Goal: Information Seeking & Learning: Learn about a topic

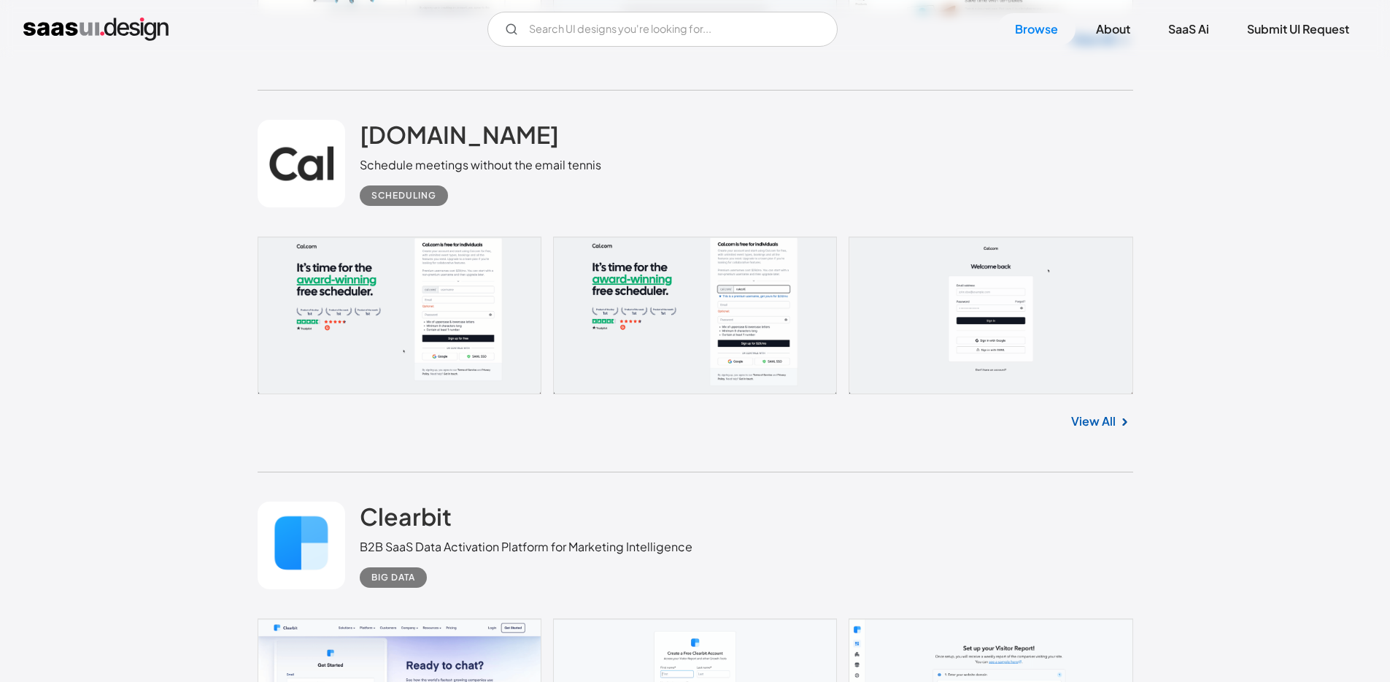
scroll to position [30491, 0]
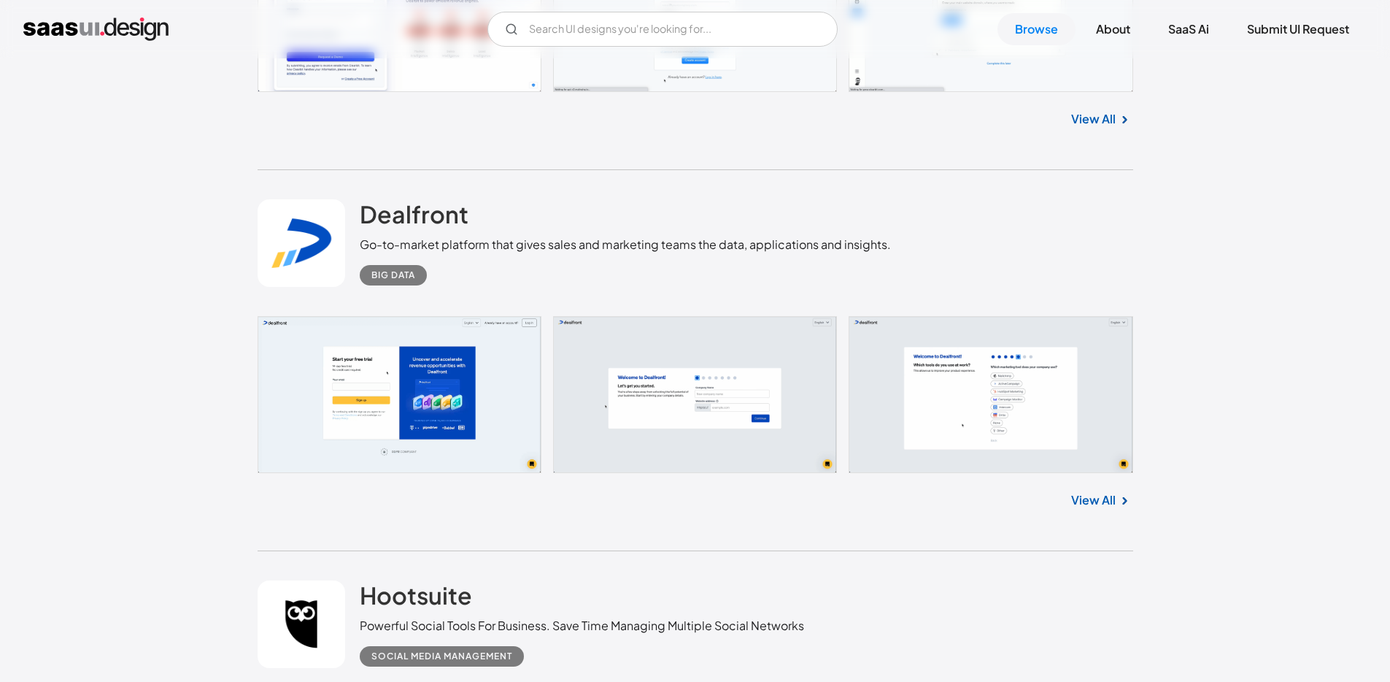
scroll to position [31225, 0]
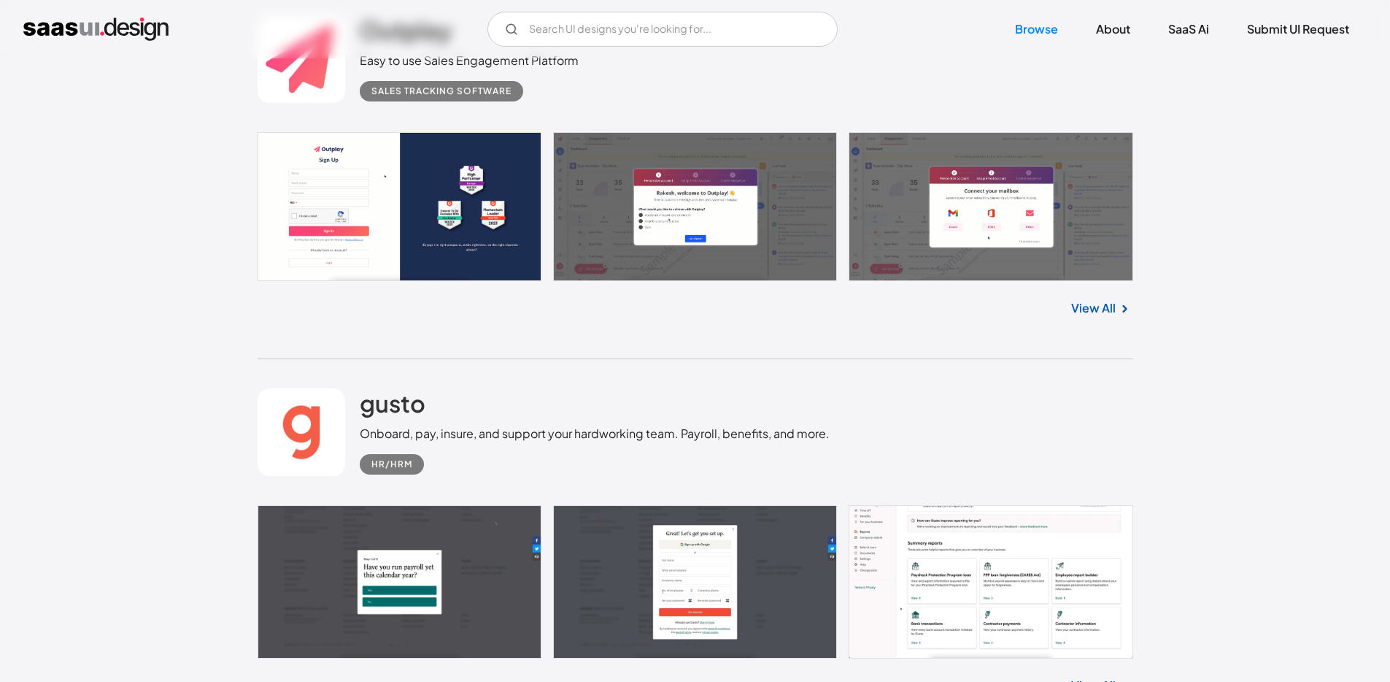
scroll to position [31890, 0]
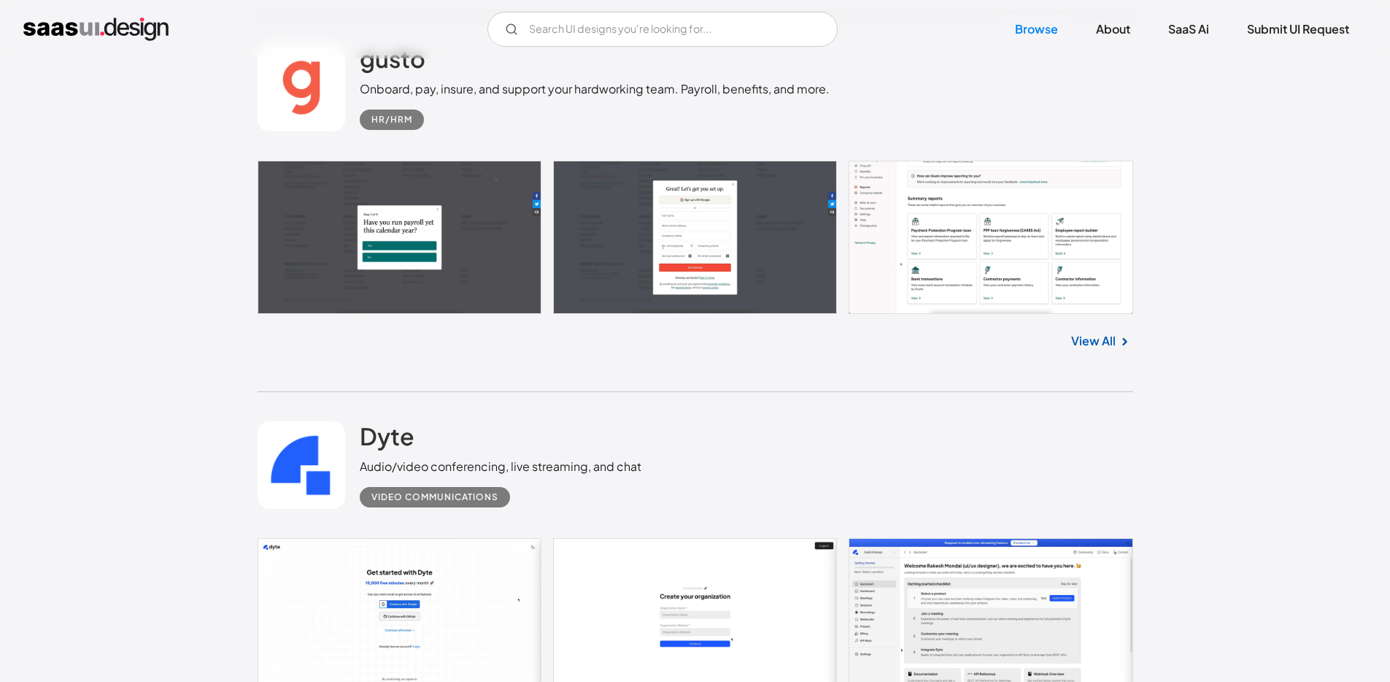
scroll to position [32415, 0]
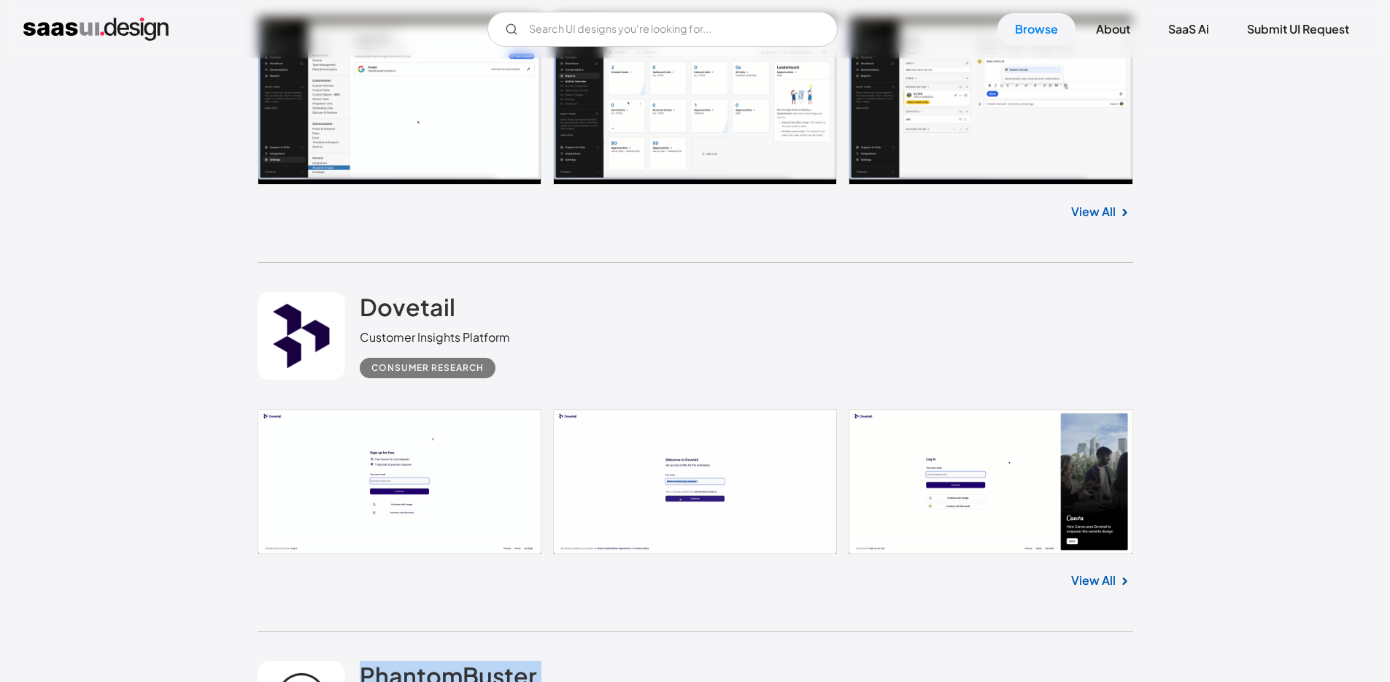
scroll to position [33285, 0]
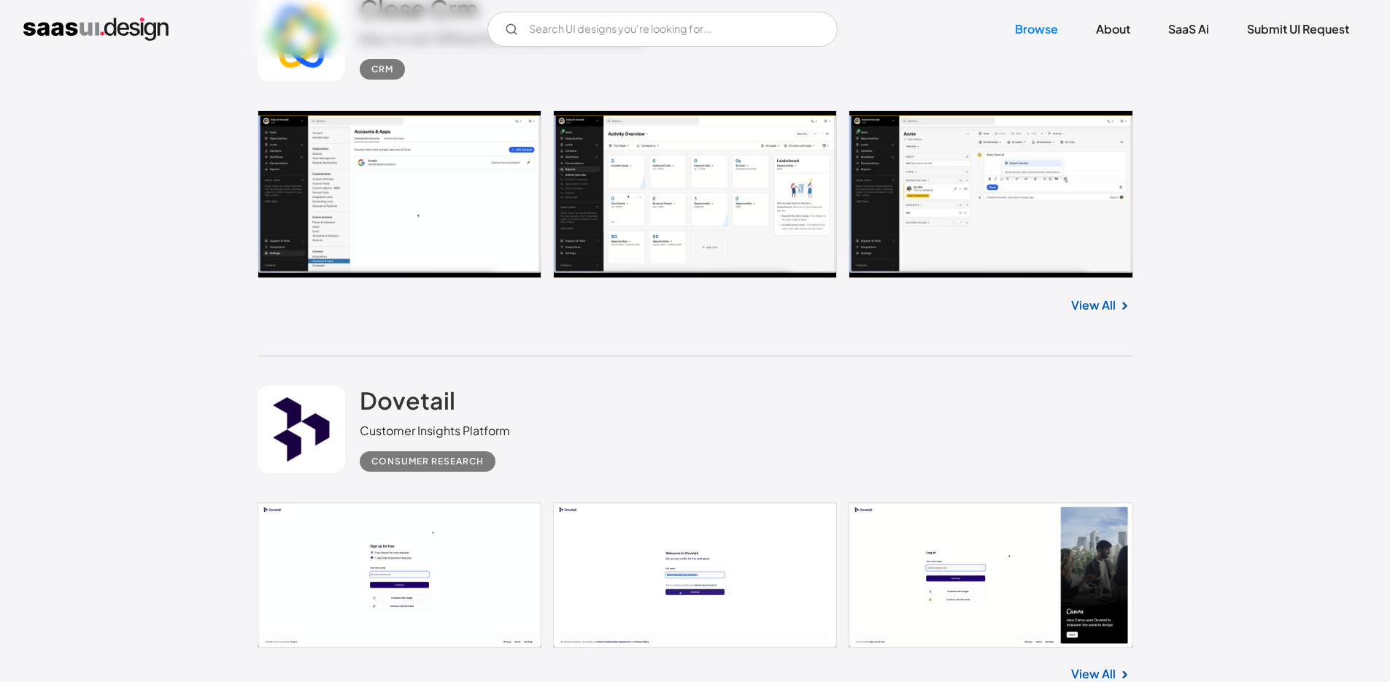
scroll to position [33764, 0]
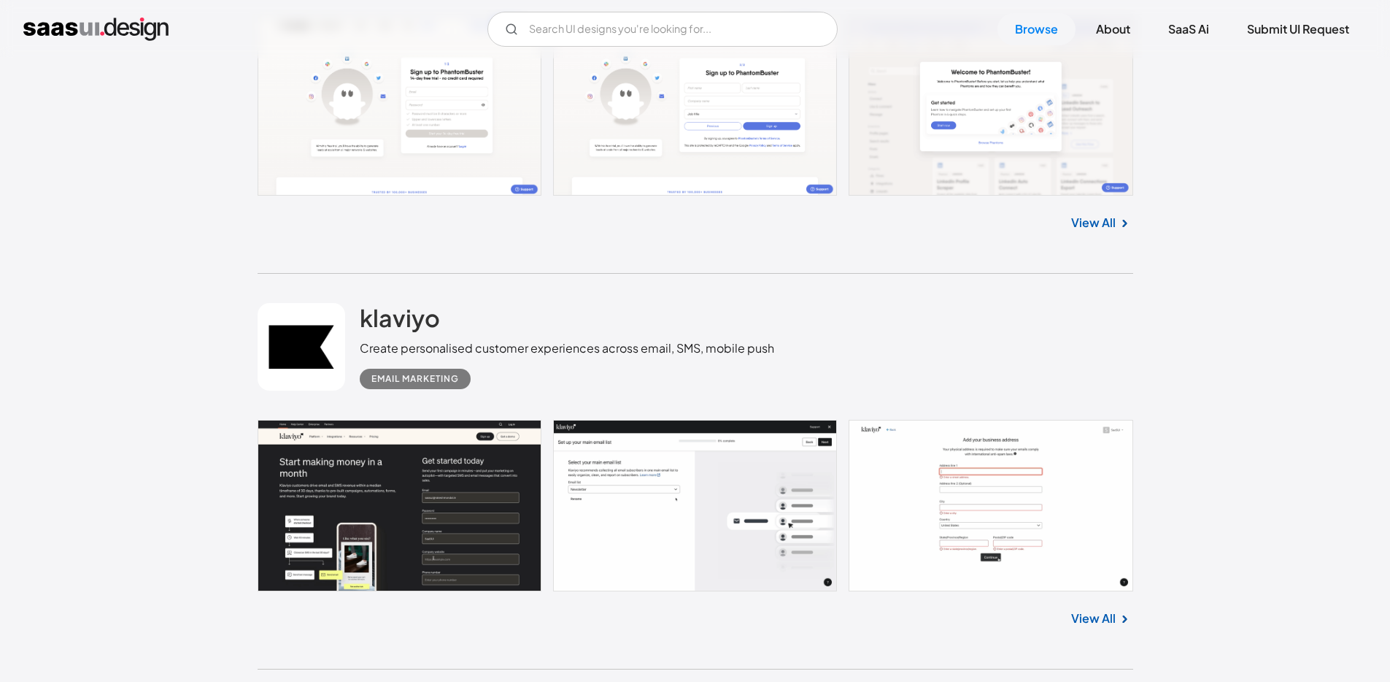
scroll to position [34336, 0]
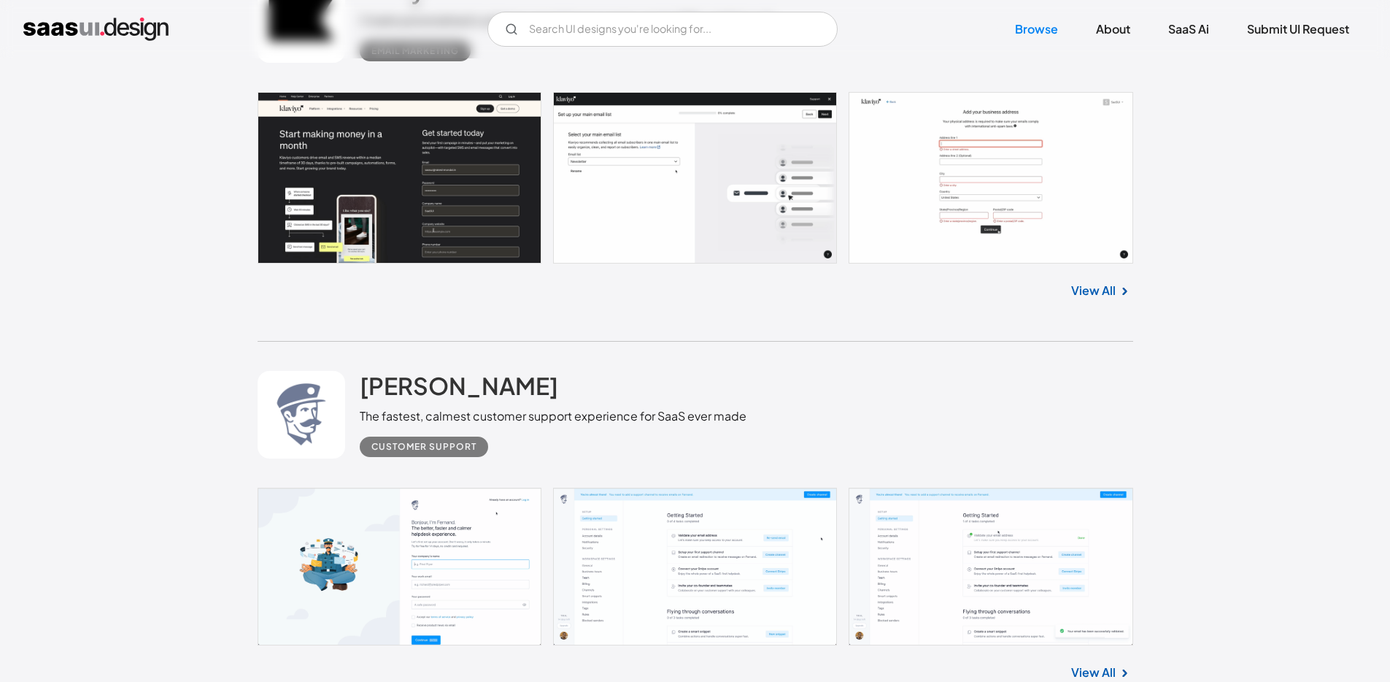
scroll to position [34813, 0]
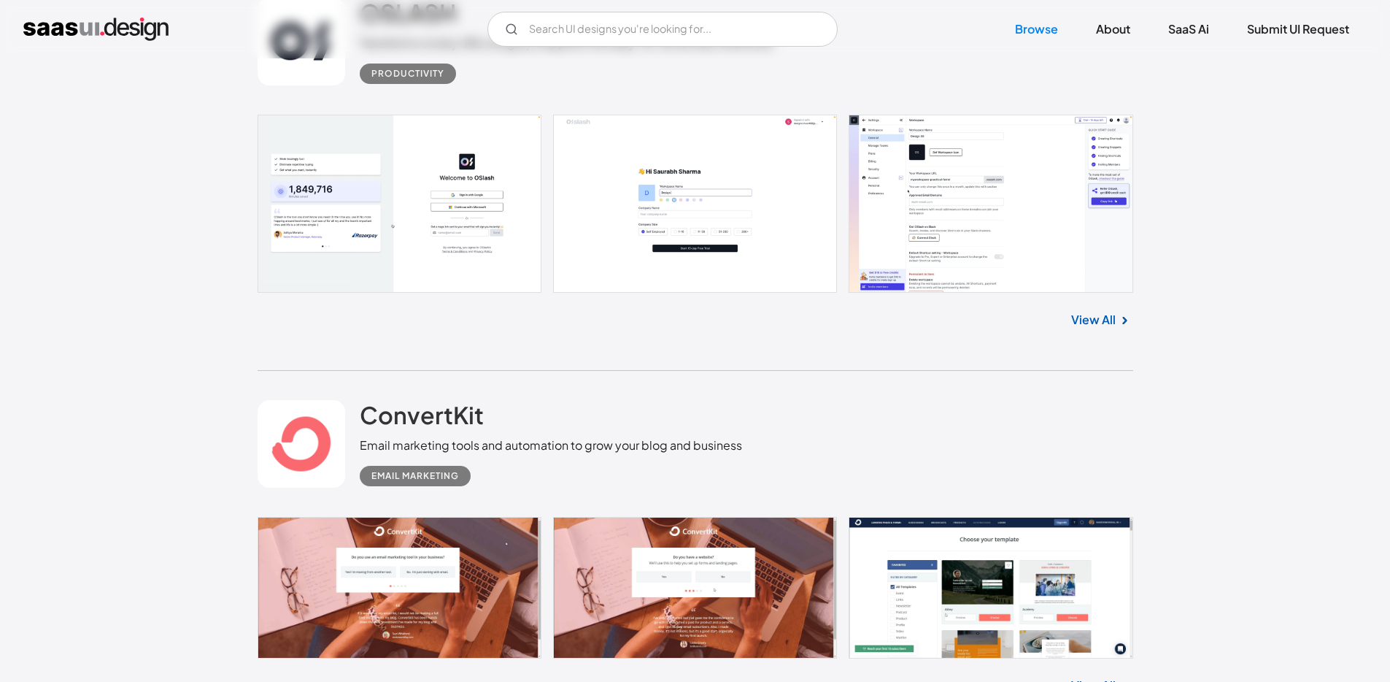
scroll to position [35538, 0]
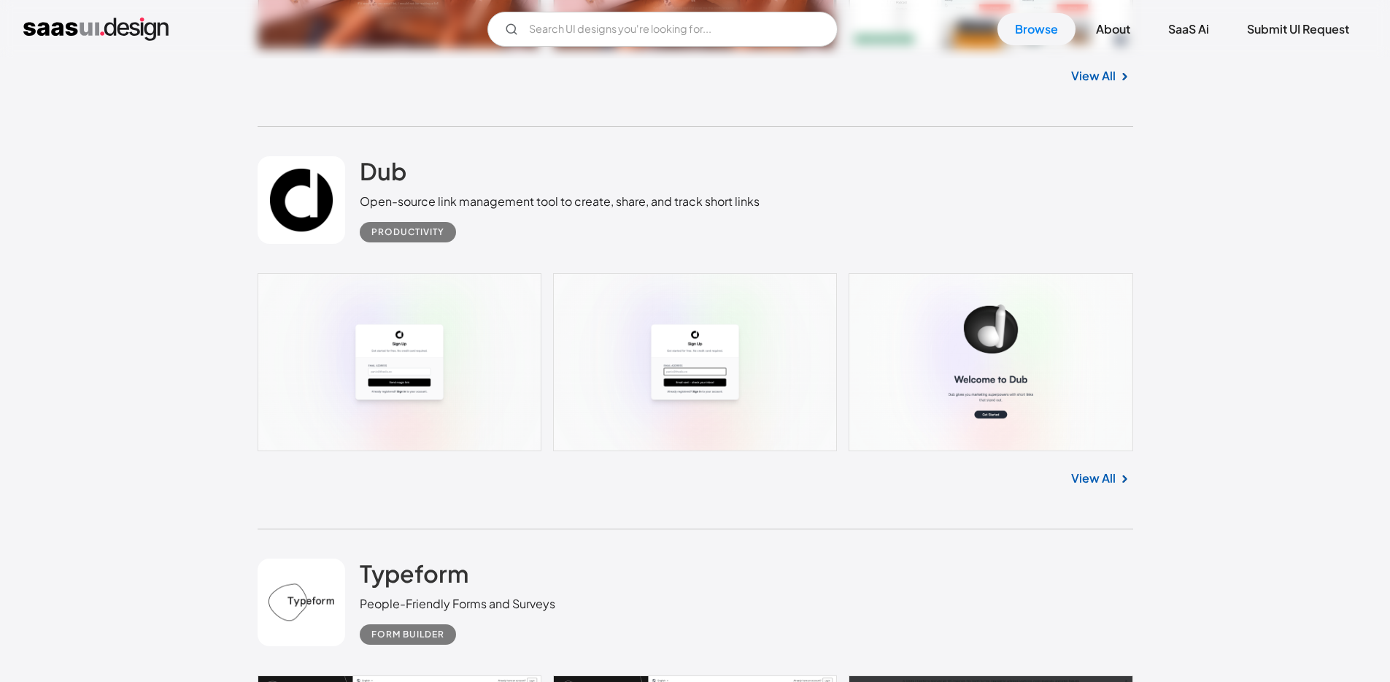
scroll to position [35931, 0]
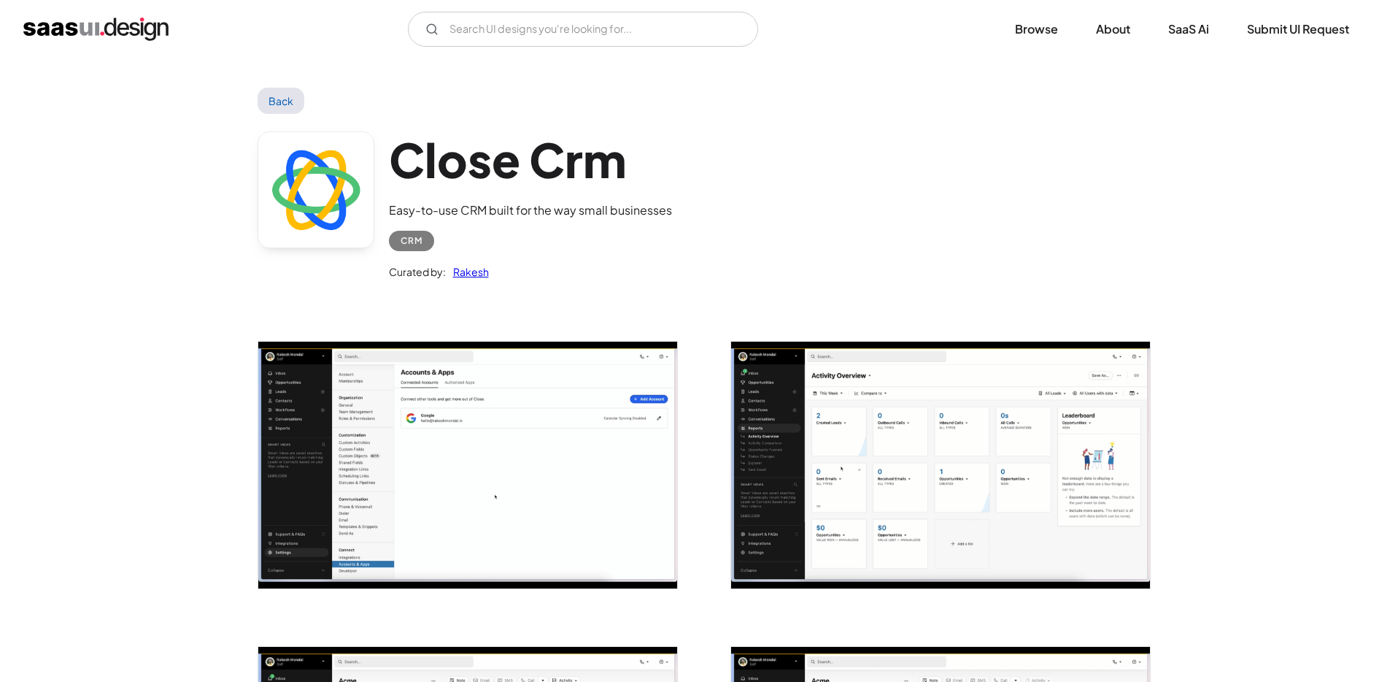
click at [821, 393] on img "open lightbox" at bounding box center [940, 465] width 419 height 247
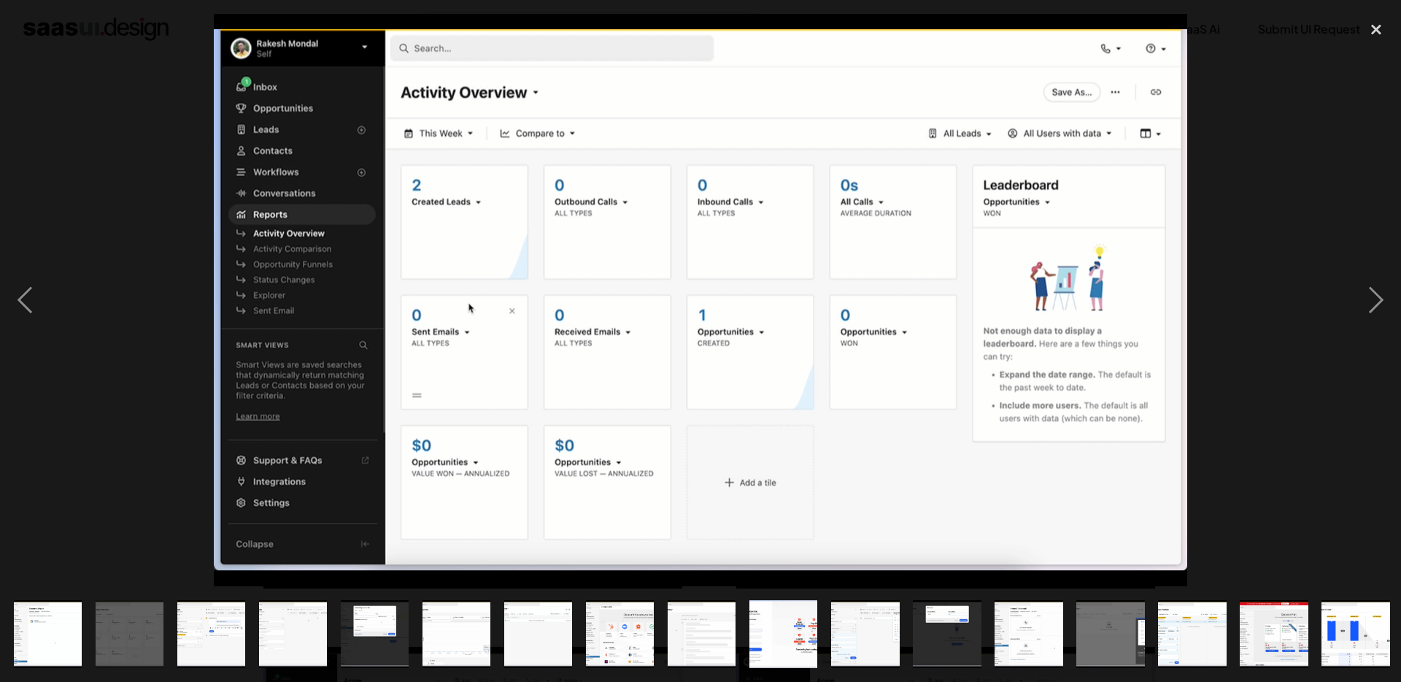
click at [1276, 257] on div at bounding box center [700, 300] width 1401 height 573
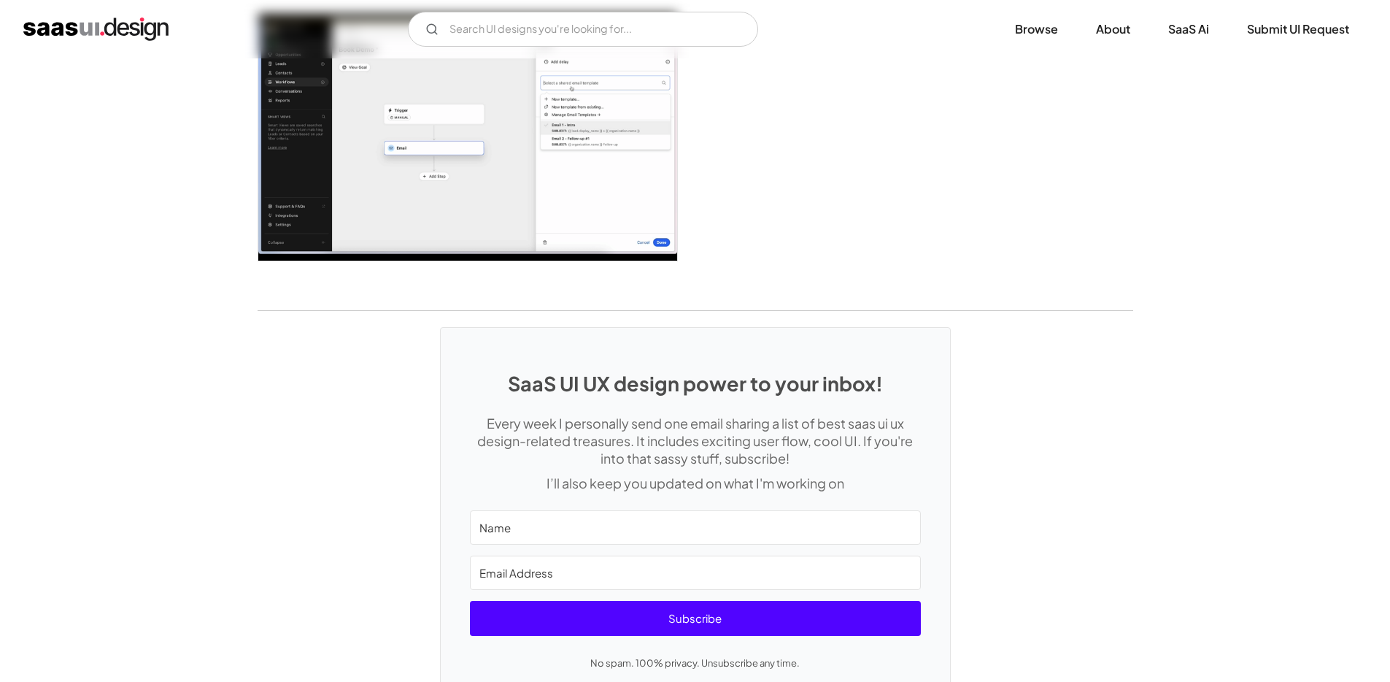
scroll to position [3789, 0]
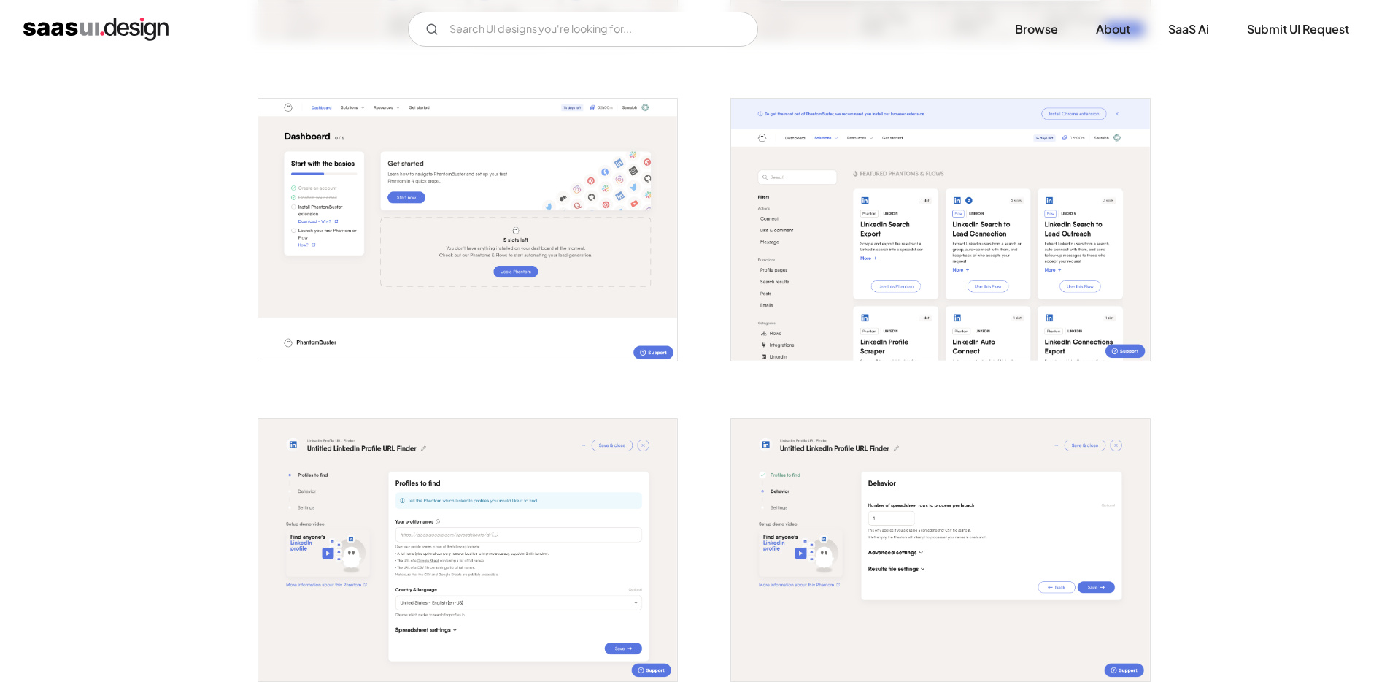
scroll to position [1166, 0]
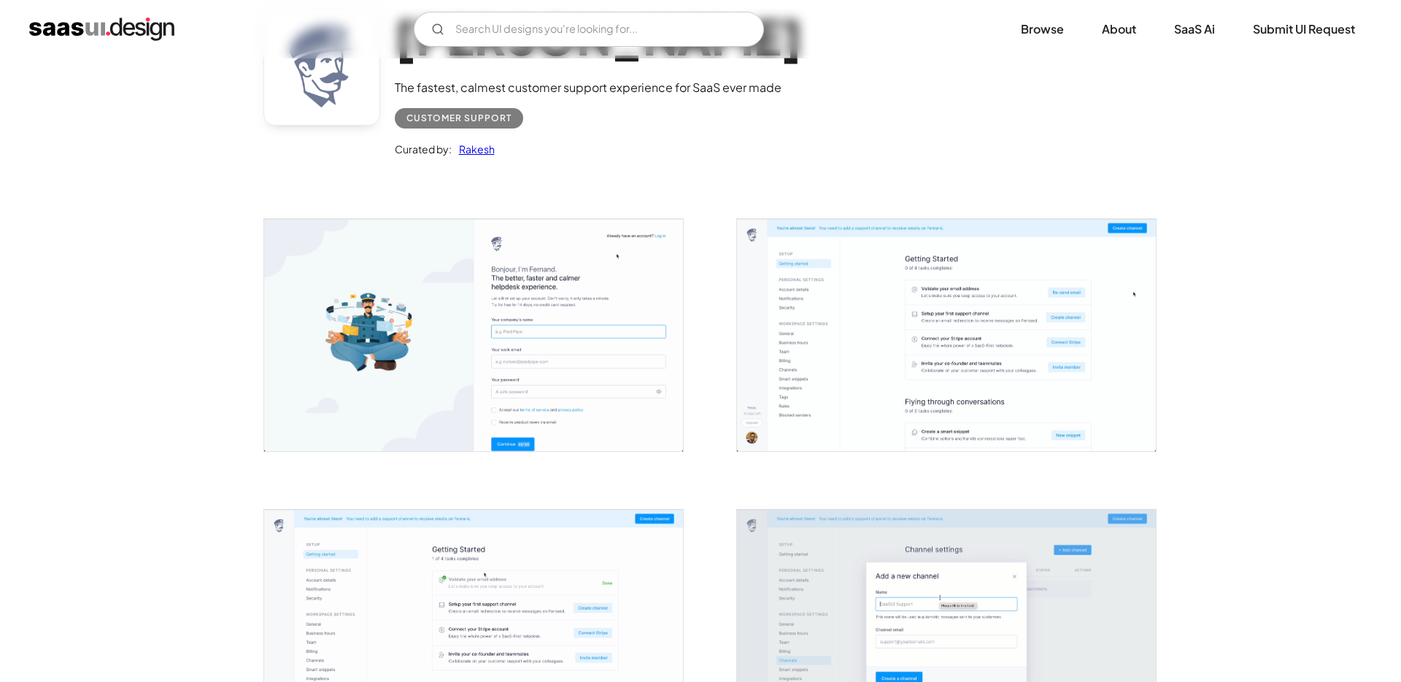
scroll to position [442, 0]
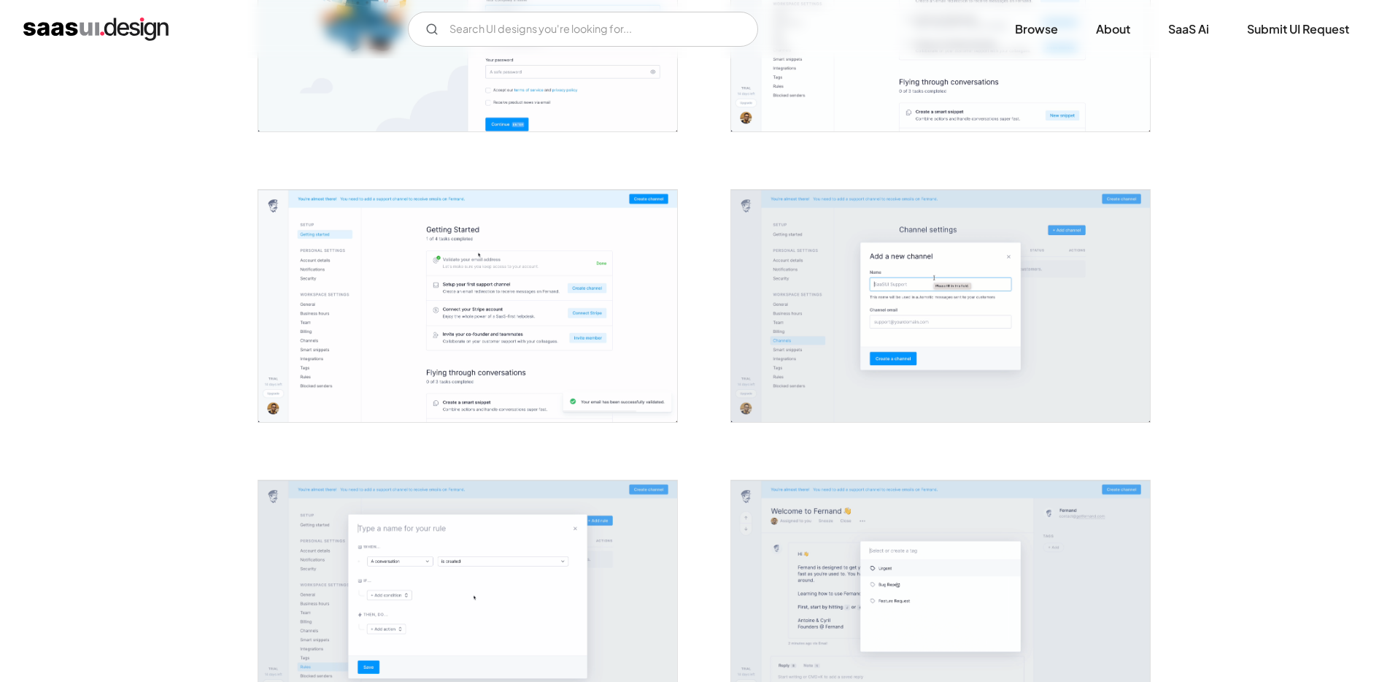
click at [624, 283] on img "open lightbox" at bounding box center [467, 306] width 419 height 232
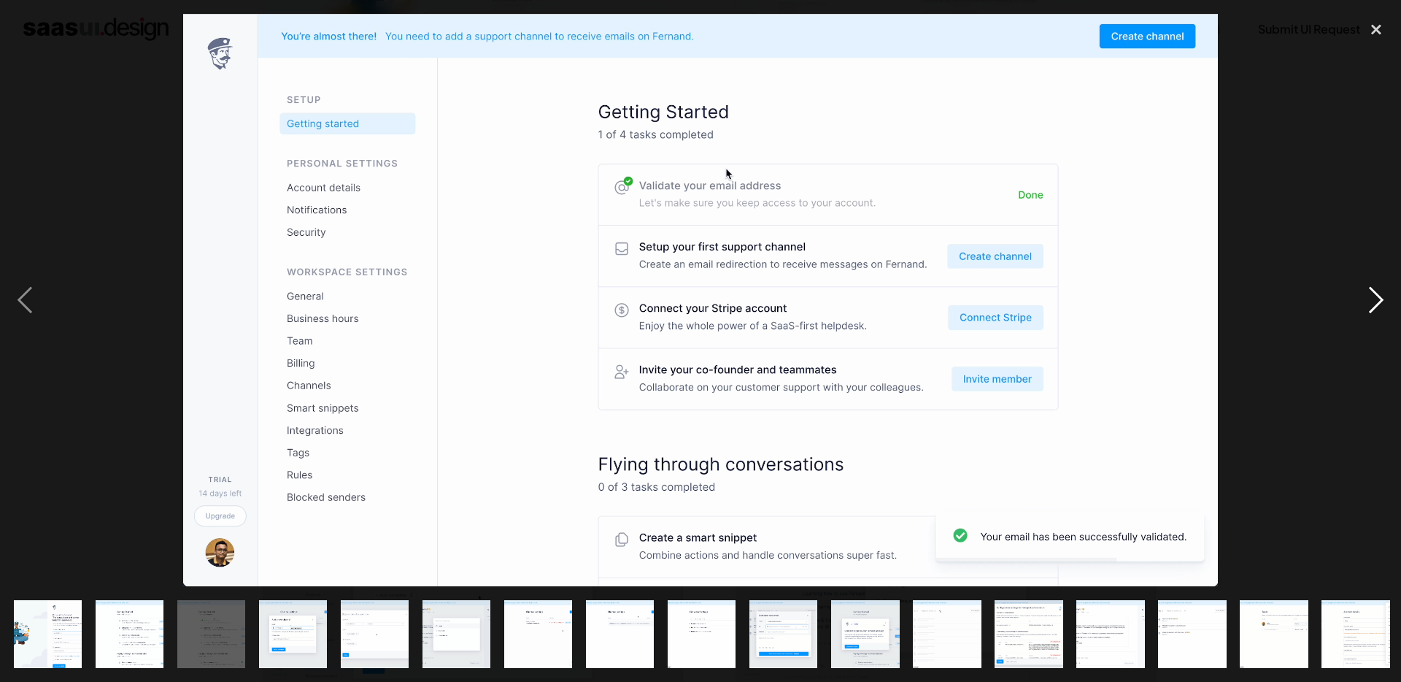
click at [1372, 303] on div "next image" at bounding box center [1377, 300] width 50 height 573
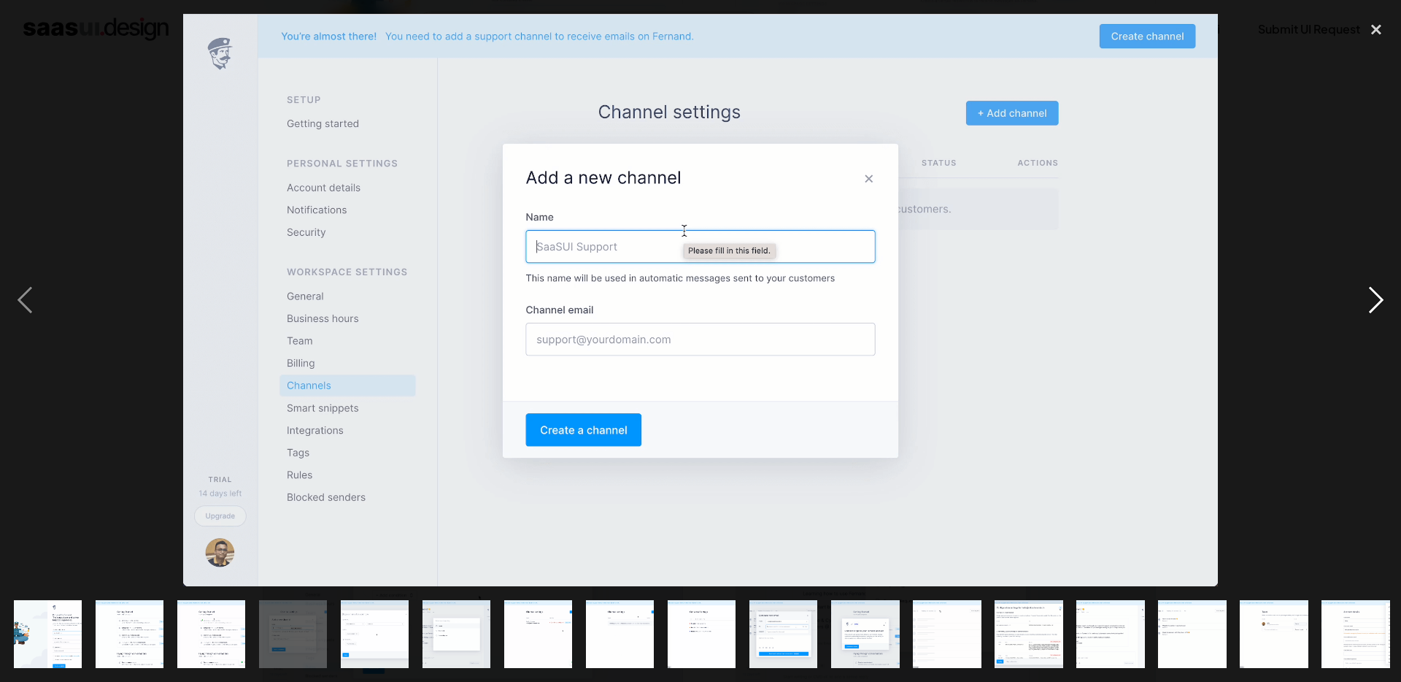
click at [1382, 318] on div "next image" at bounding box center [1377, 300] width 50 height 573
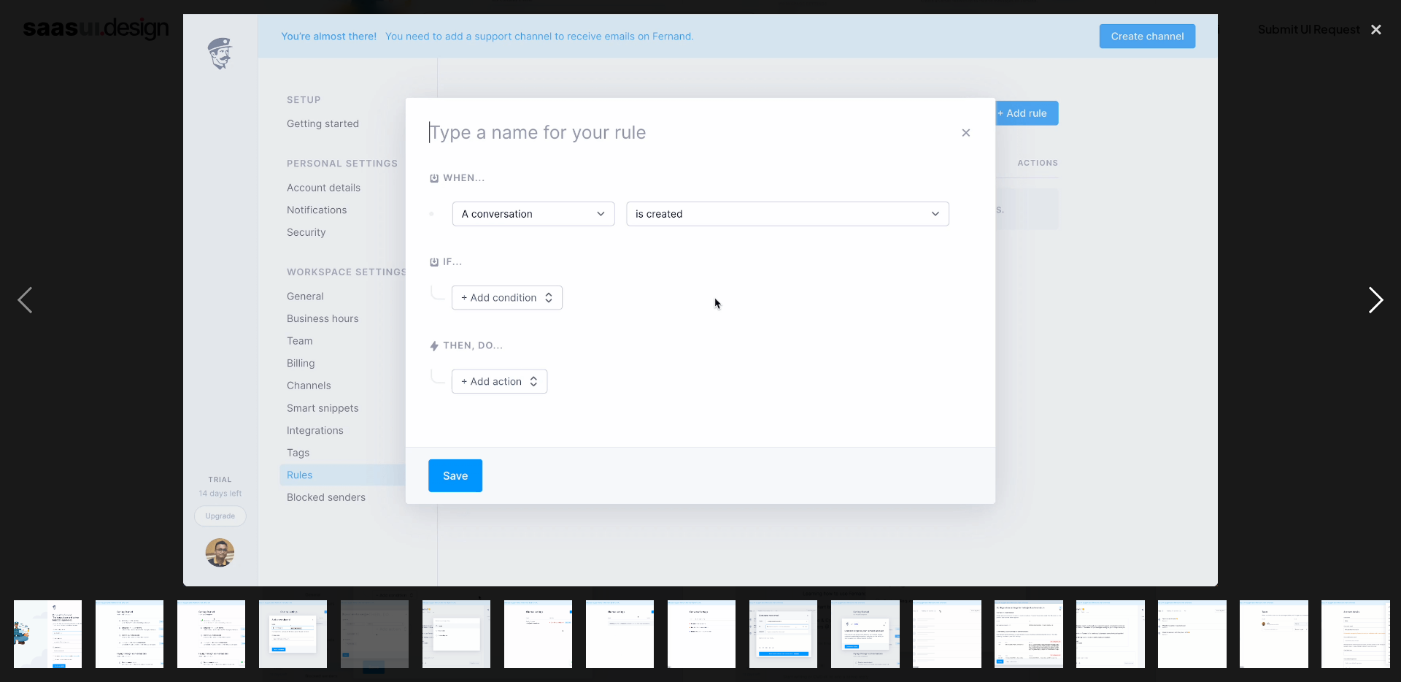
click at [1382, 315] on div "next image" at bounding box center [1377, 300] width 50 height 573
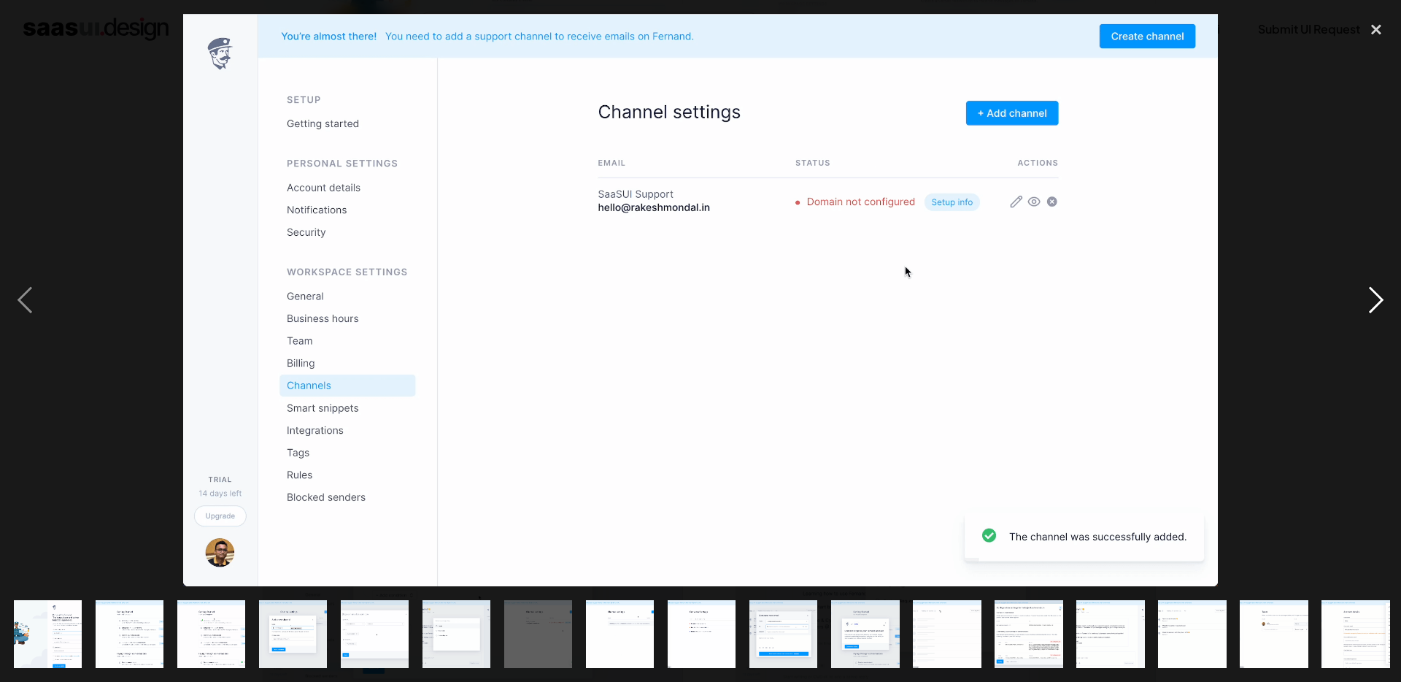
click at [1382, 315] on div "next image" at bounding box center [1377, 300] width 50 height 573
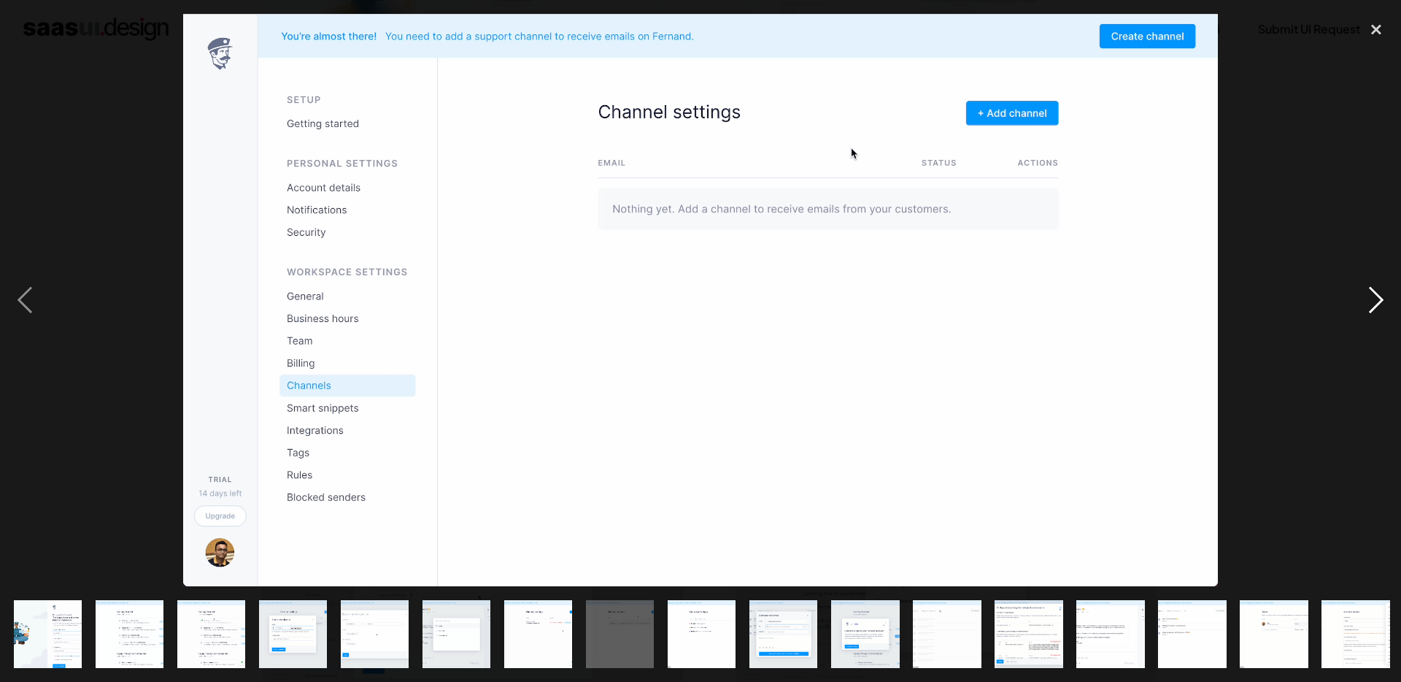
click at [1382, 315] on div "next image" at bounding box center [1377, 300] width 50 height 573
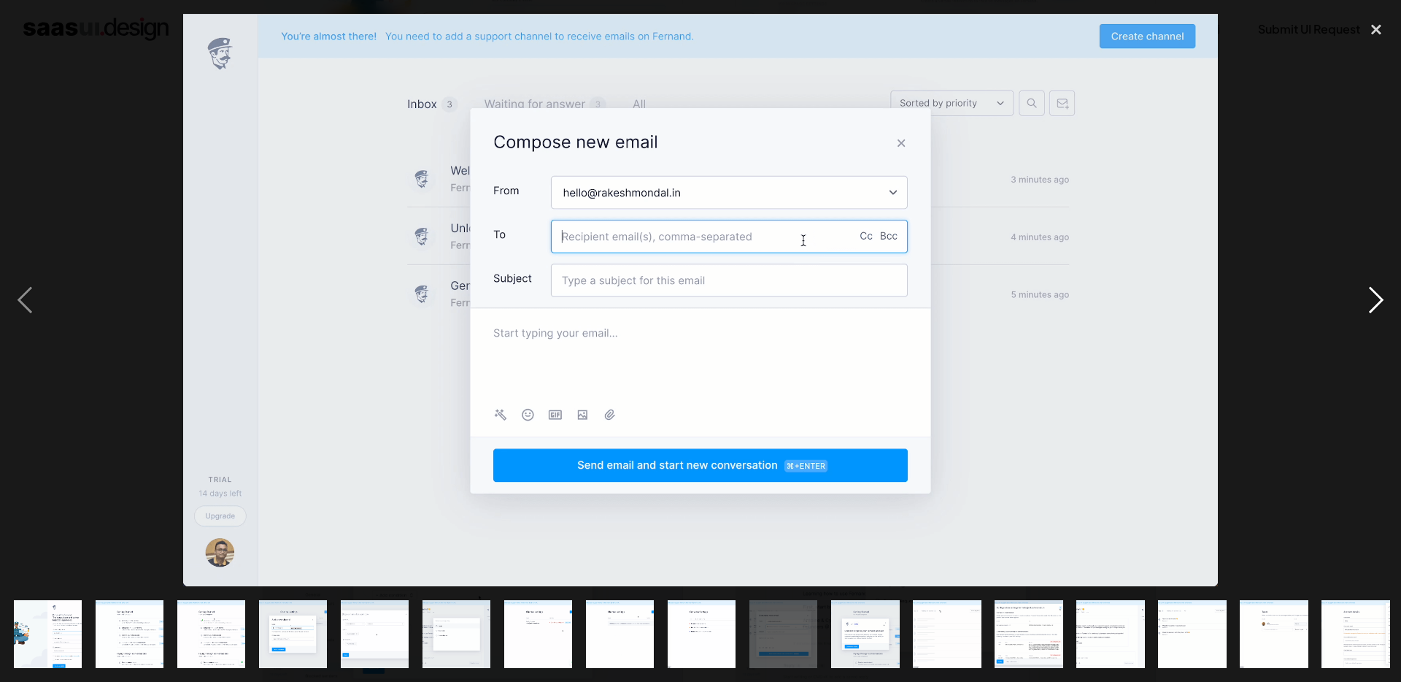
click at [1382, 315] on div "next image" at bounding box center [1377, 300] width 50 height 573
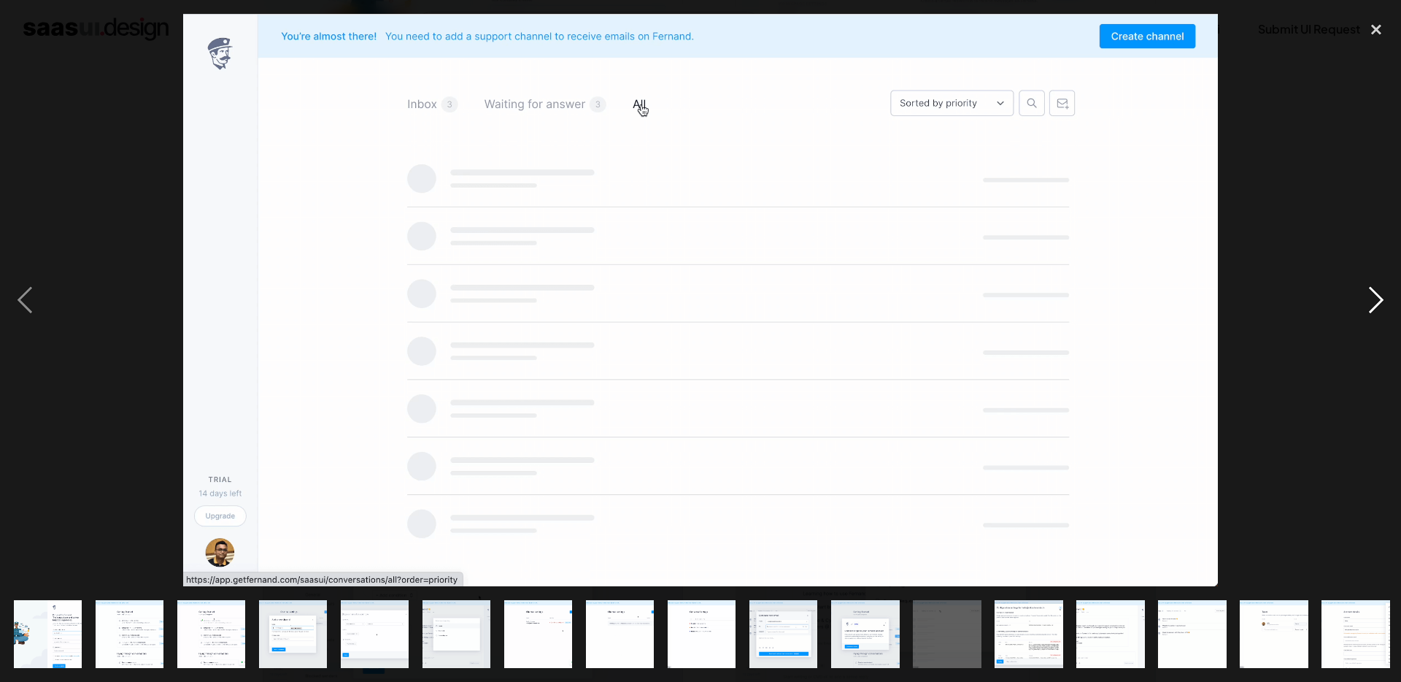
click at [1382, 315] on div "next image" at bounding box center [1377, 300] width 50 height 573
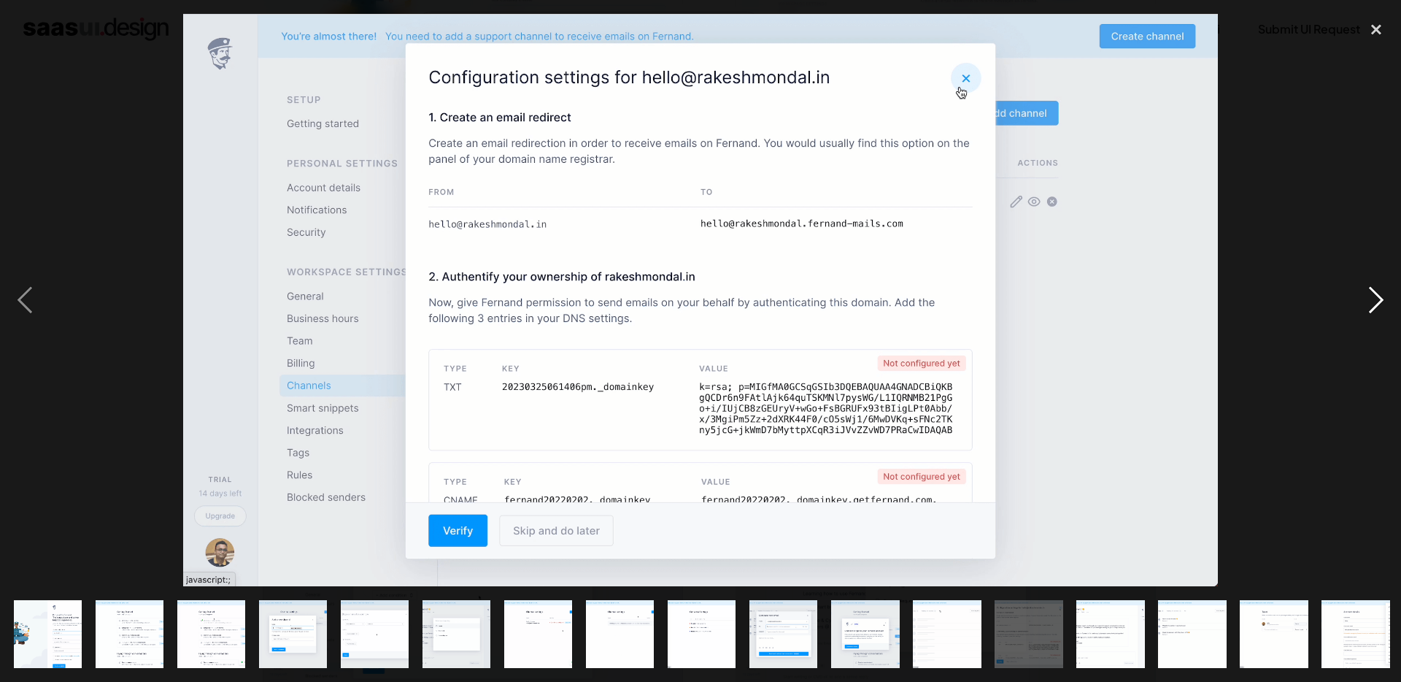
click at [1382, 315] on div "next image" at bounding box center [1377, 300] width 50 height 573
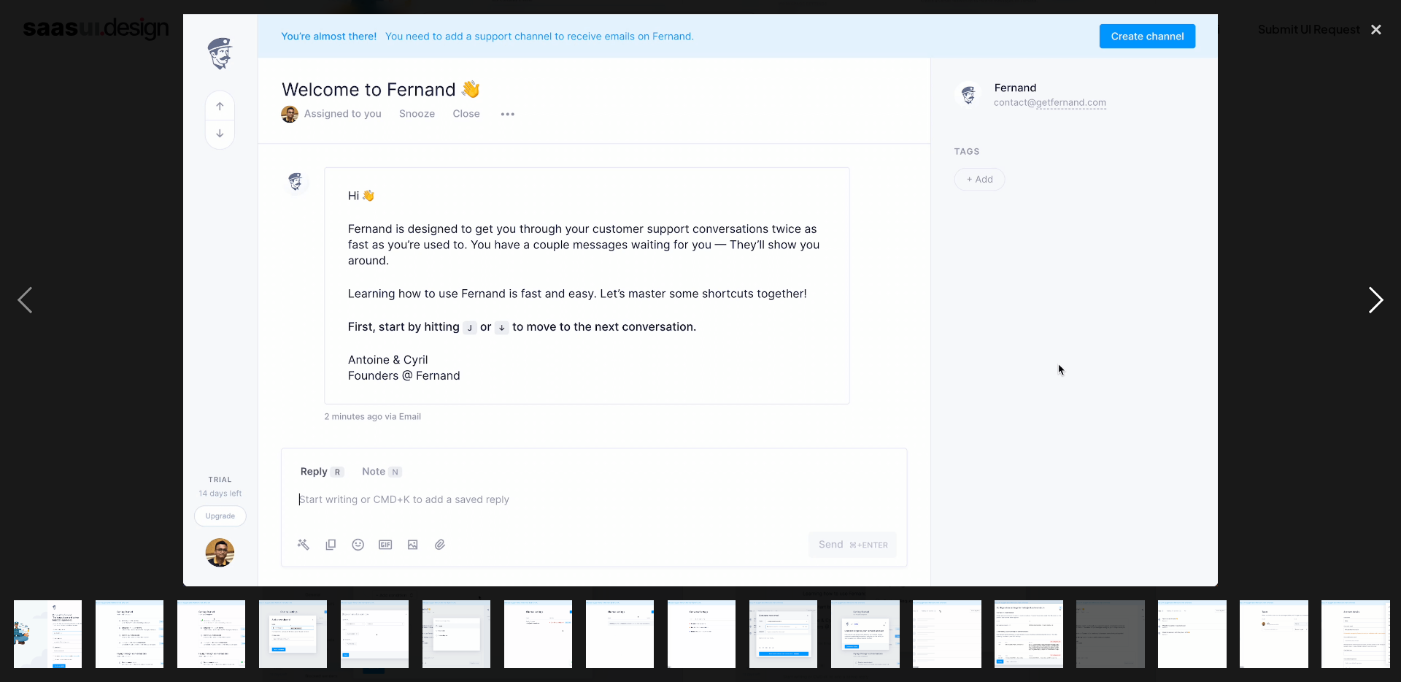
click at [1382, 315] on div "next image" at bounding box center [1377, 300] width 50 height 573
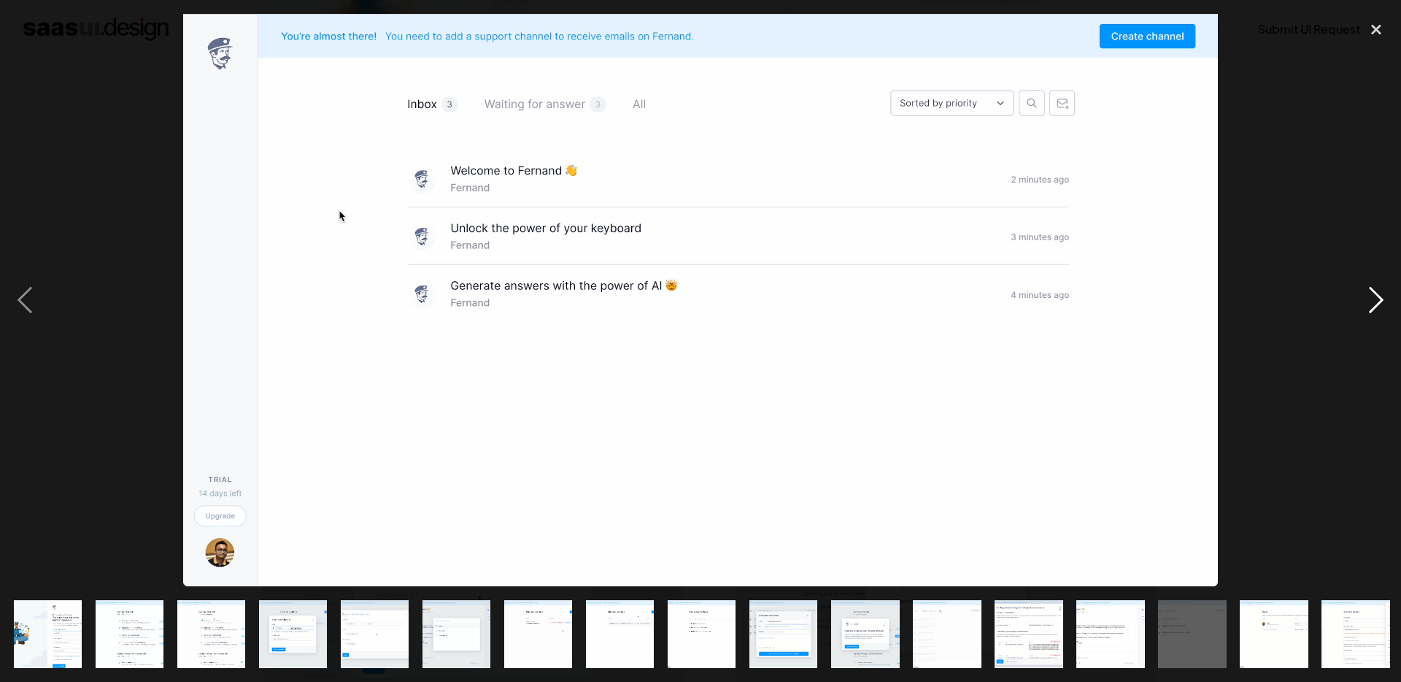
click at [1382, 315] on div "next image" at bounding box center [1377, 300] width 50 height 573
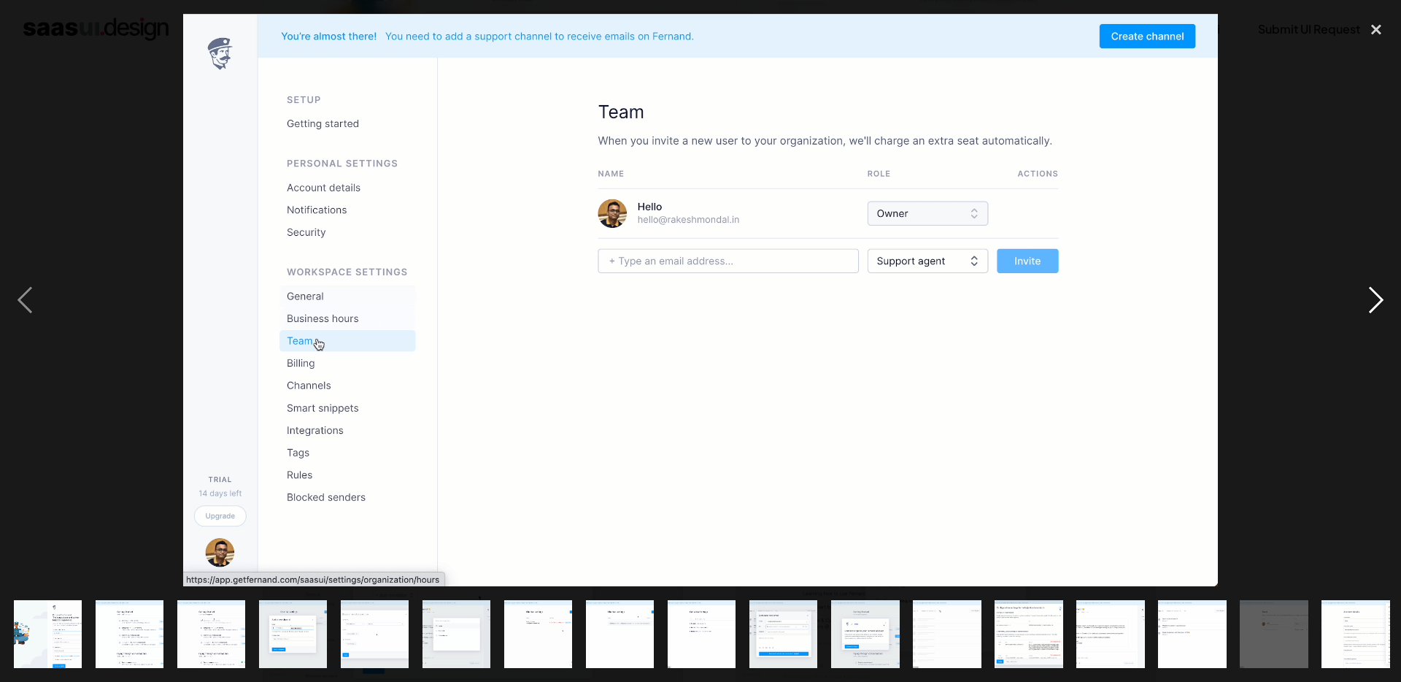
click at [1382, 315] on div "next image" at bounding box center [1377, 300] width 50 height 573
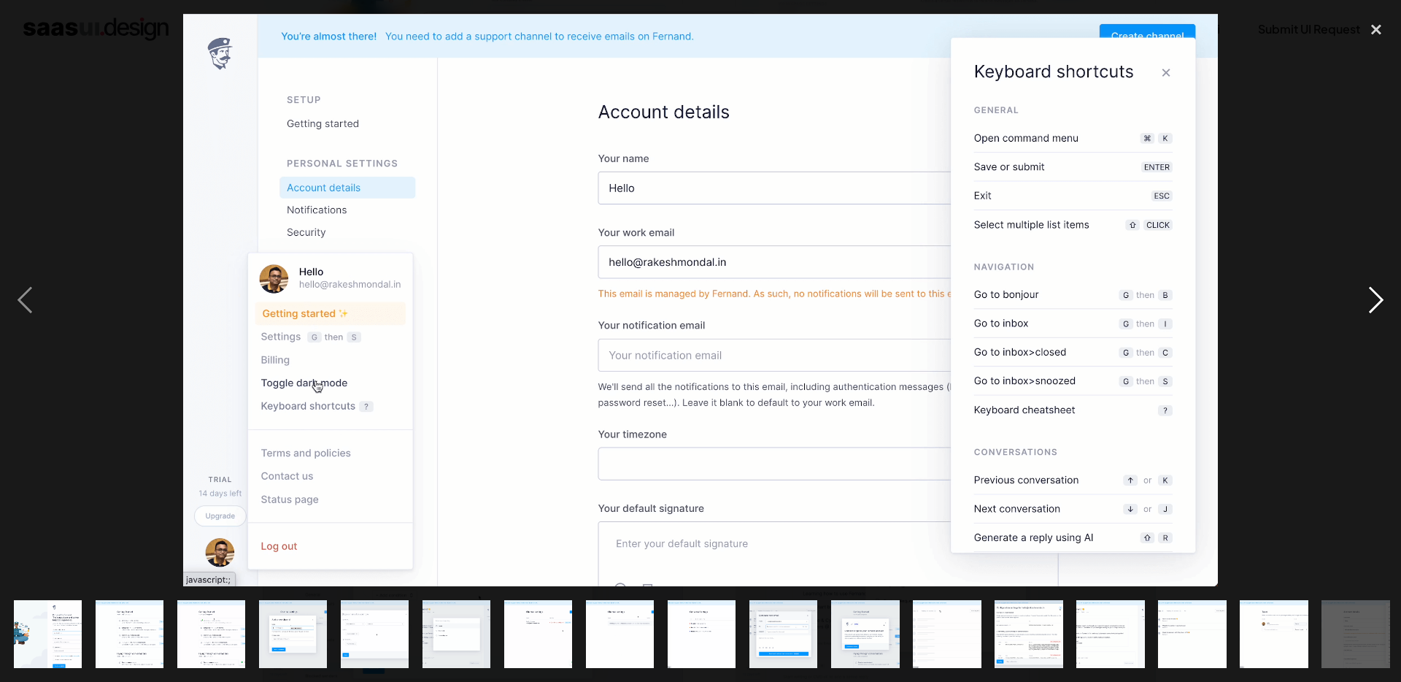
click at [1382, 315] on div "next image" at bounding box center [1377, 300] width 50 height 573
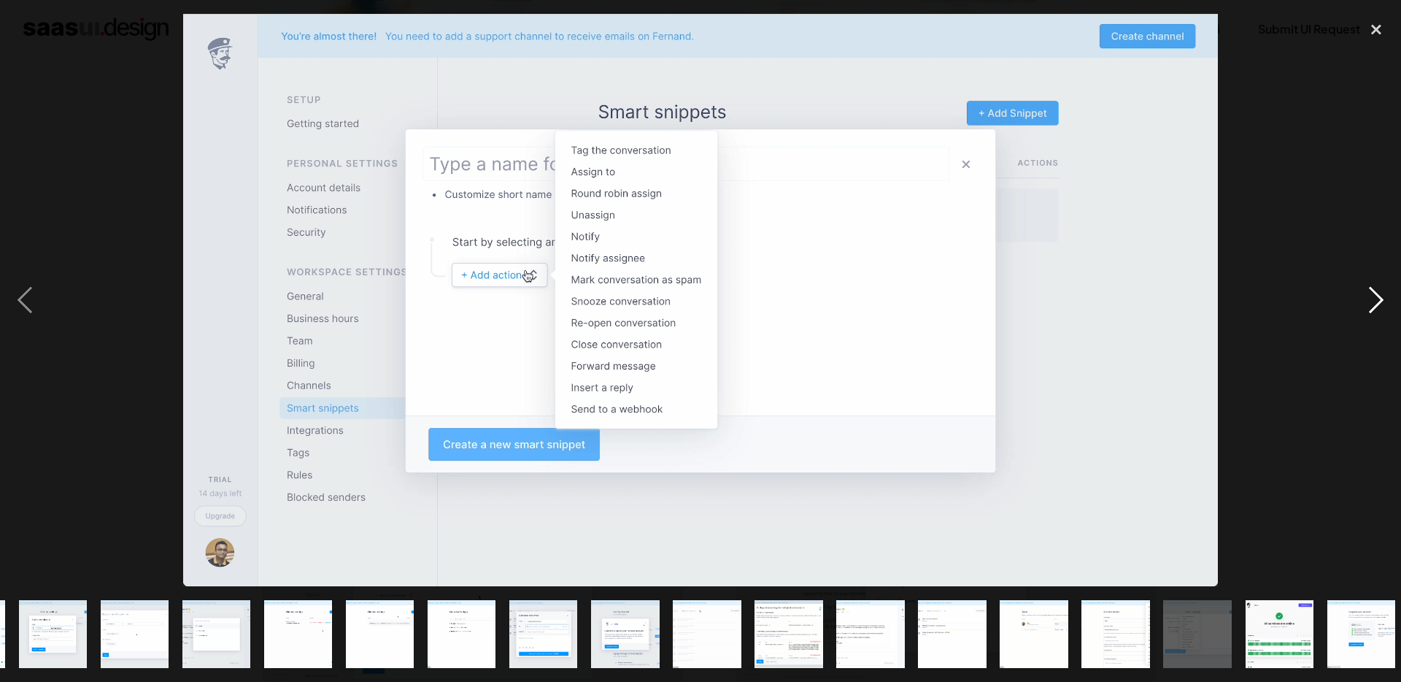
scroll to position [0, 248]
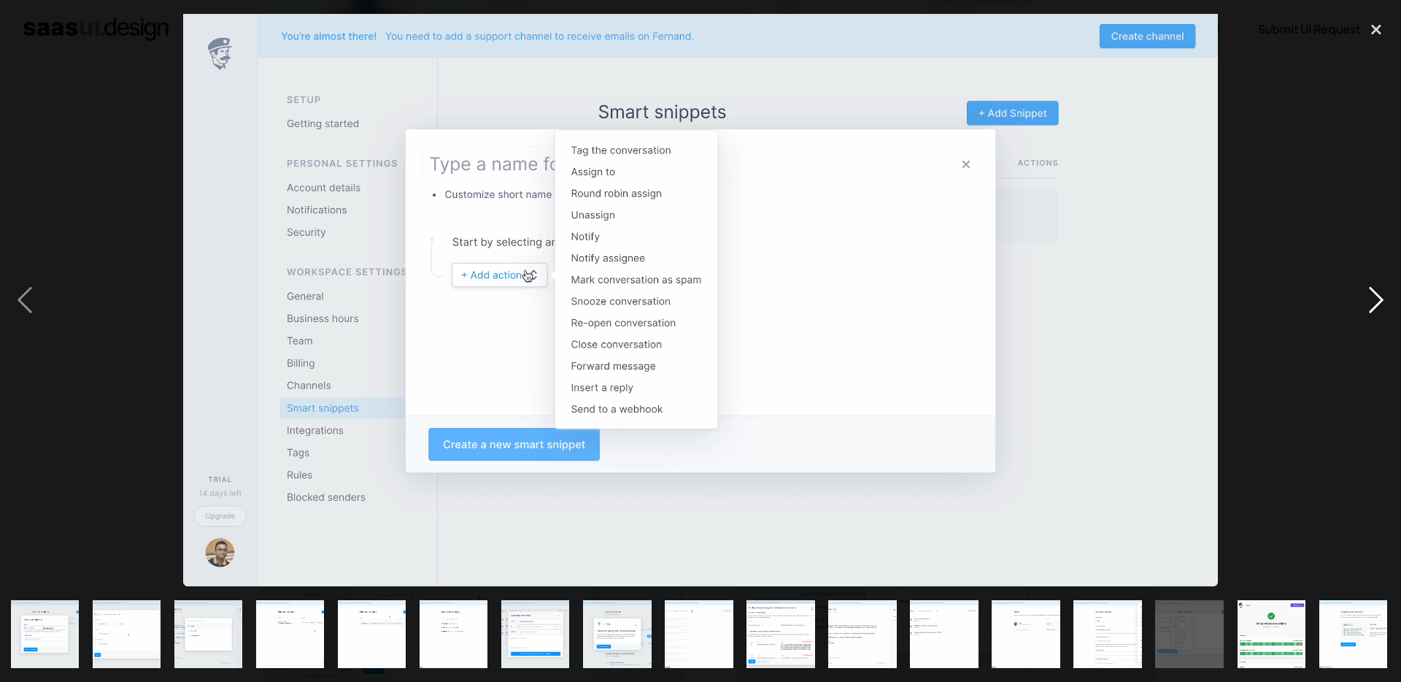
click at [1382, 315] on div "next image" at bounding box center [1377, 300] width 50 height 573
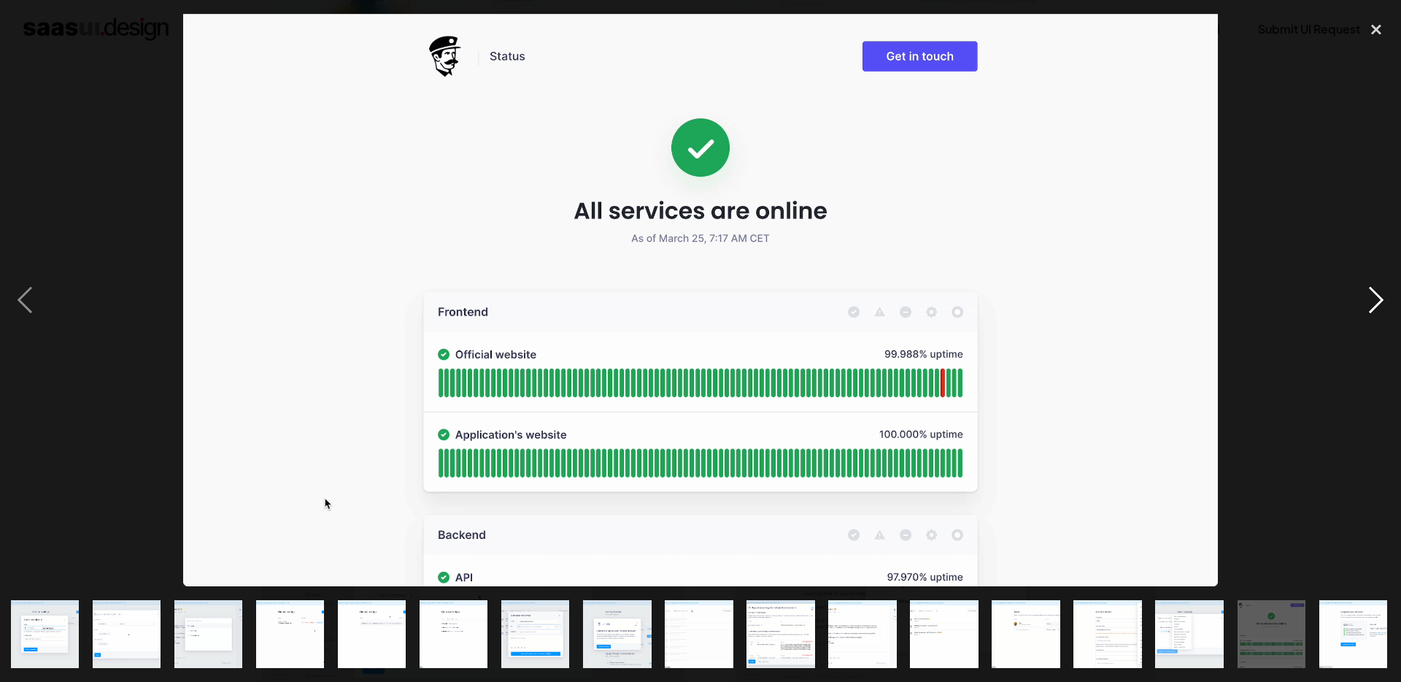
click at [1382, 315] on div "next image" at bounding box center [1377, 300] width 50 height 573
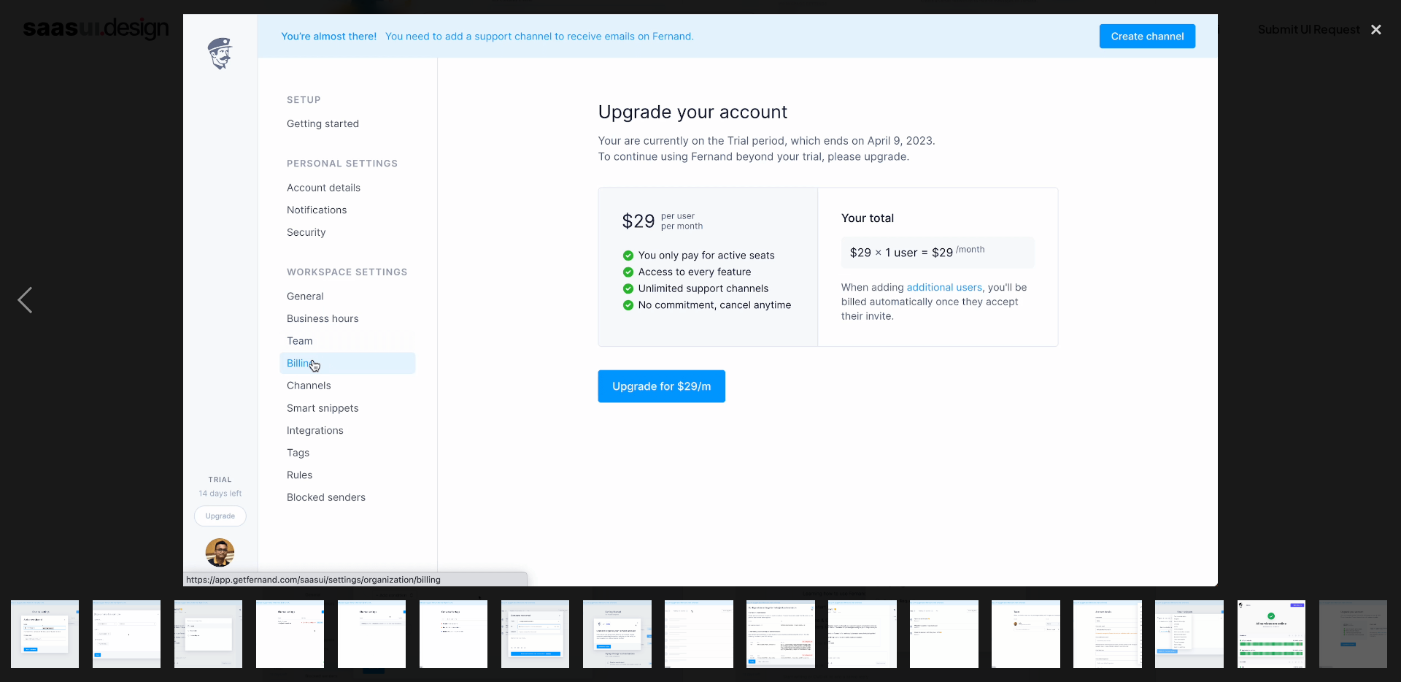
click at [1382, 315] on div "next image" at bounding box center [1377, 300] width 50 height 573
click at [26, 319] on div "previous image" at bounding box center [25, 300] width 50 height 573
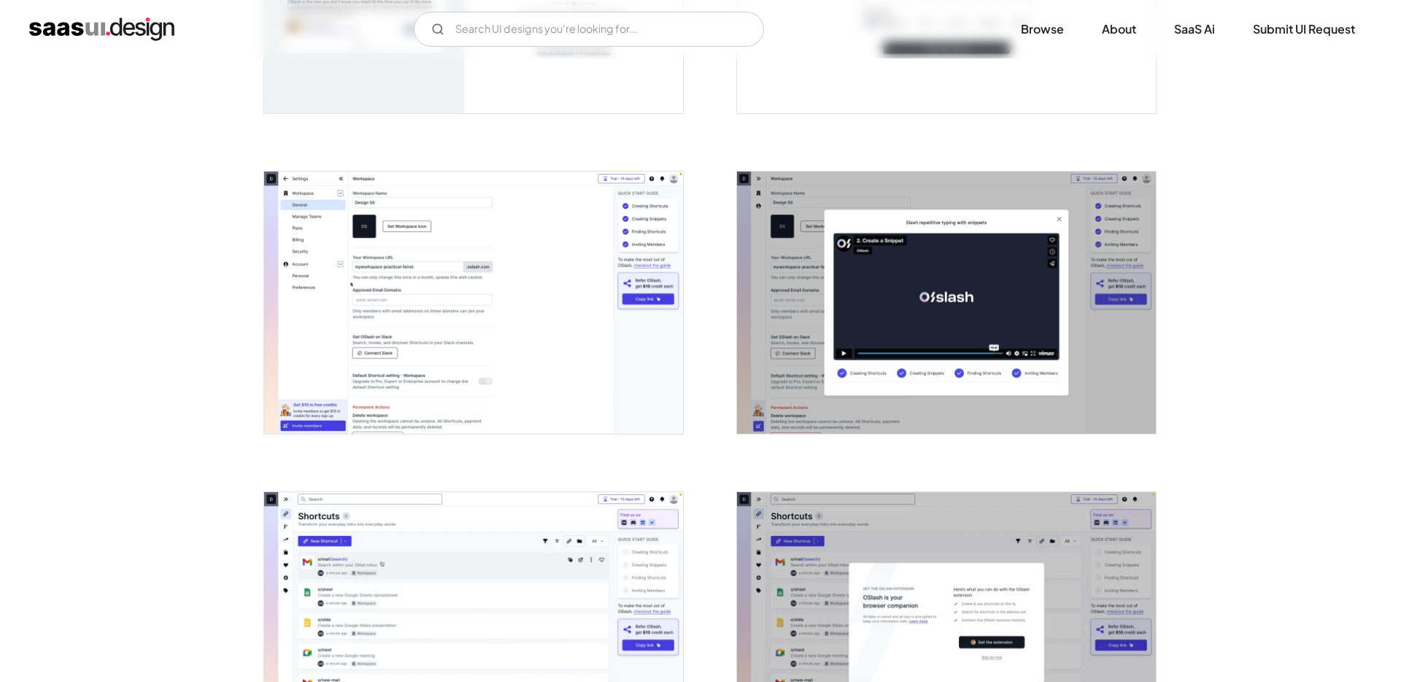
scroll to position [557, 0]
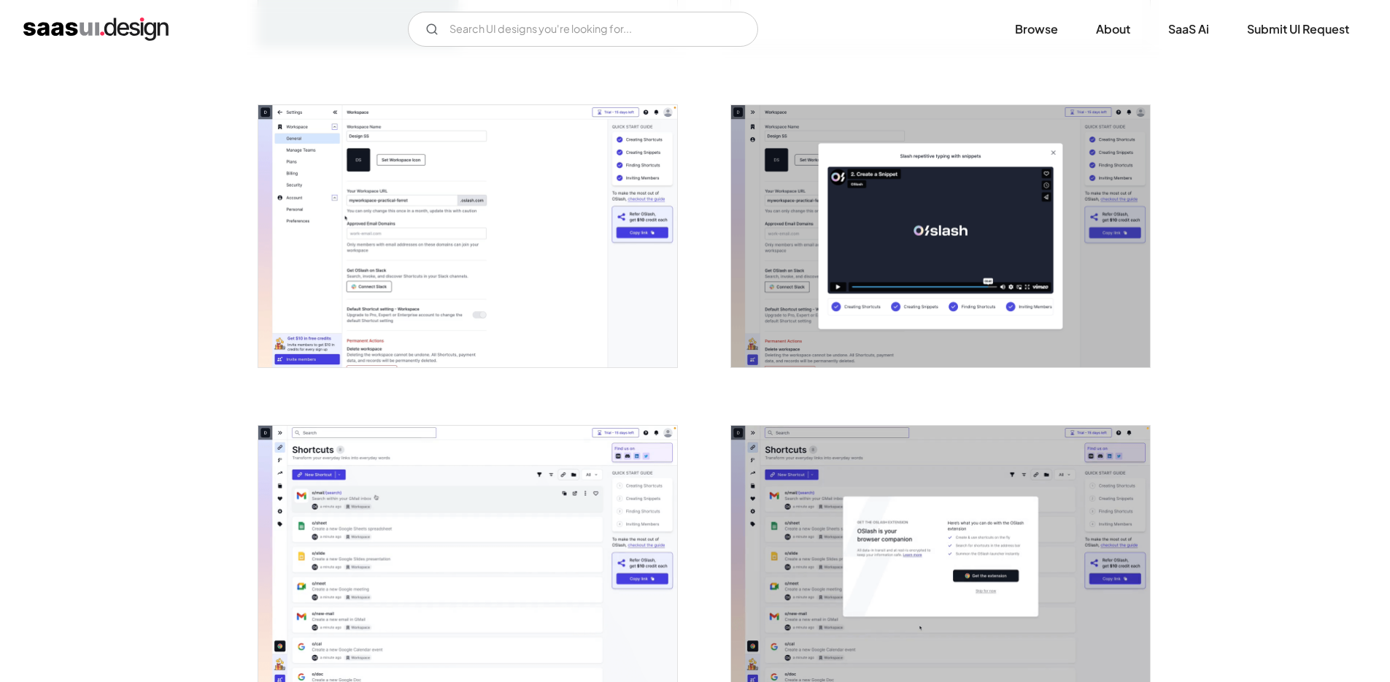
click at [845, 523] on img "open lightbox" at bounding box center [940, 557] width 419 height 262
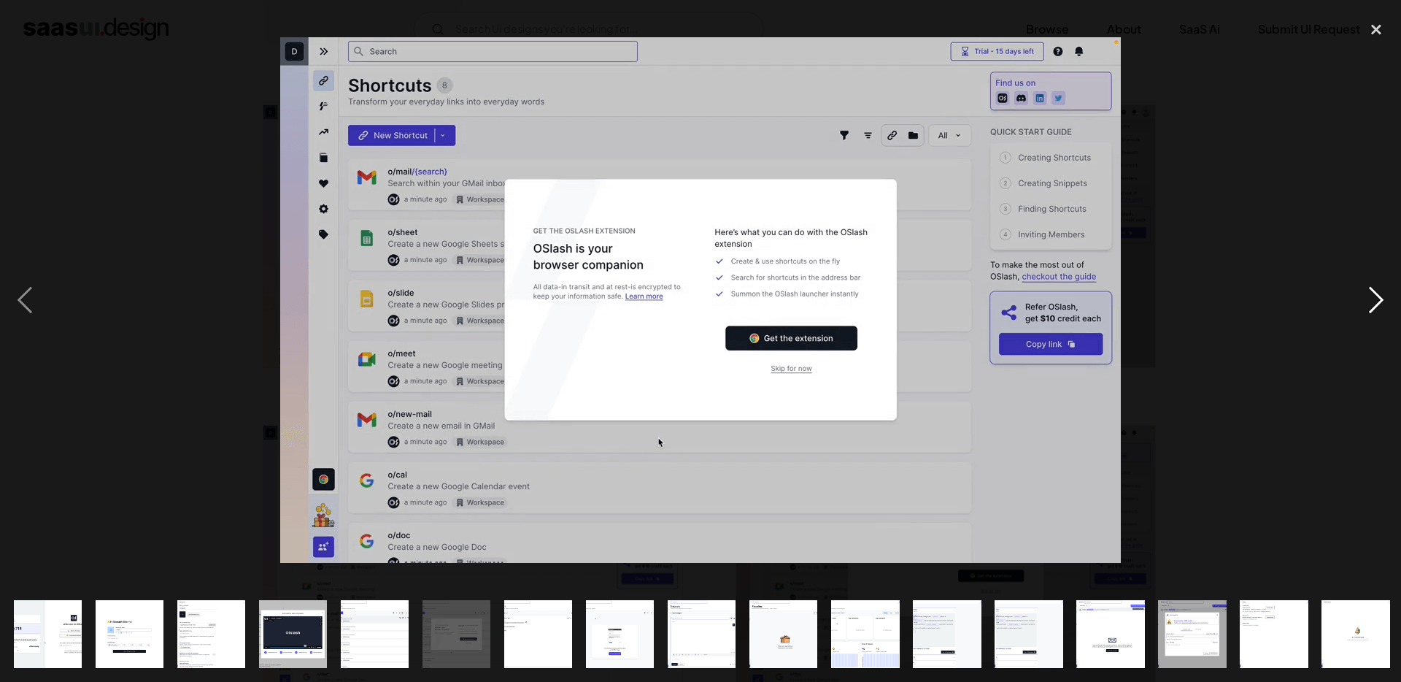
drag, startPoint x: 1374, startPoint y: 297, endPoint x: 1361, endPoint y: 297, distance: 12.4
click at [1375, 296] on div "next image" at bounding box center [1377, 300] width 50 height 573
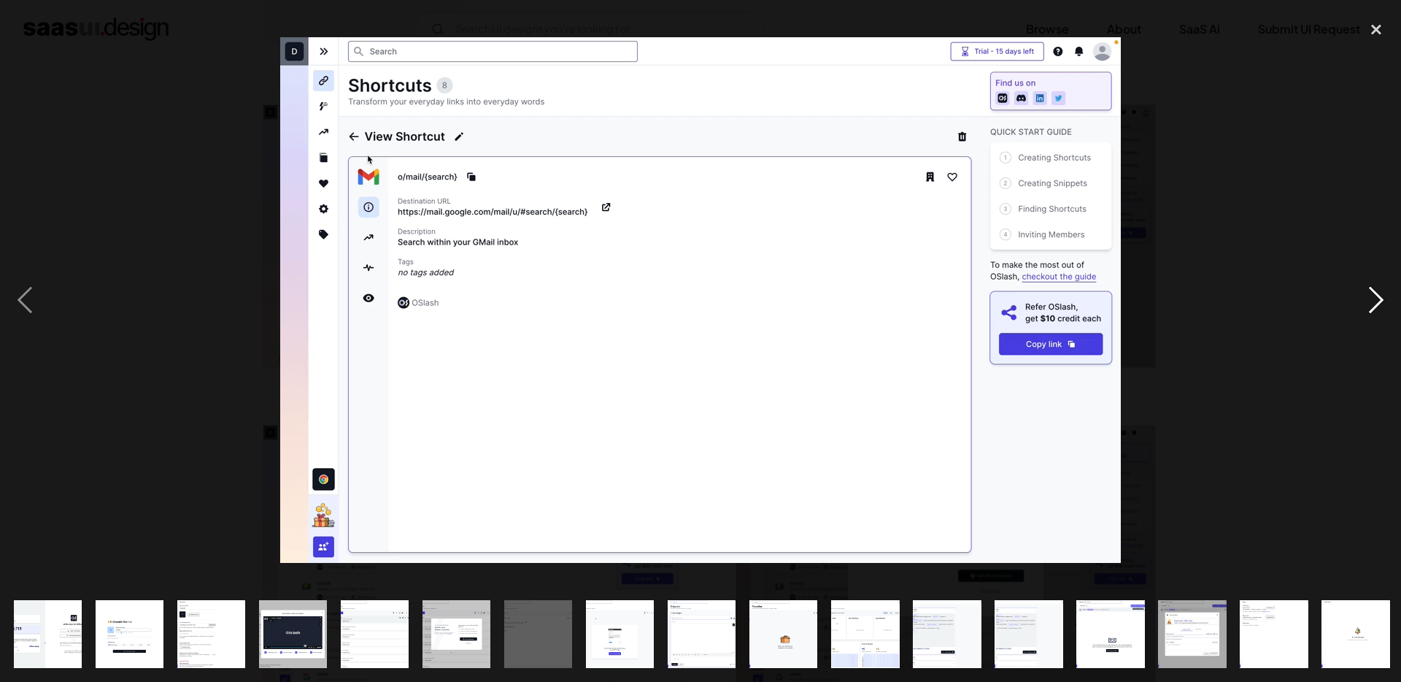
click at [1364, 303] on div "next image" at bounding box center [1377, 300] width 50 height 573
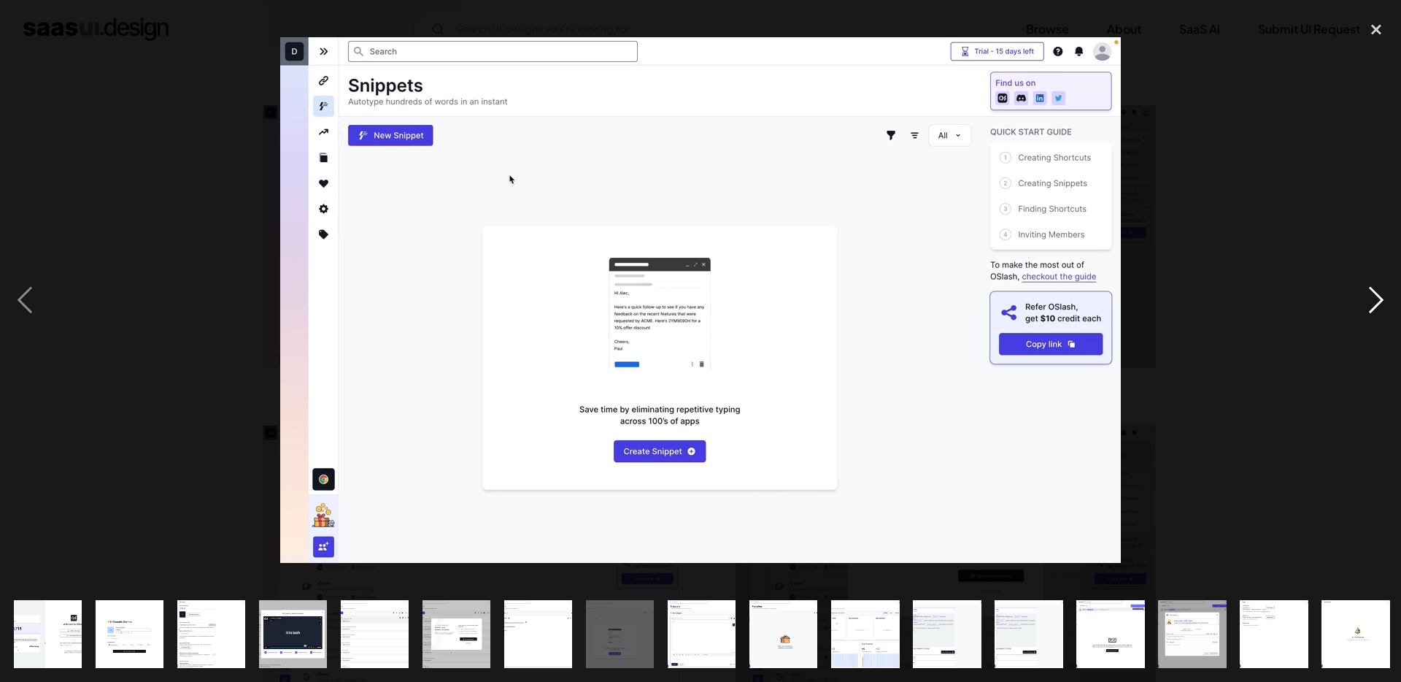
click at [1366, 308] on div "next image" at bounding box center [1377, 300] width 50 height 573
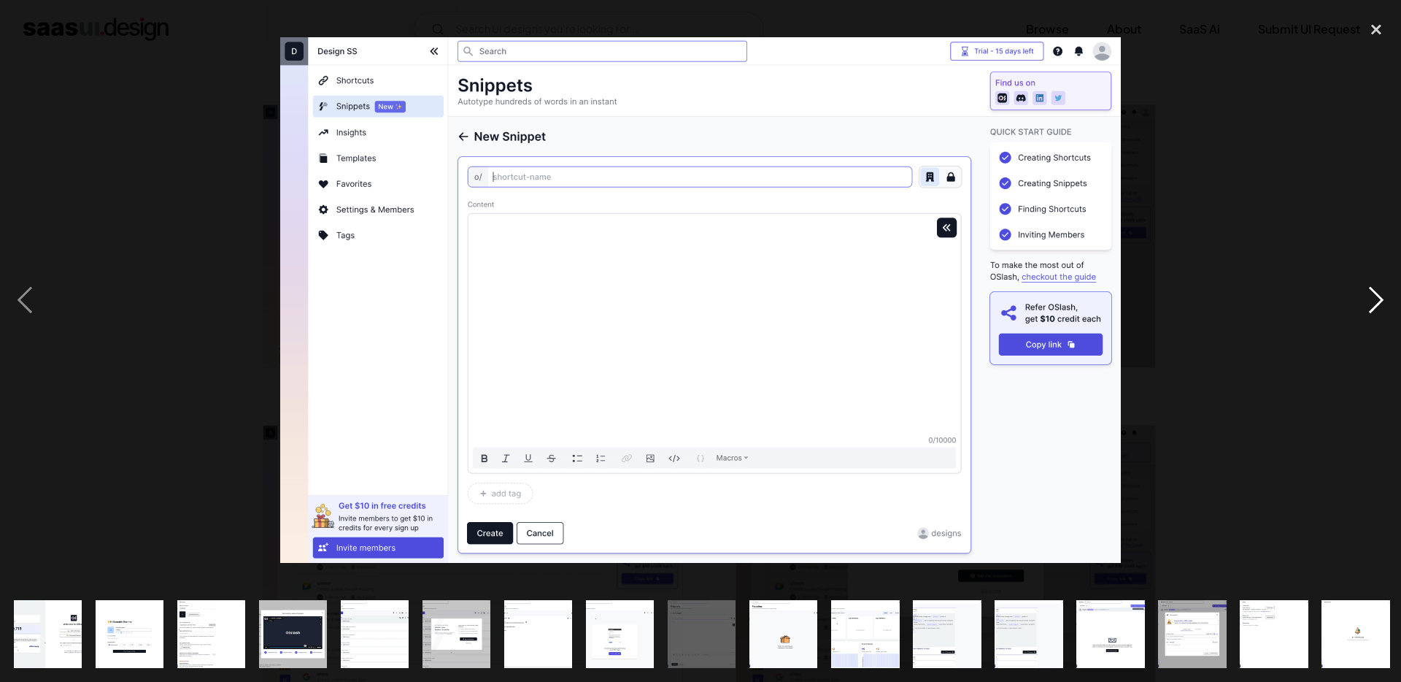
click at [1366, 308] on div "next image" at bounding box center [1377, 300] width 50 height 573
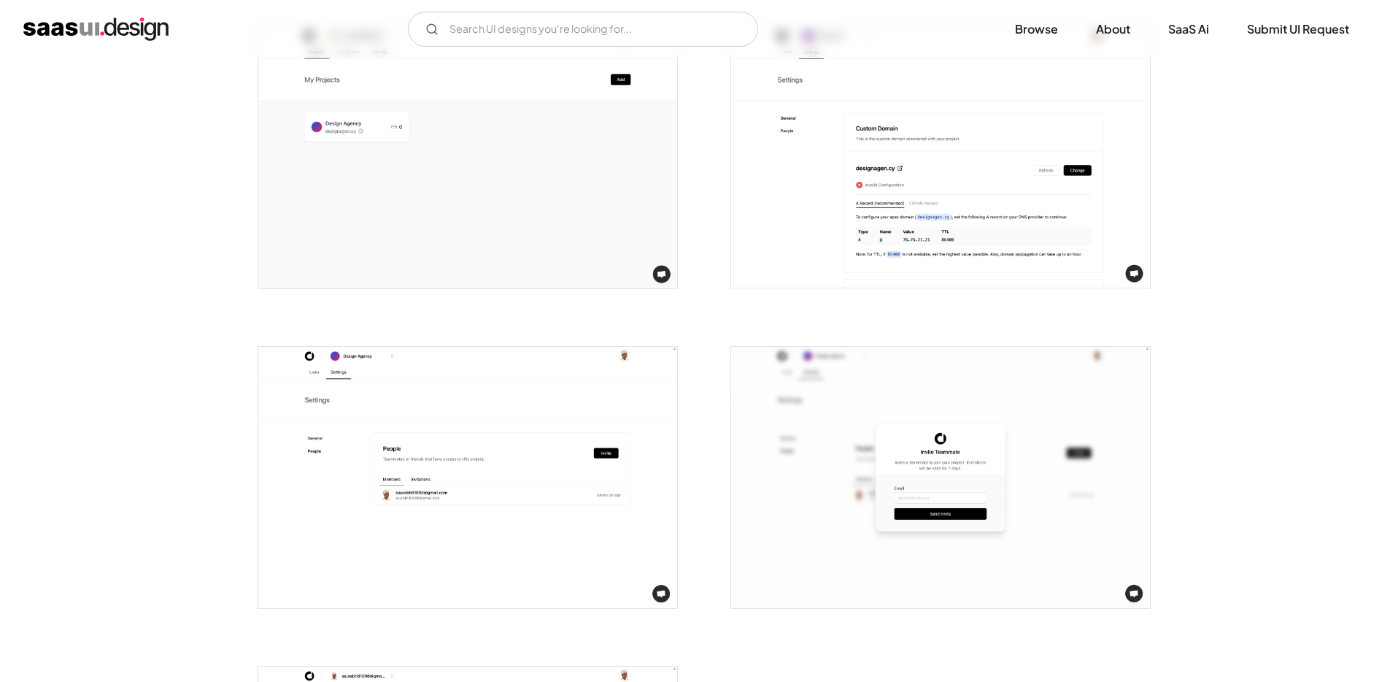
scroll to position [2979, 0]
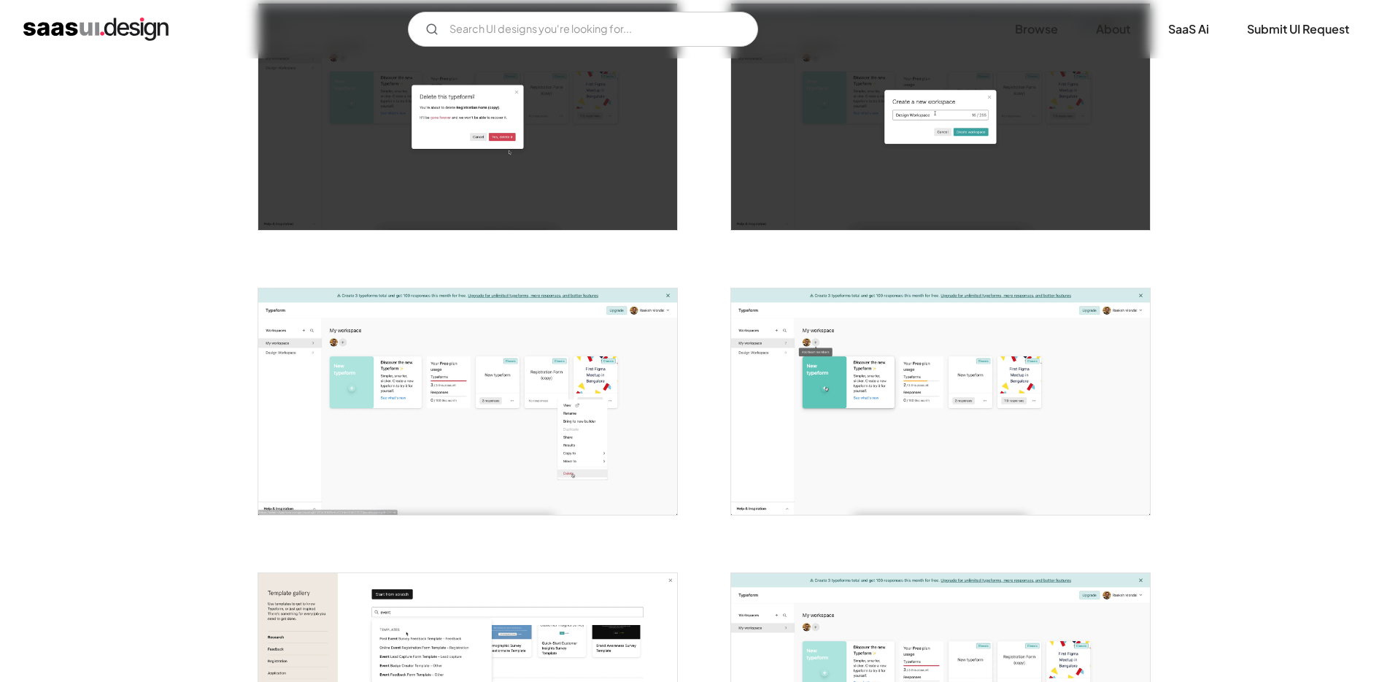
scroll to position [912, 0]
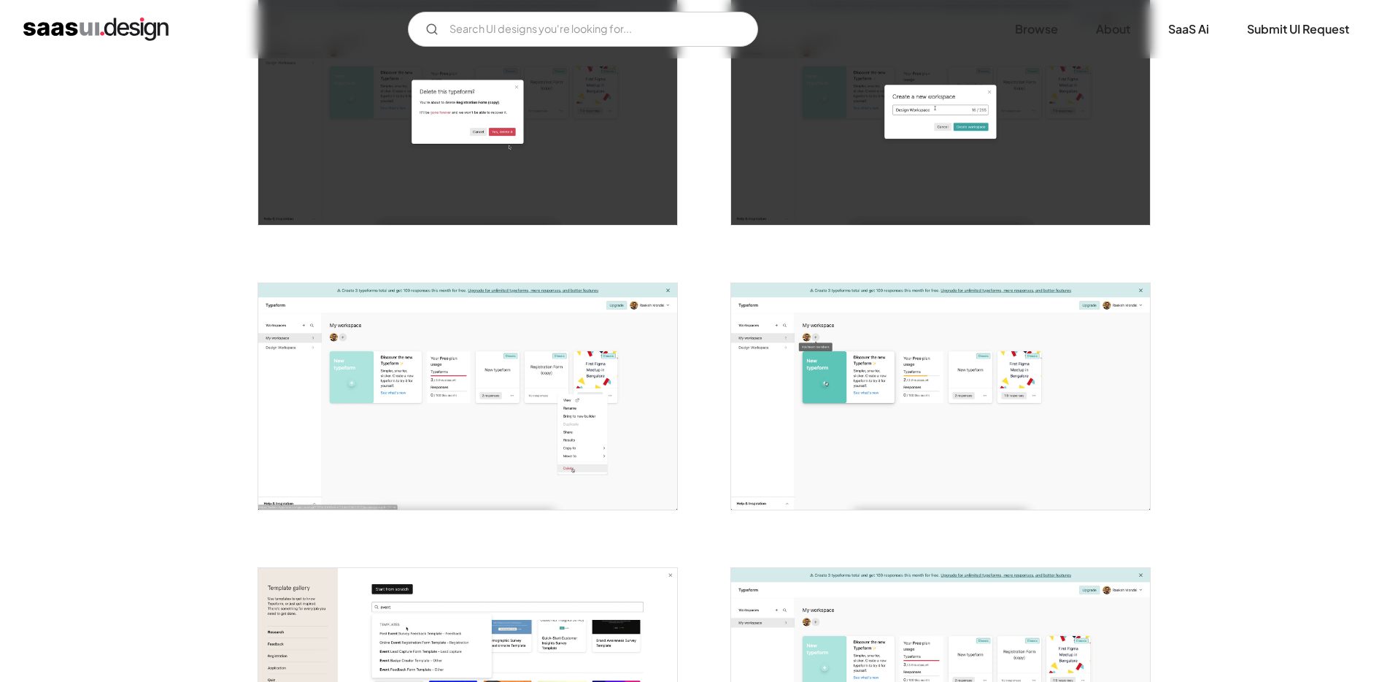
click at [889, 378] on img "open lightbox" at bounding box center [940, 396] width 419 height 226
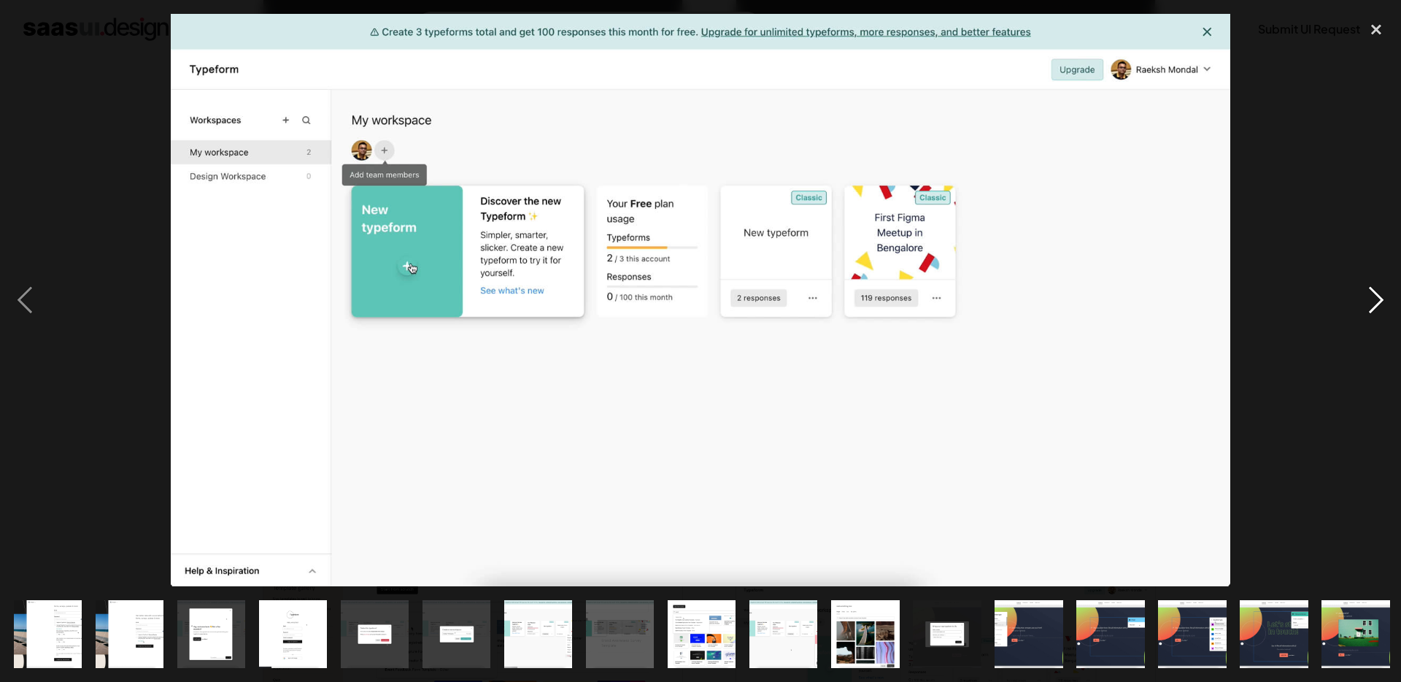
click at [1385, 299] on div "next image" at bounding box center [1377, 300] width 50 height 573
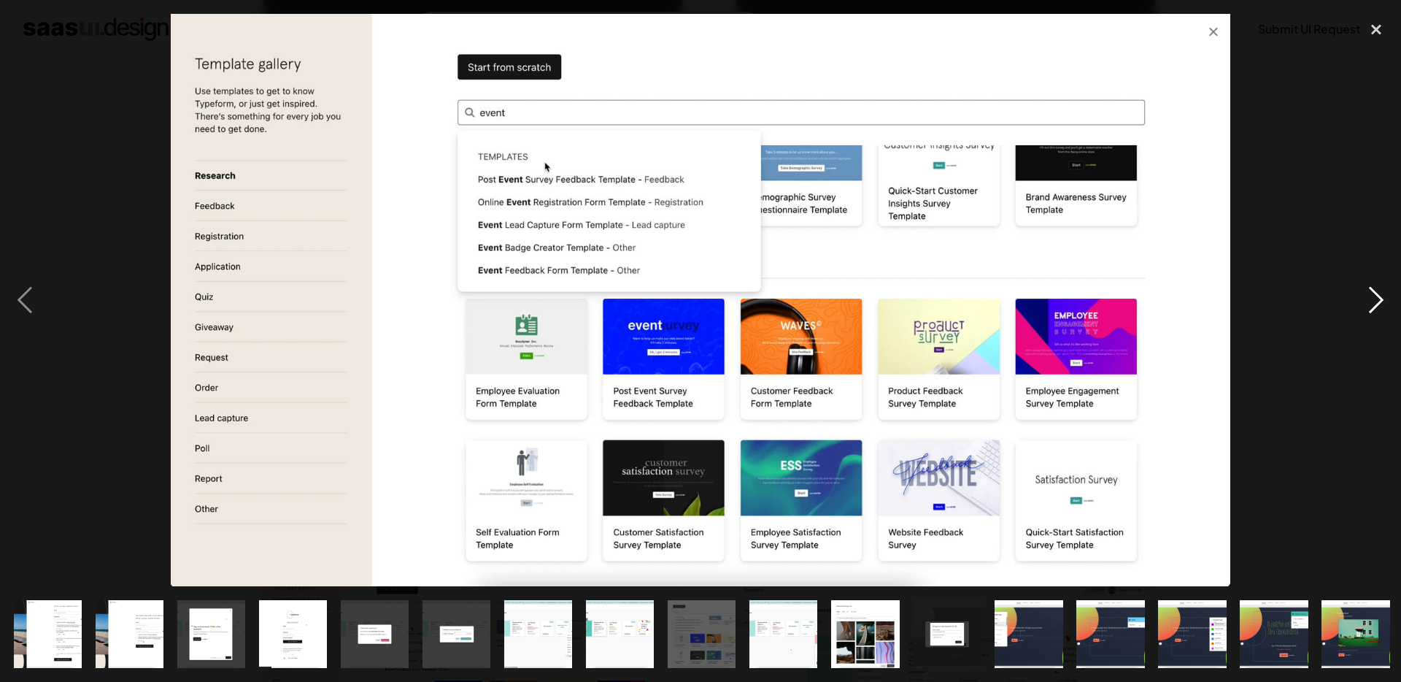
click at [1384, 298] on div "next image" at bounding box center [1377, 300] width 50 height 573
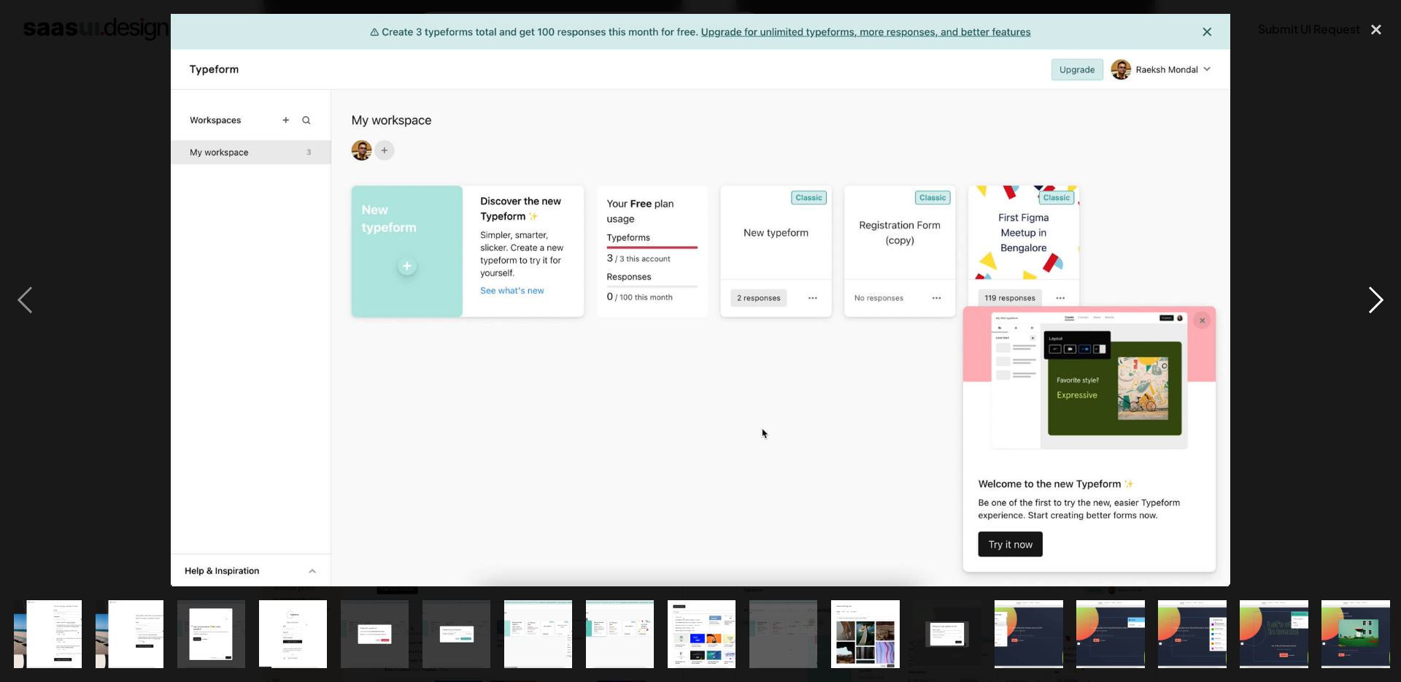
click at [1368, 299] on div "next image" at bounding box center [1377, 300] width 50 height 573
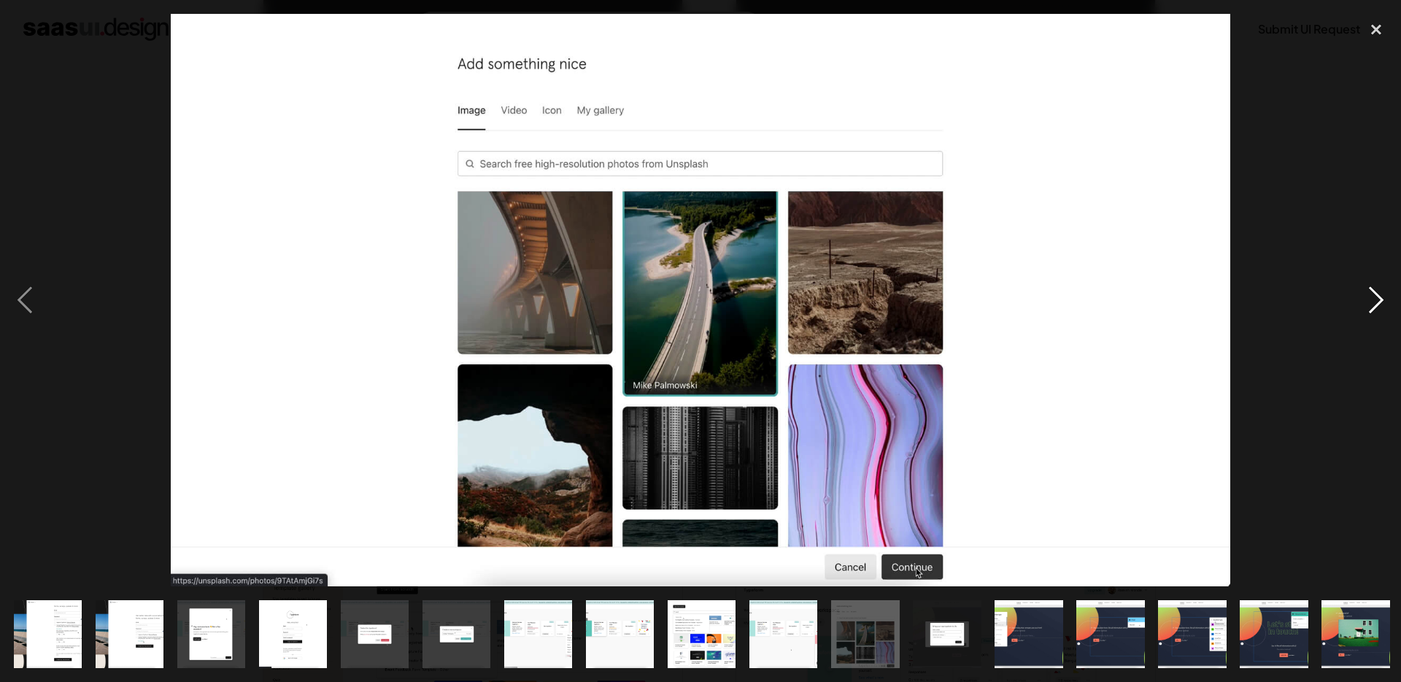
click at [1372, 302] on div "next image" at bounding box center [1377, 300] width 50 height 573
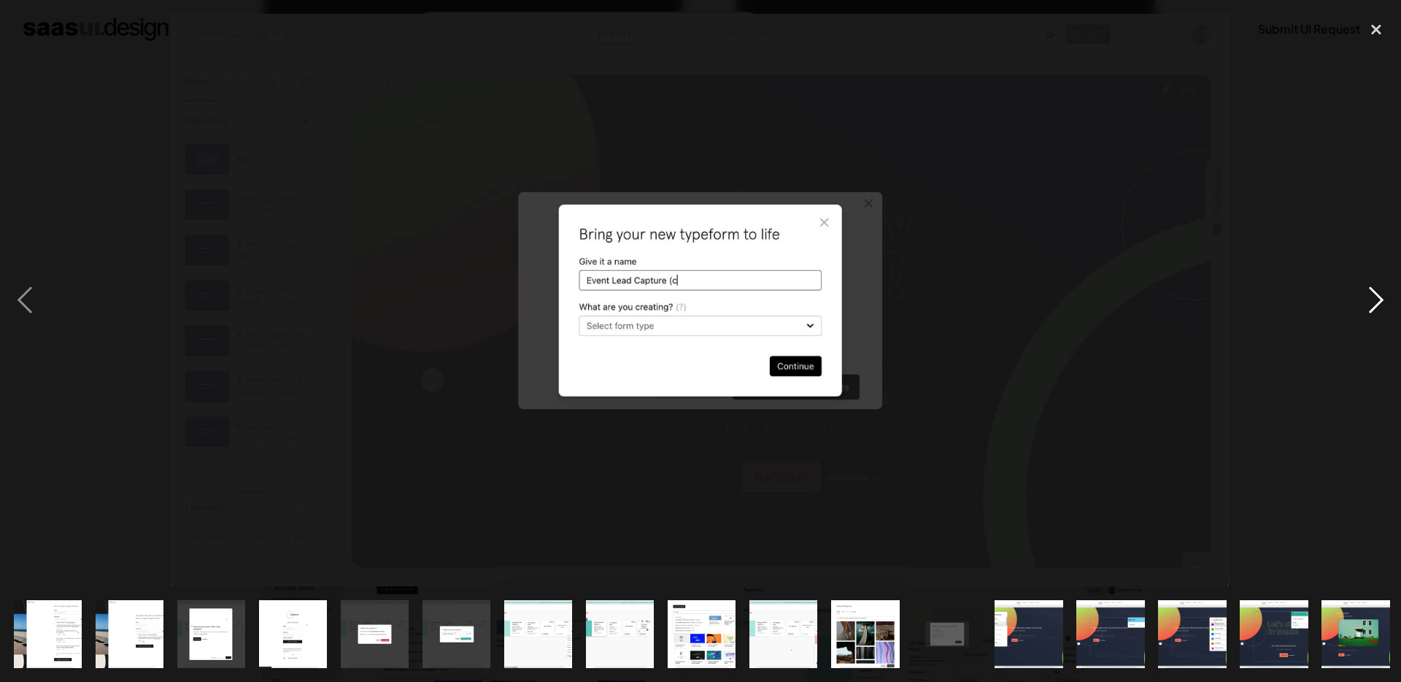
click at [1372, 301] on div "next image" at bounding box center [1377, 300] width 50 height 573
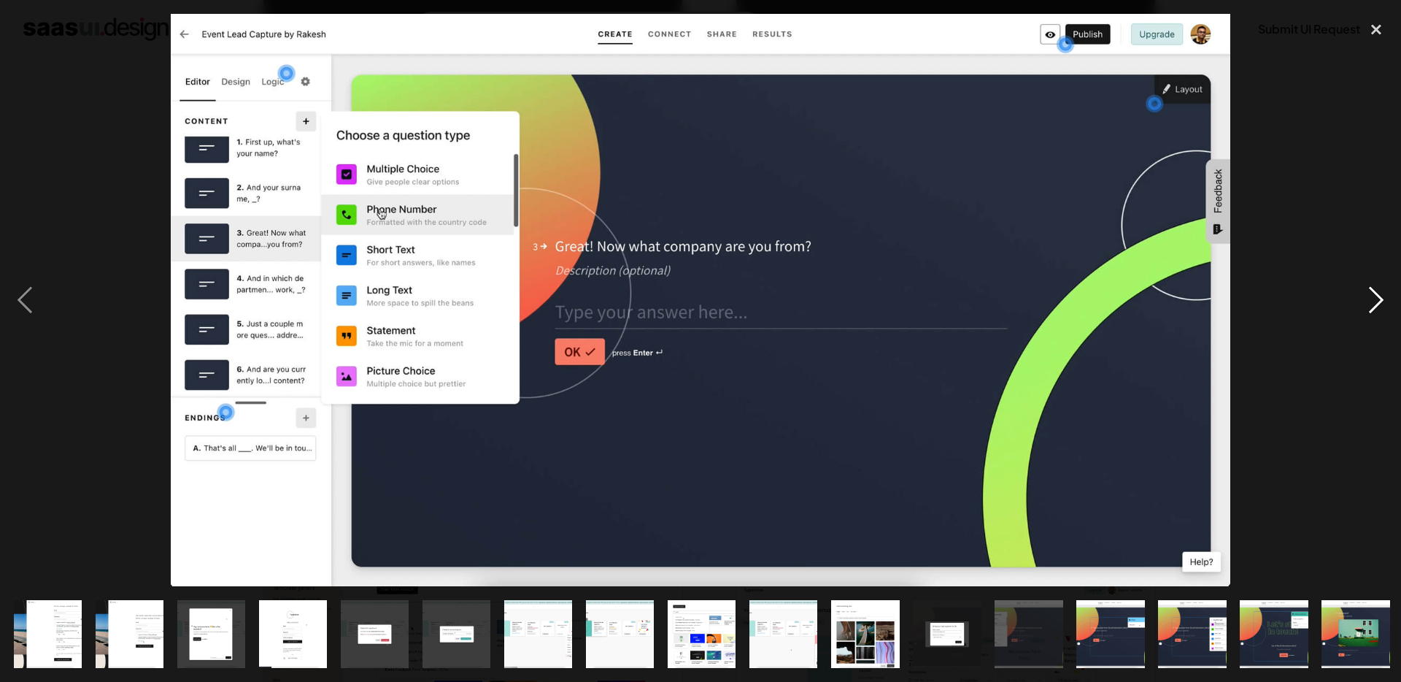
click at [1372, 301] on div "next image" at bounding box center [1377, 300] width 50 height 573
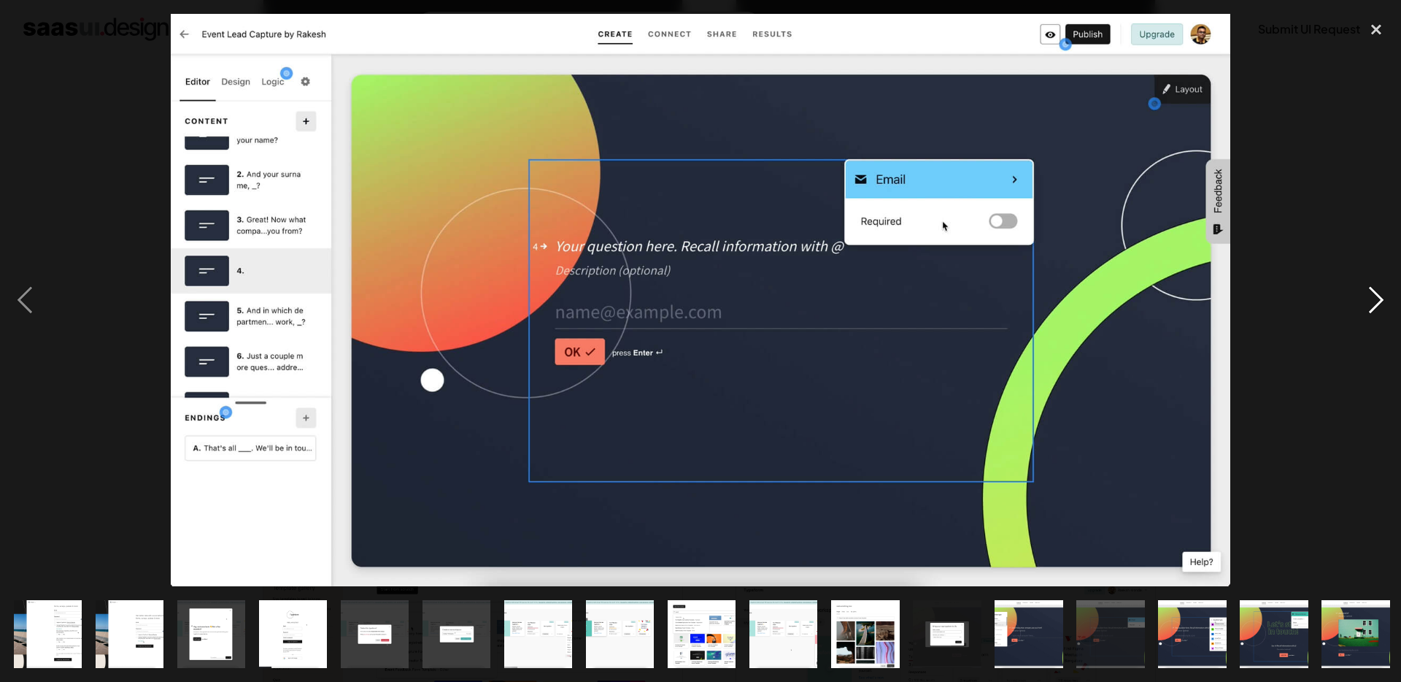
click at [1372, 301] on div "next image" at bounding box center [1377, 300] width 50 height 573
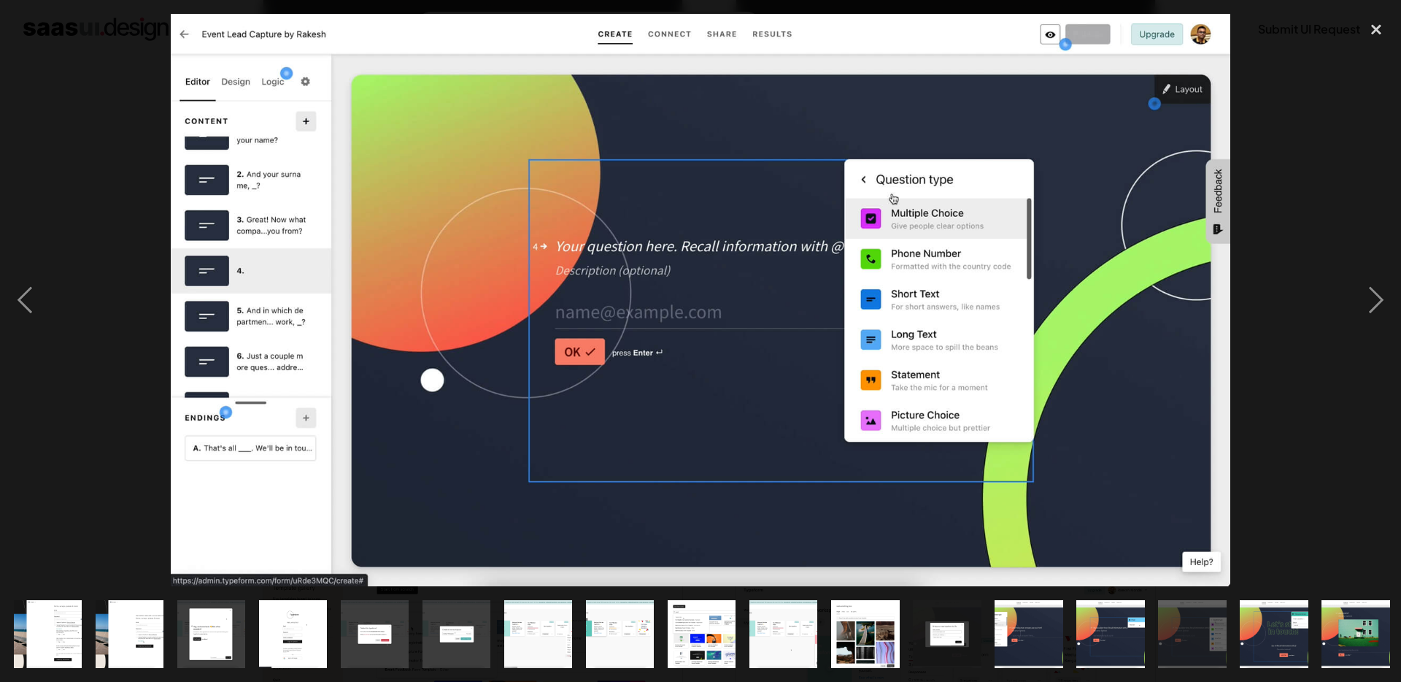
click at [52, 93] on div at bounding box center [700, 300] width 1401 height 573
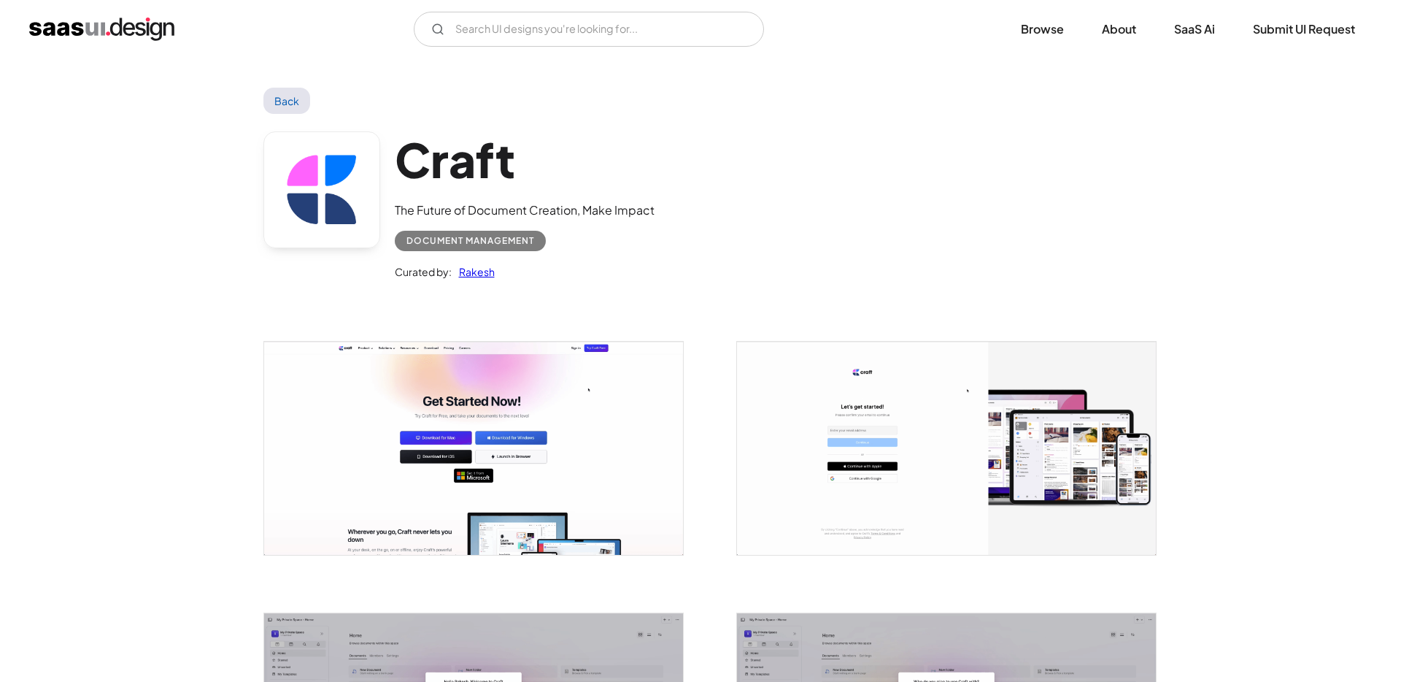
scroll to position [289, 0]
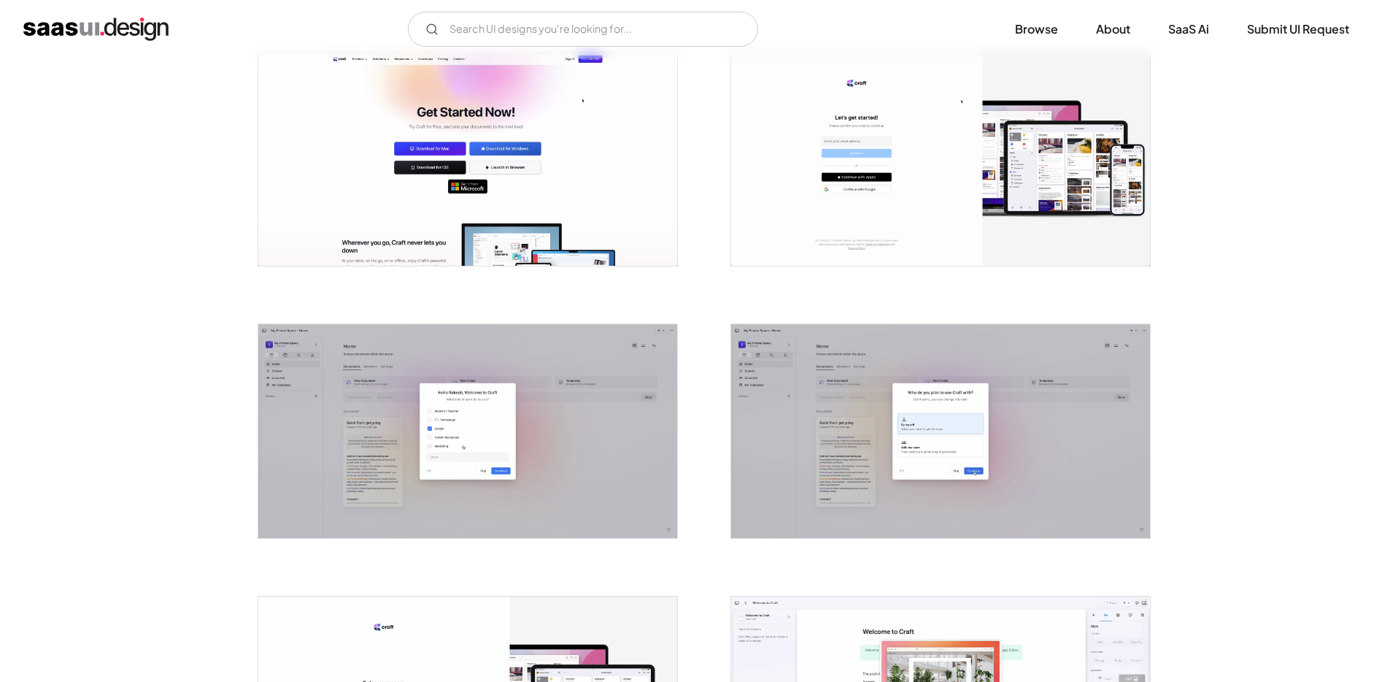
click at [898, 439] on img "open lightbox" at bounding box center [940, 430] width 419 height 213
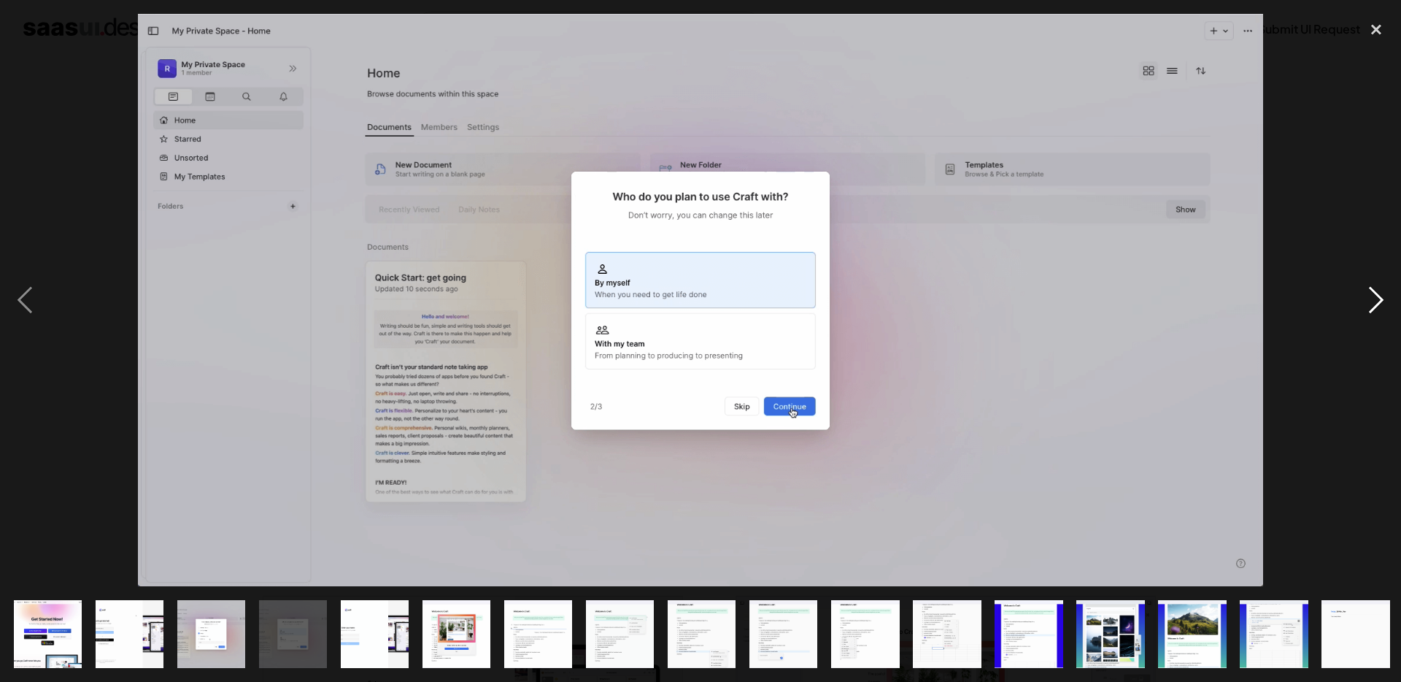
click at [1380, 162] on div "next image" at bounding box center [1377, 300] width 50 height 573
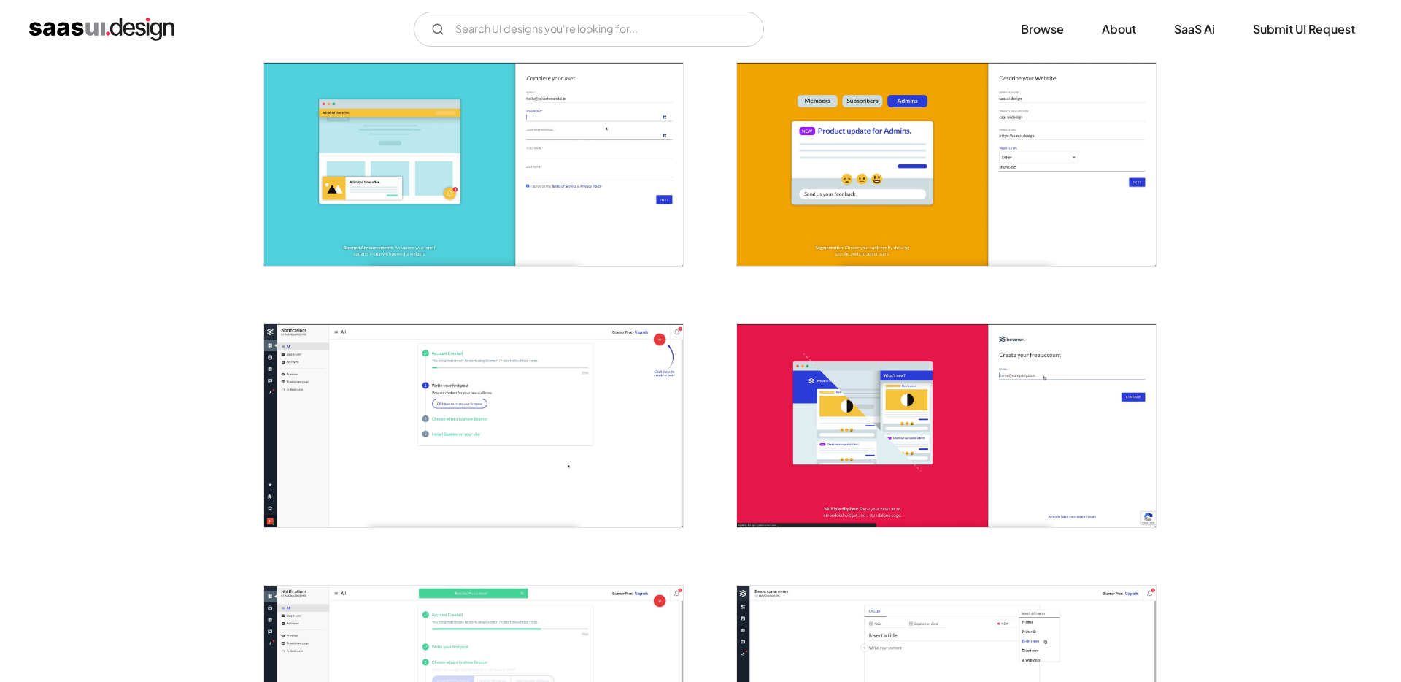
scroll to position [282, 0]
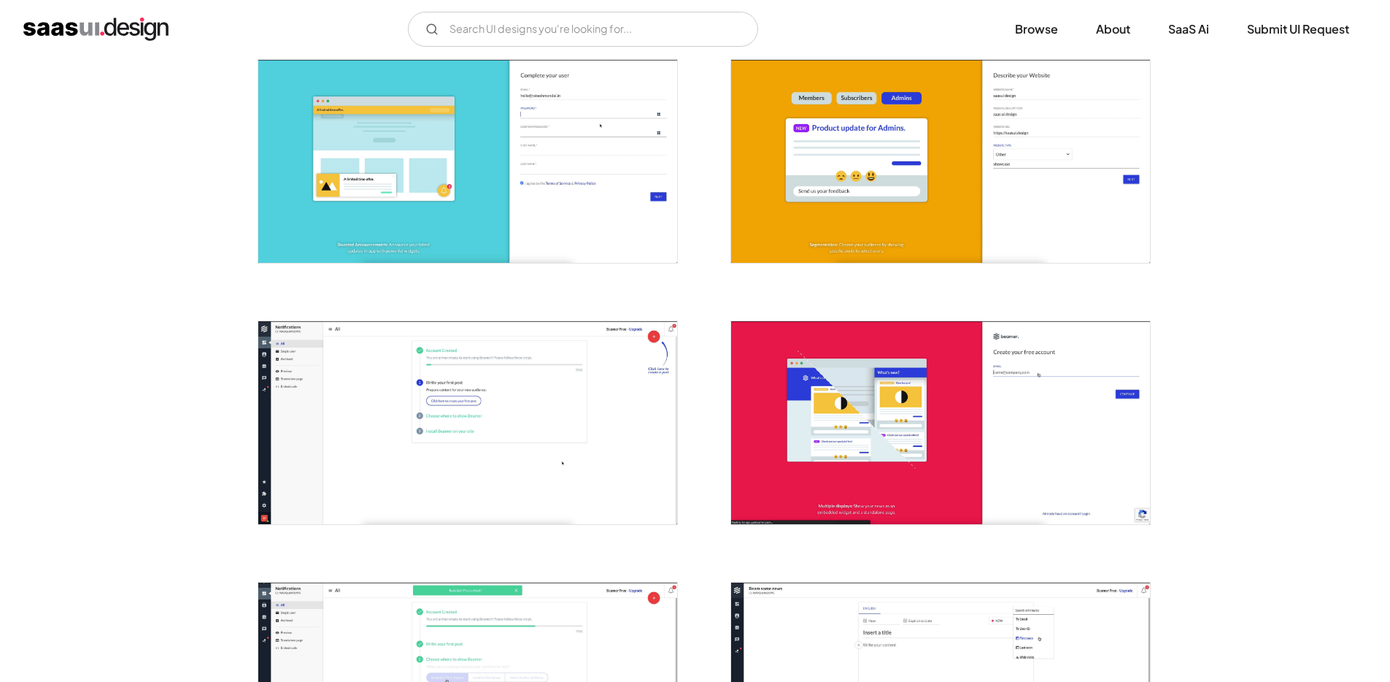
click at [600, 394] on img "open lightbox" at bounding box center [467, 422] width 419 height 203
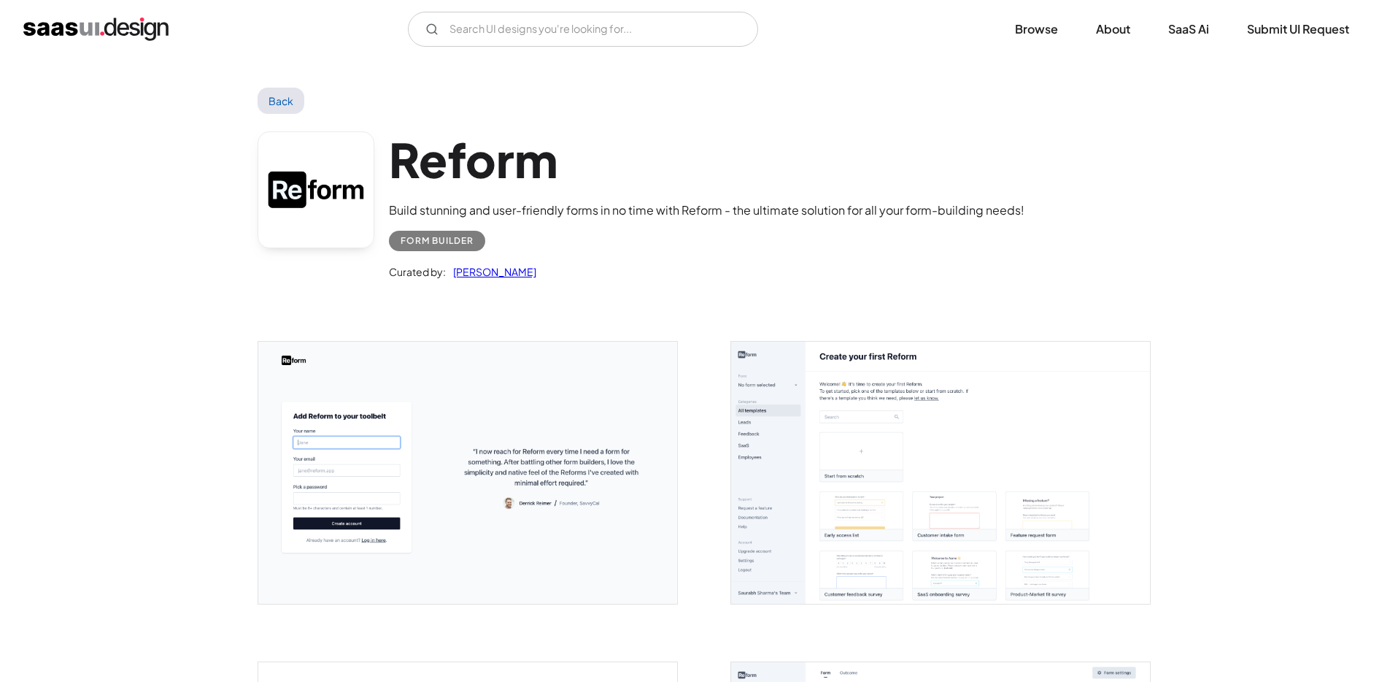
click at [801, 423] on img "open lightbox" at bounding box center [940, 473] width 419 height 262
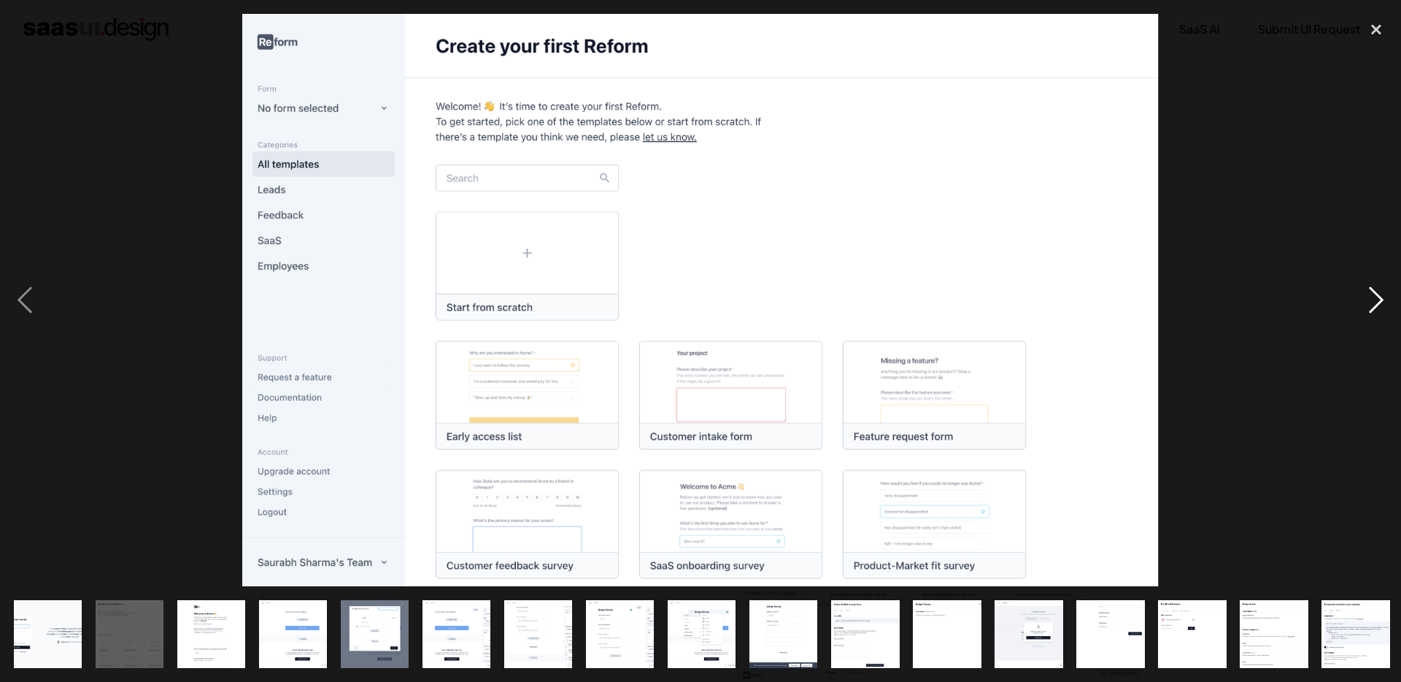
click at [1374, 300] on div "next image" at bounding box center [1377, 300] width 50 height 573
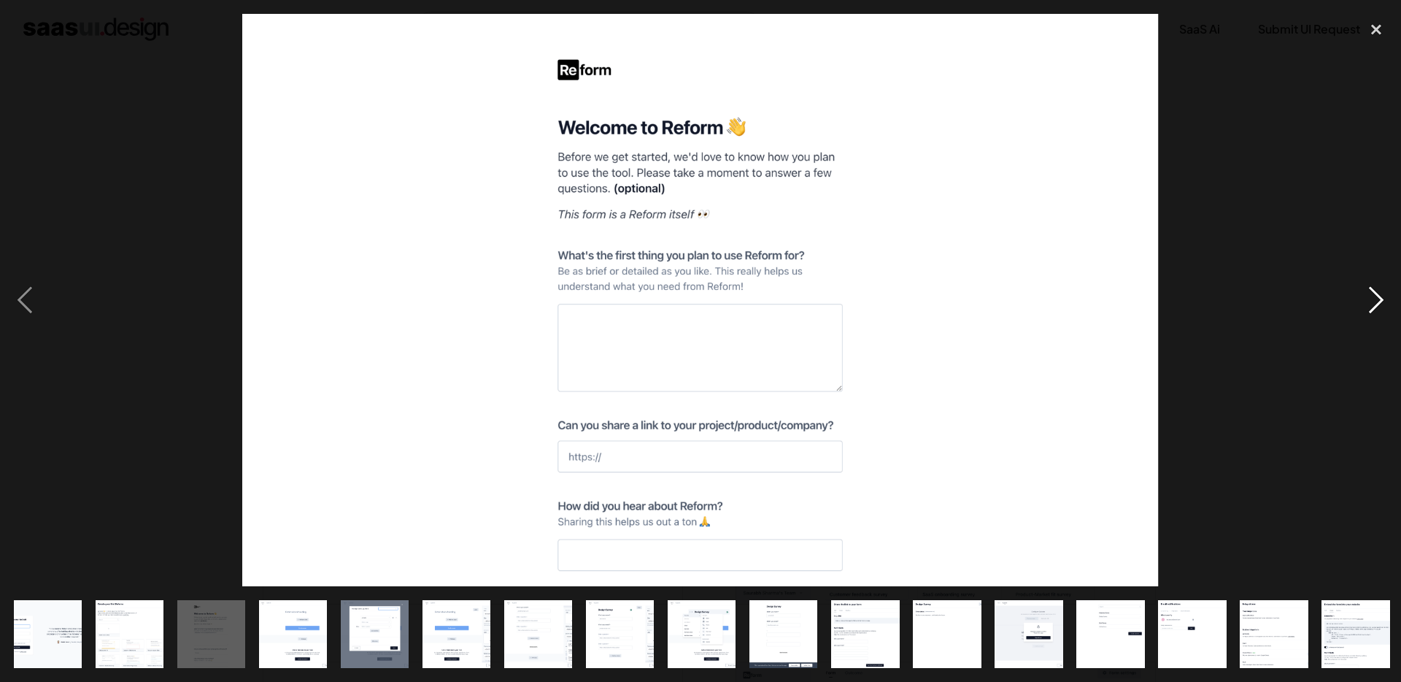
click at [1374, 300] on div "next image" at bounding box center [1377, 300] width 50 height 573
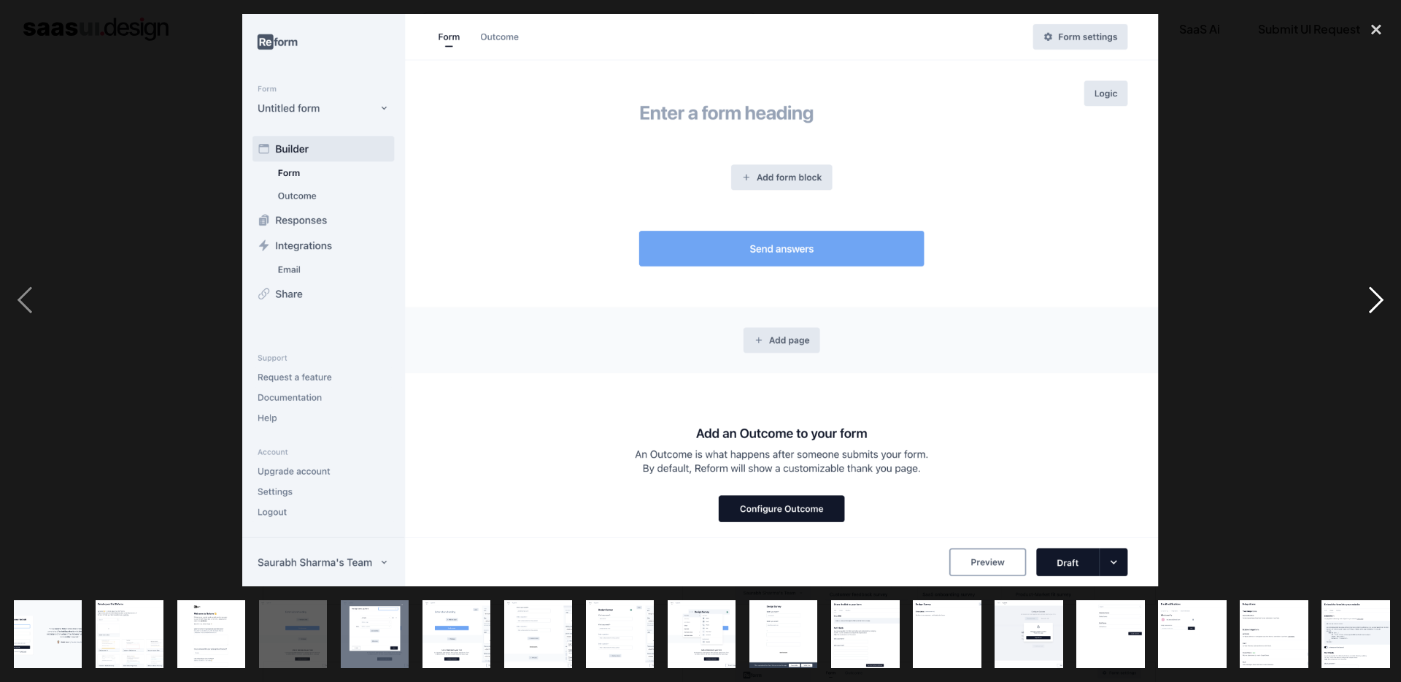
click at [1374, 300] on div "next image" at bounding box center [1377, 300] width 50 height 573
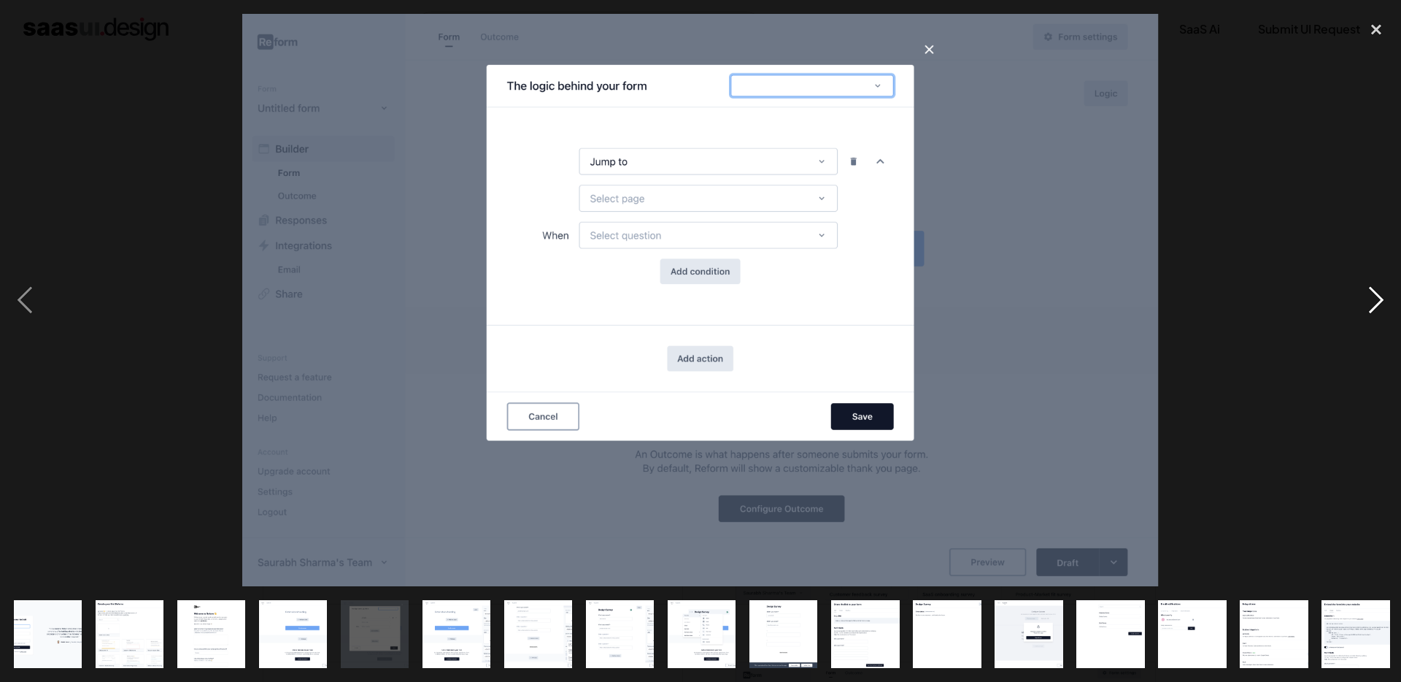
click at [1374, 300] on div "next image" at bounding box center [1377, 300] width 50 height 573
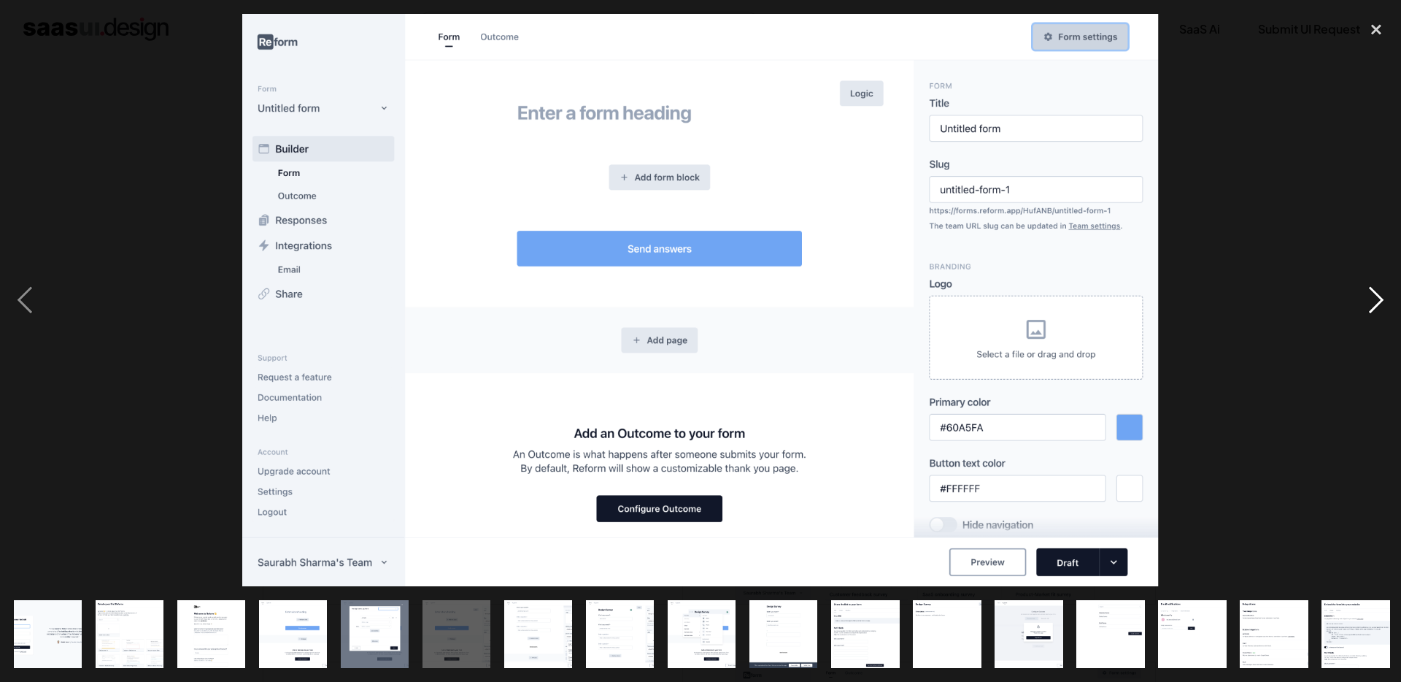
click at [1374, 300] on div "next image" at bounding box center [1377, 300] width 50 height 573
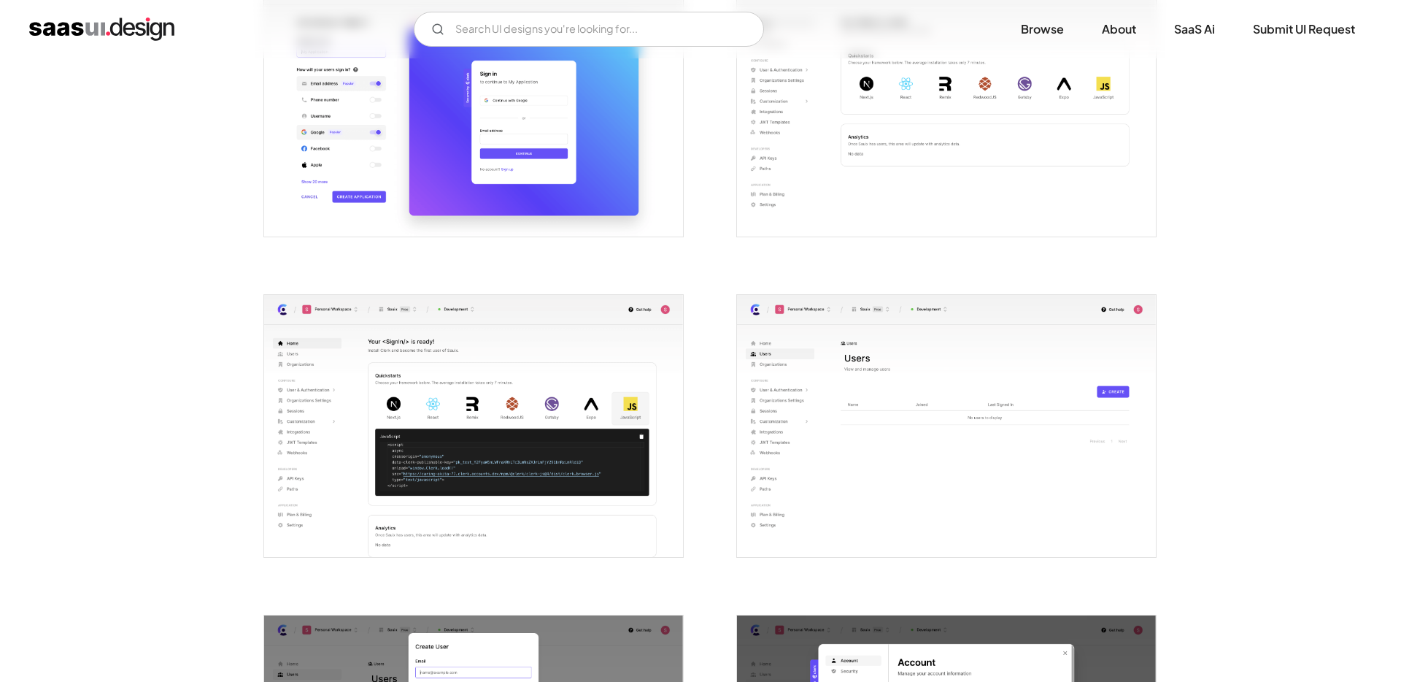
scroll to position [784, 0]
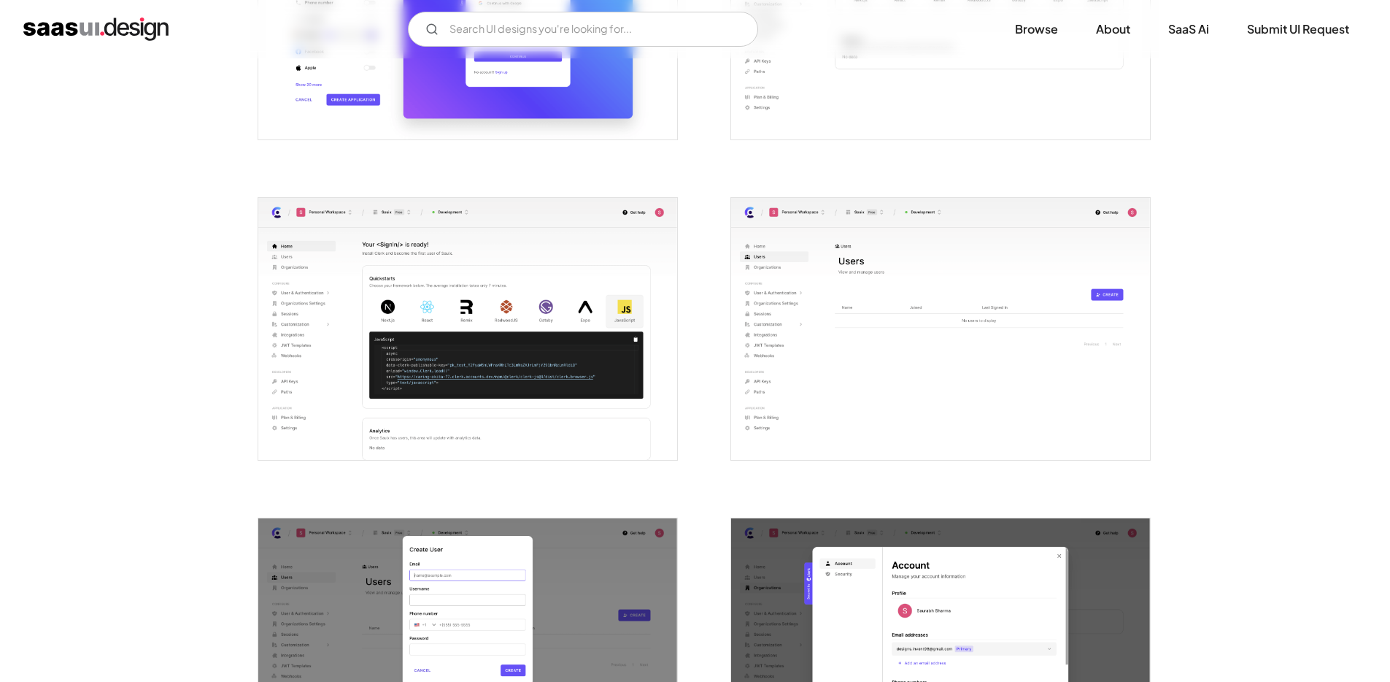
click at [765, 361] on img "open lightbox" at bounding box center [940, 329] width 419 height 262
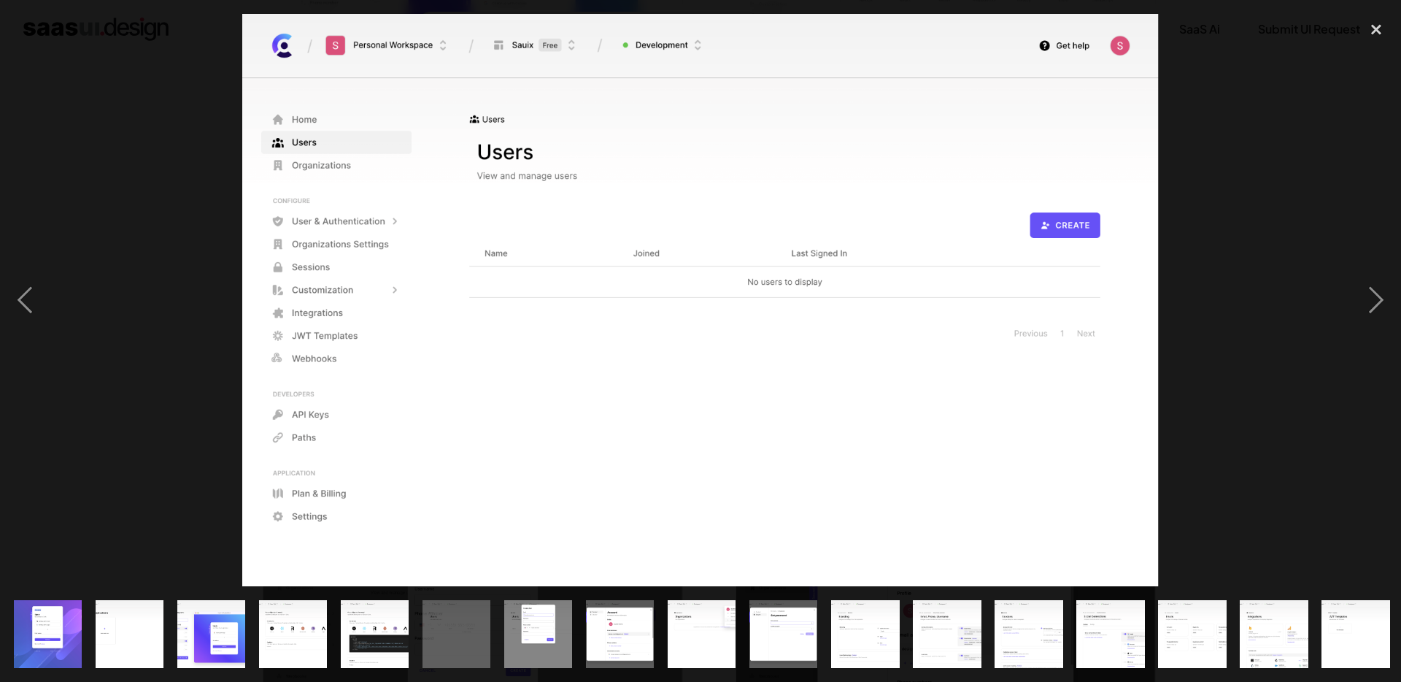
click at [1298, 192] on div at bounding box center [700, 300] width 1401 height 573
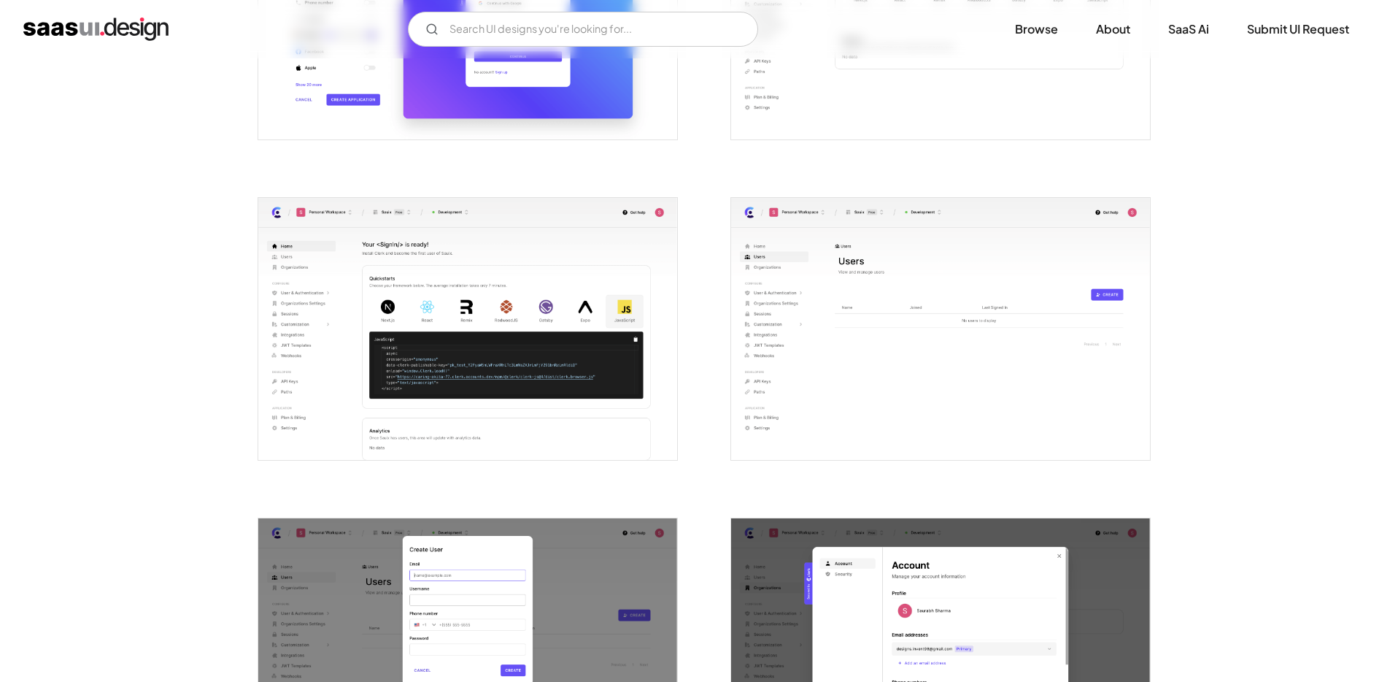
click at [661, 248] on img "open lightbox" at bounding box center [467, 329] width 419 height 262
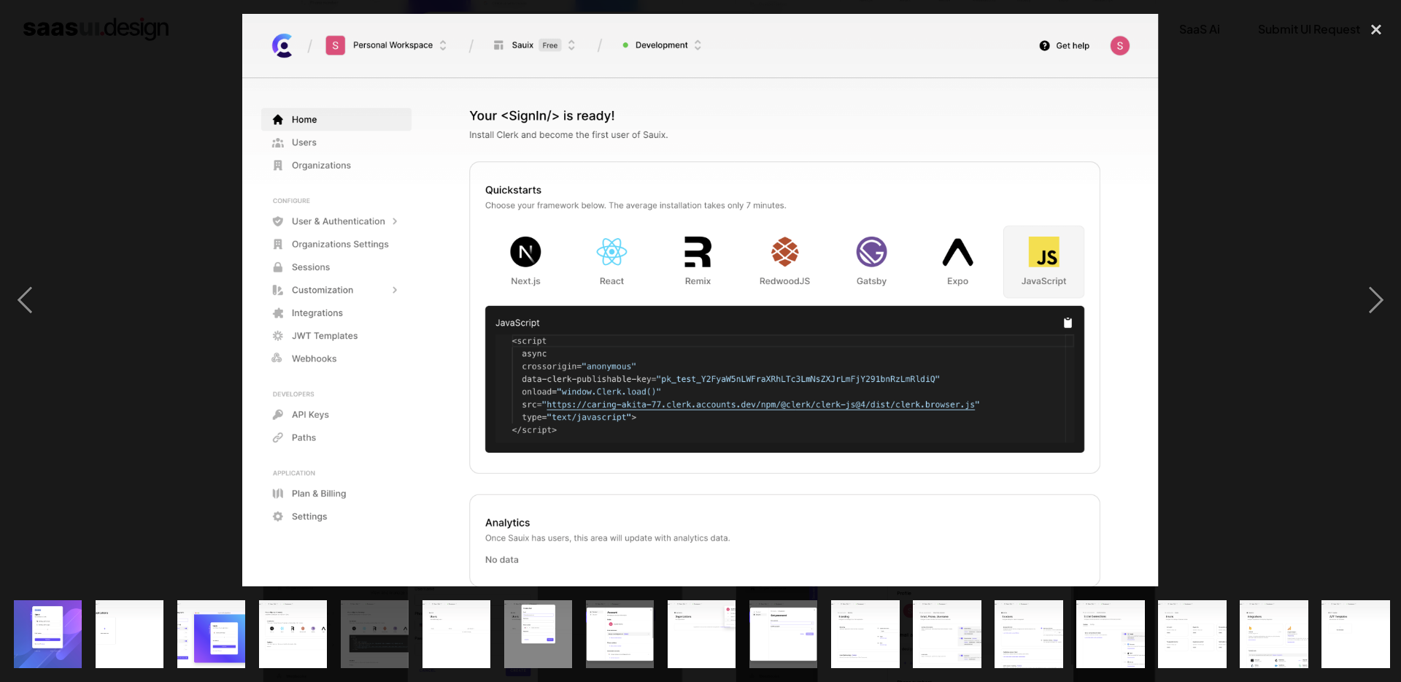
click at [1248, 186] on div at bounding box center [700, 300] width 1401 height 573
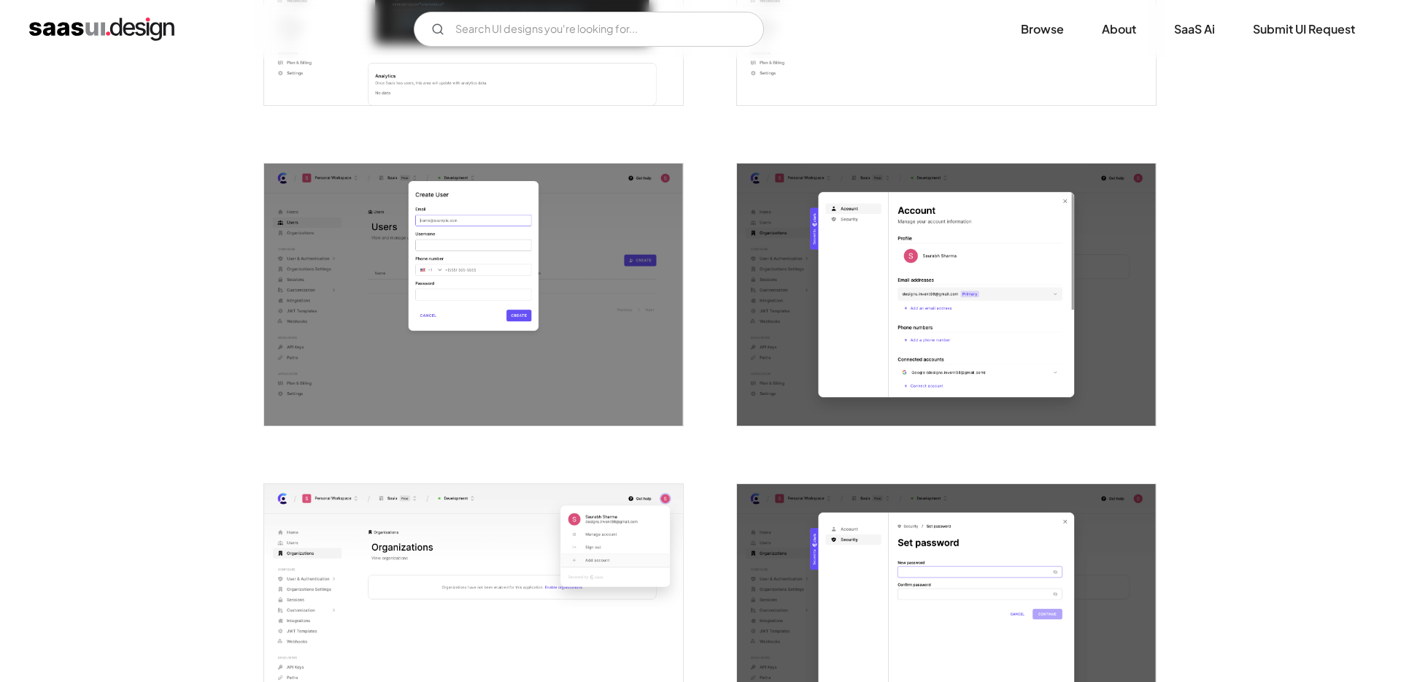
scroll to position [1393, 0]
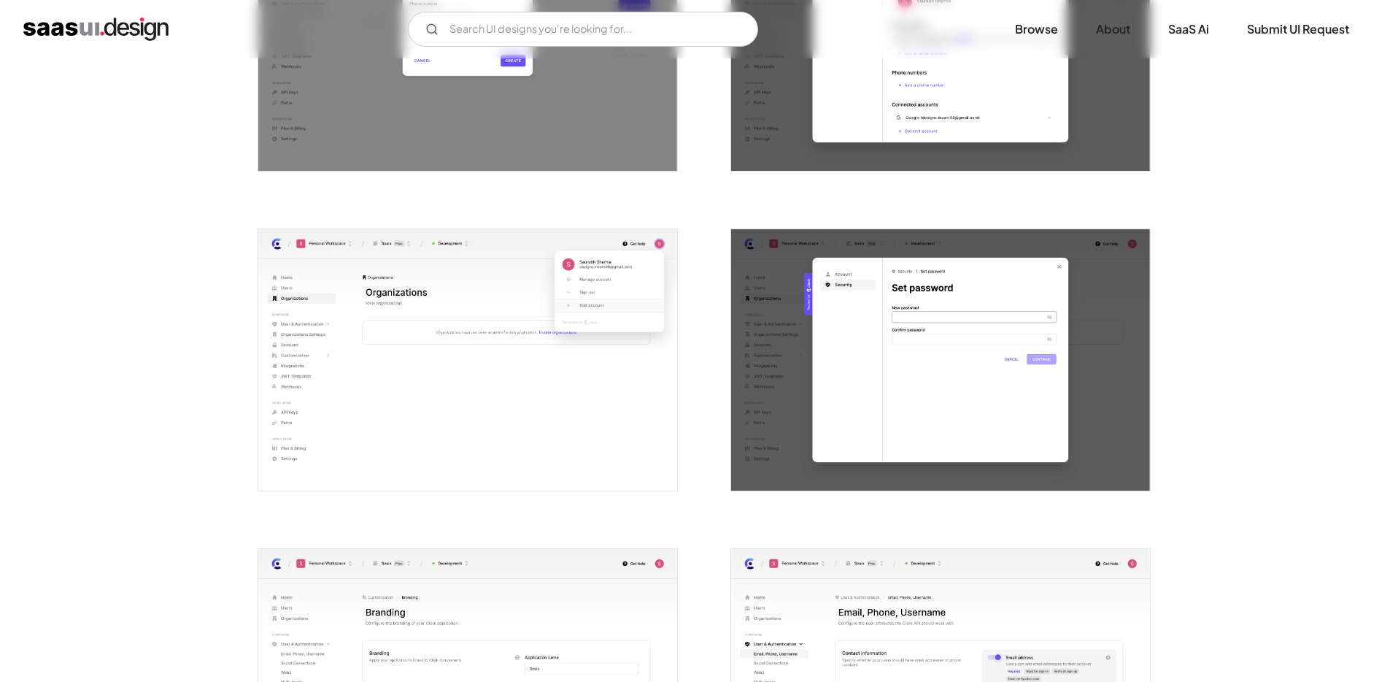
click at [639, 334] on img "open lightbox" at bounding box center [467, 360] width 419 height 262
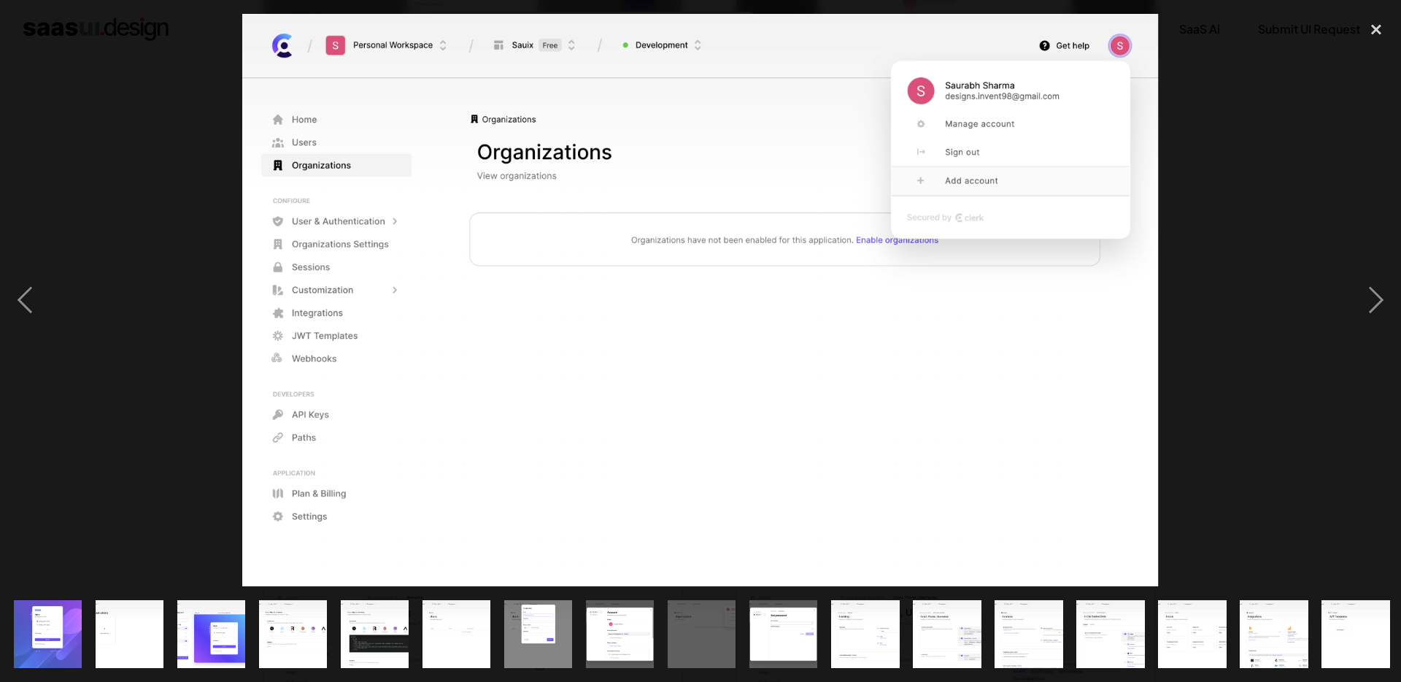
click at [1242, 317] on div at bounding box center [700, 300] width 1401 height 573
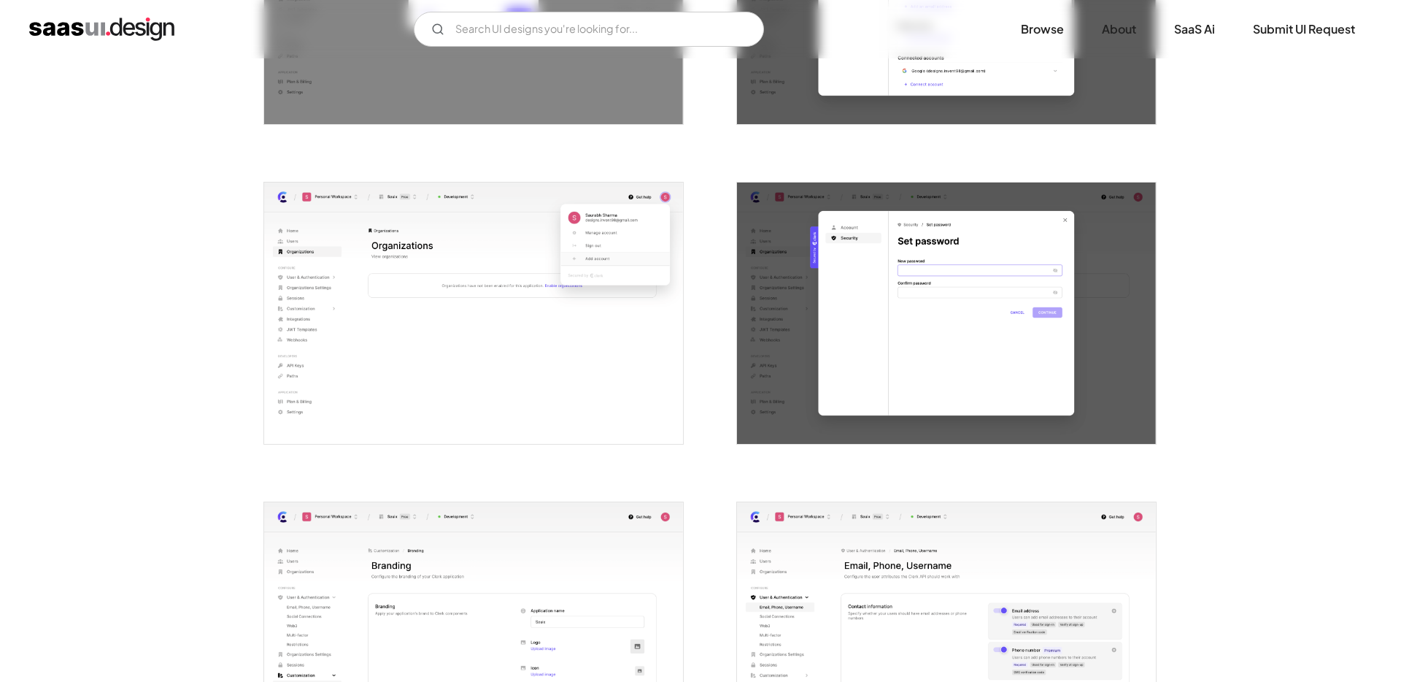
scroll to position [1669, 0]
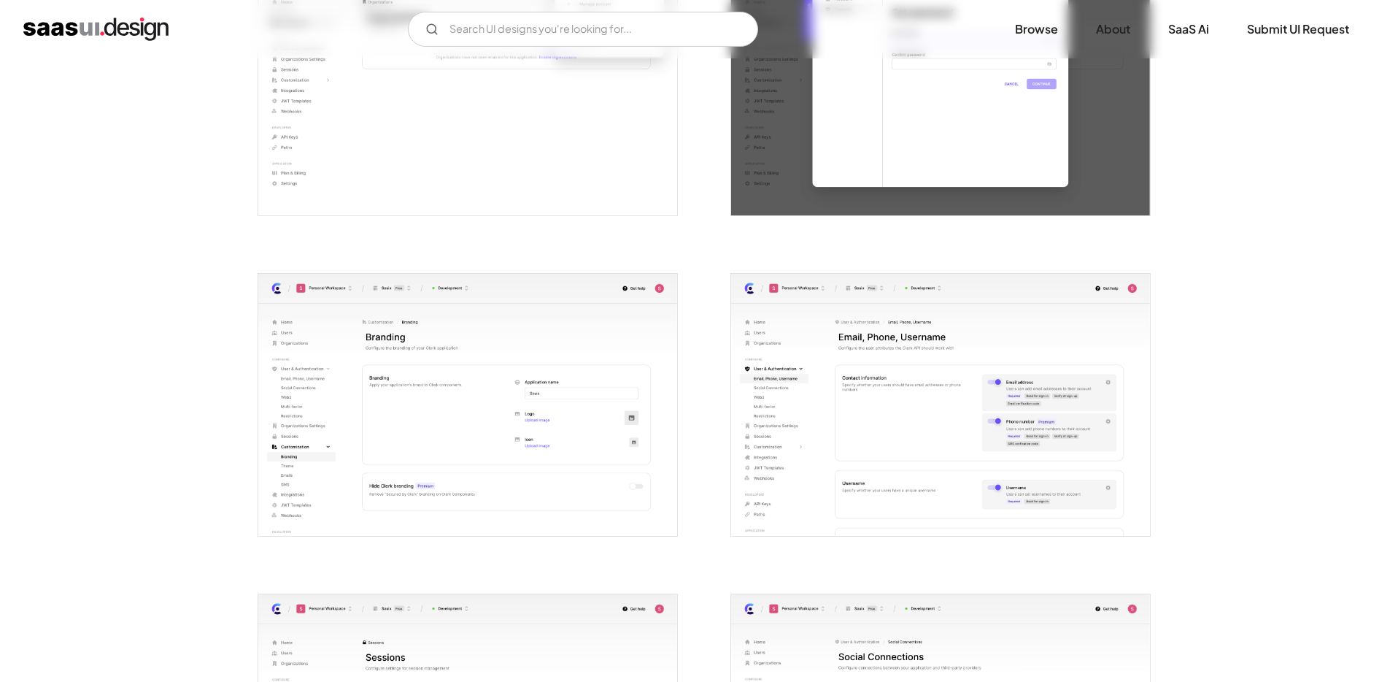
click at [1001, 414] on img "open lightbox" at bounding box center [940, 405] width 419 height 262
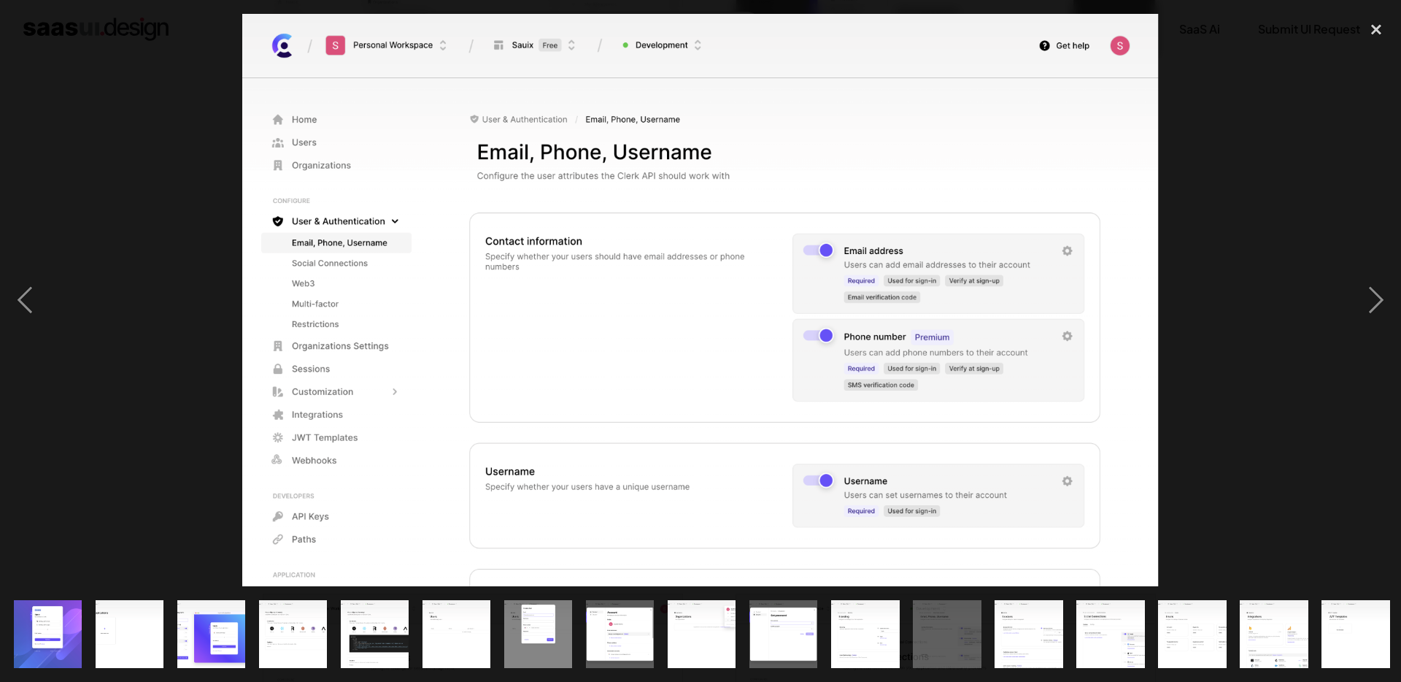
click at [1298, 209] on div at bounding box center [700, 300] width 1401 height 573
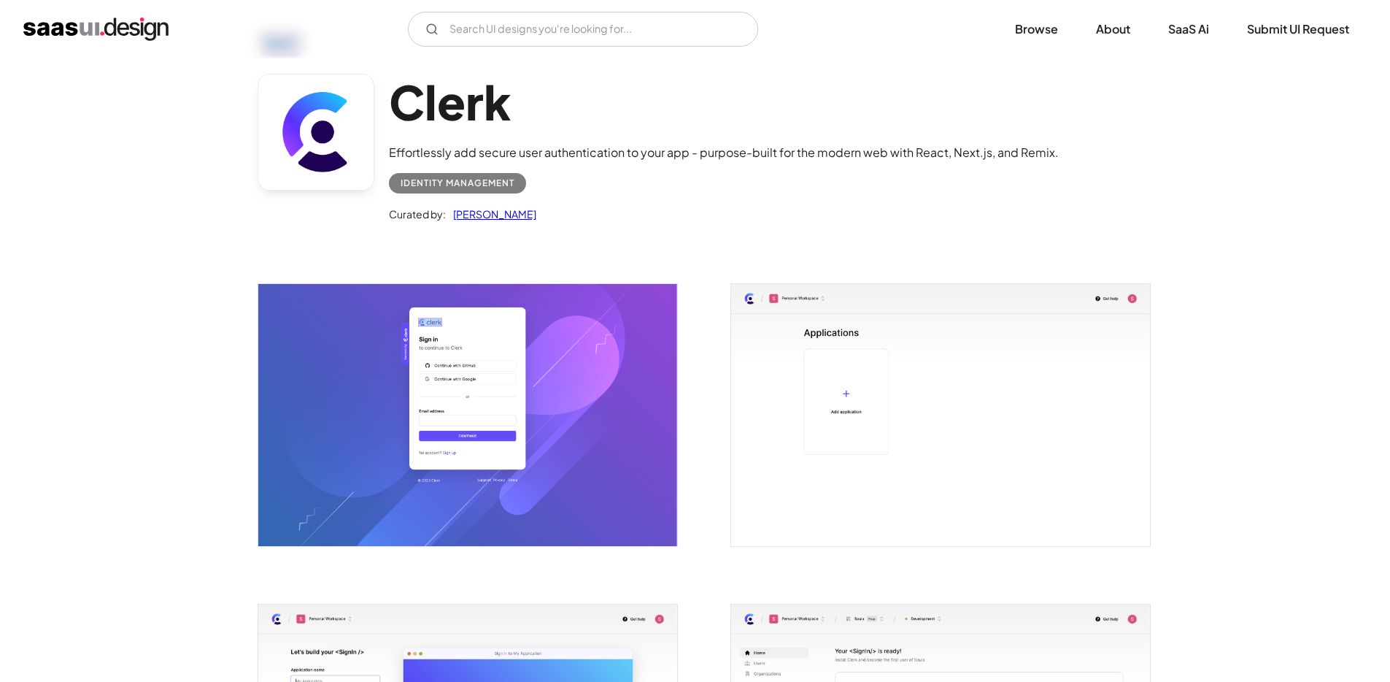
scroll to position [0, 0]
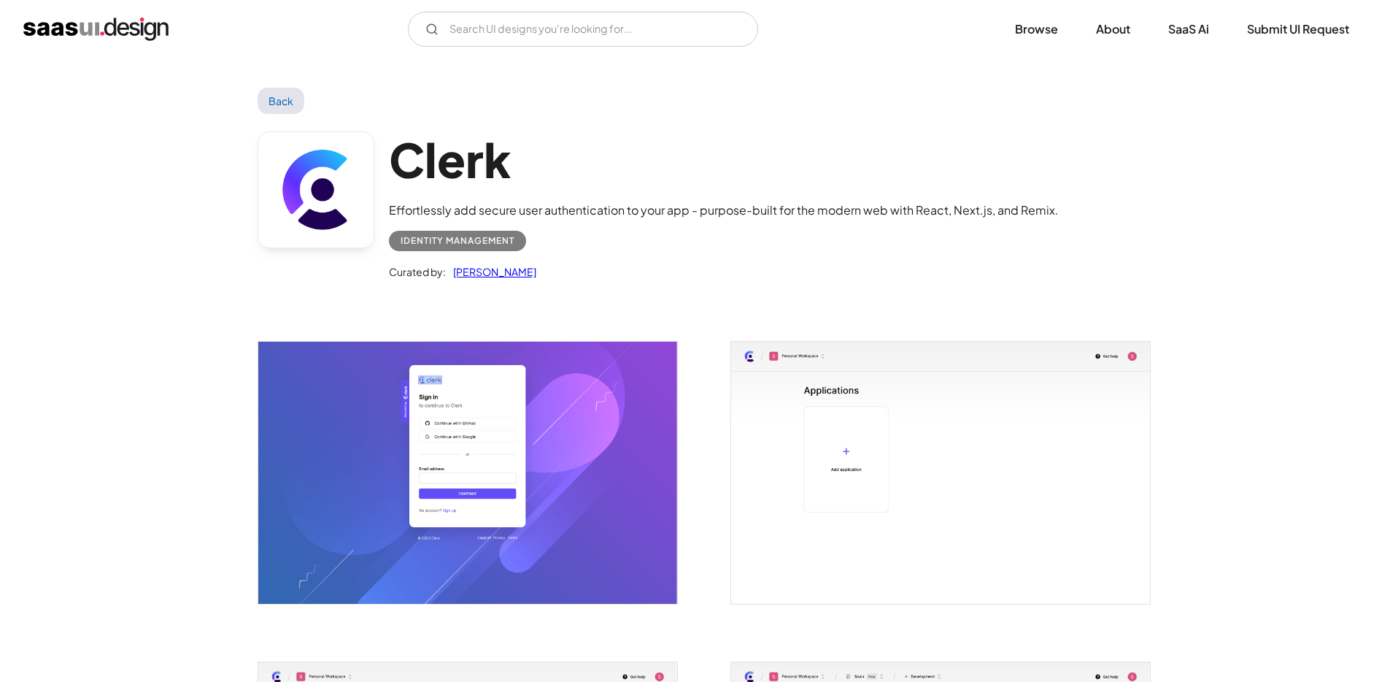
click at [406, 235] on div "Identity Management" at bounding box center [458, 241] width 114 height 18
click at [406, 236] on div "Identity Management" at bounding box center [458, 241] width 114 height 18
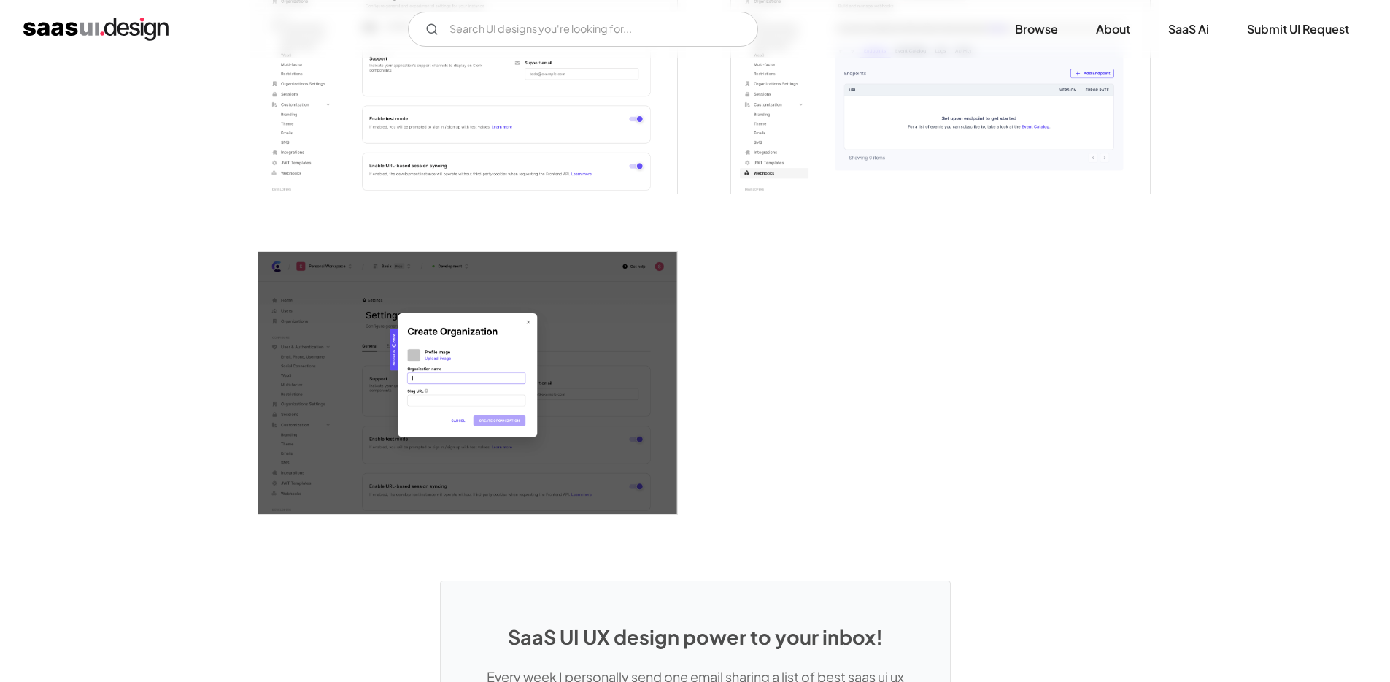
scroll to position [3258, 0]
